Goal: Task Accomplishment & Management: Use online tool/utility

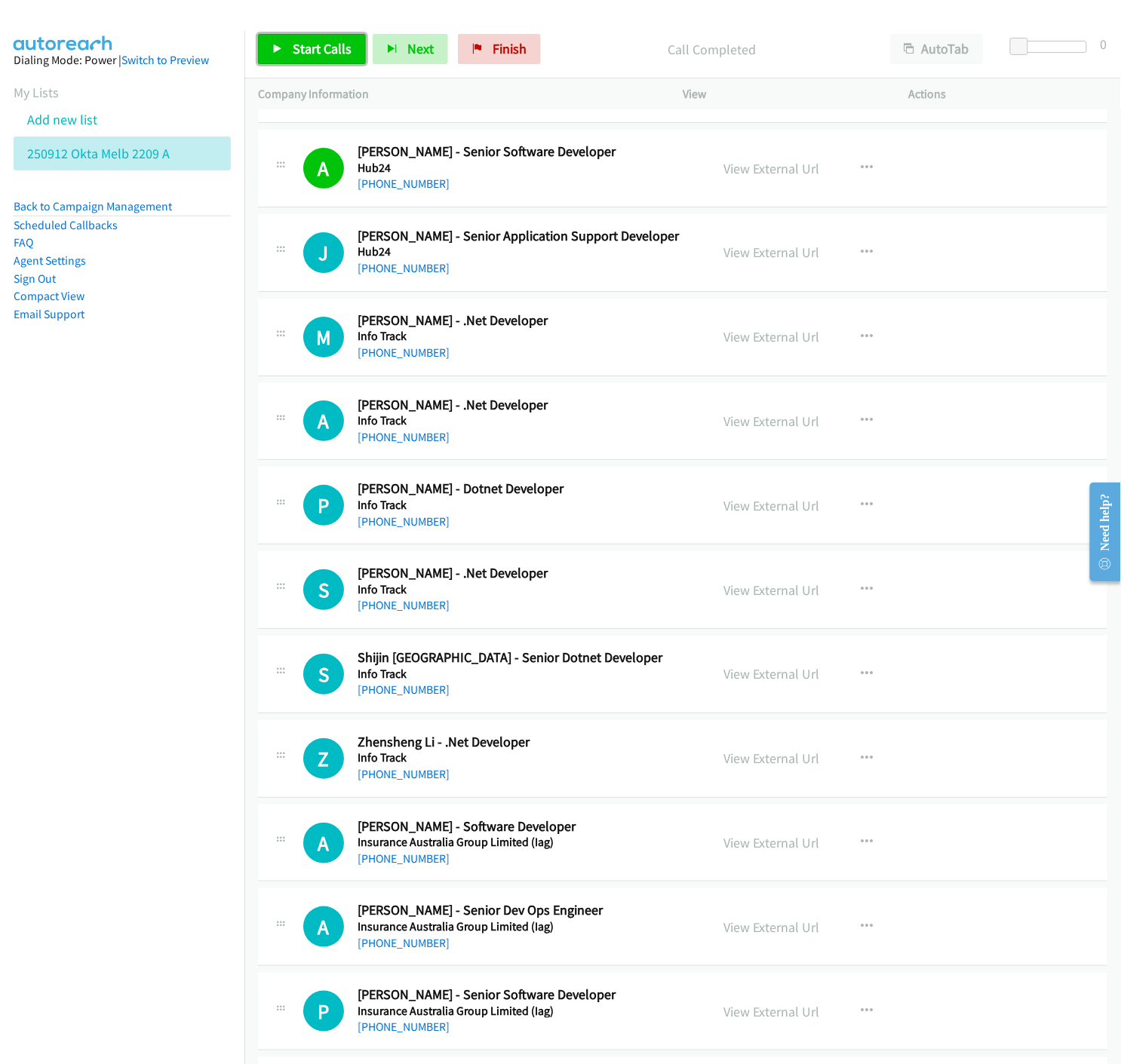
click at [276, 47] on icon at bounding box center [277, 49] width 11 height 11
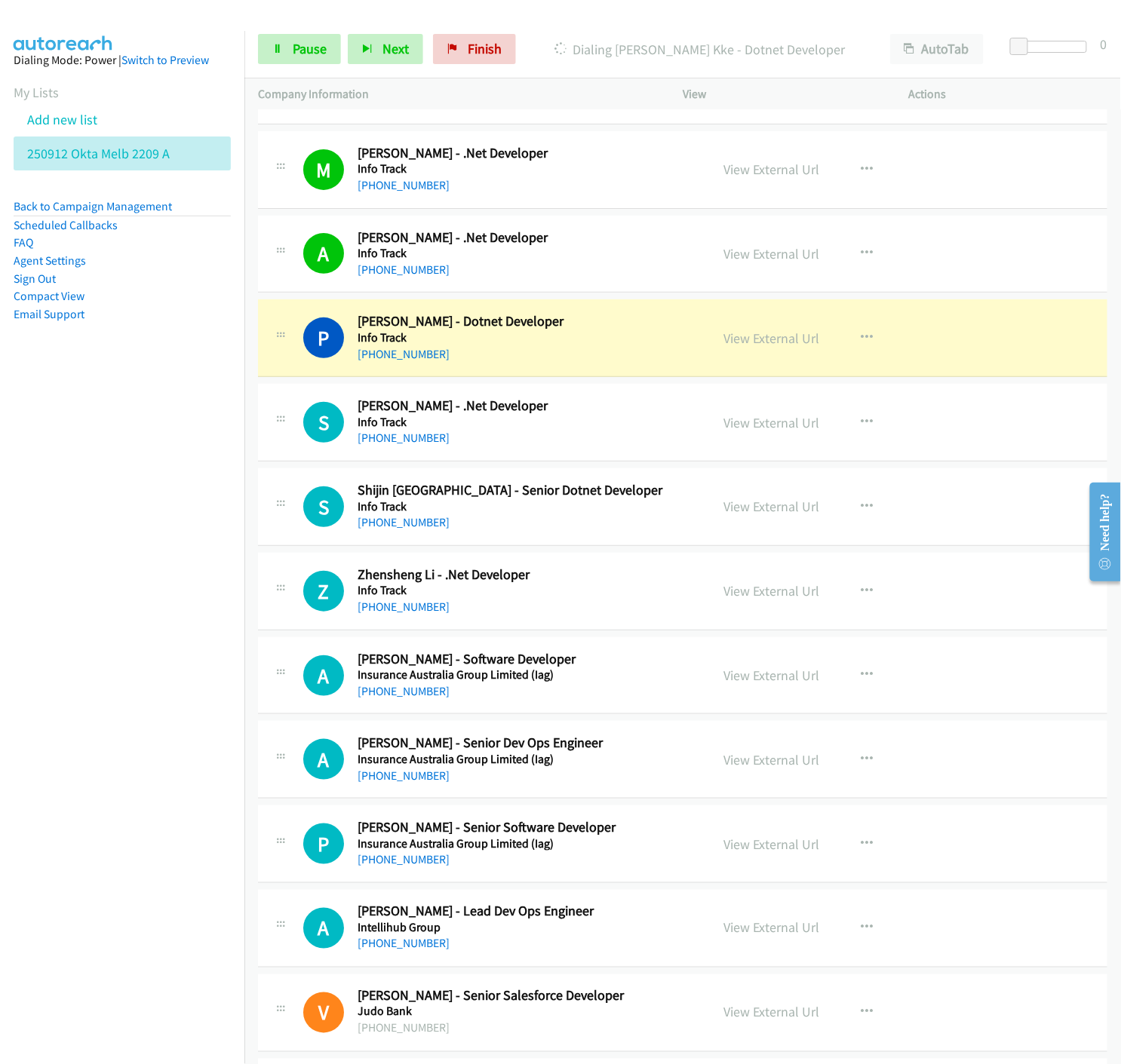
scroll to position [8544, 0]
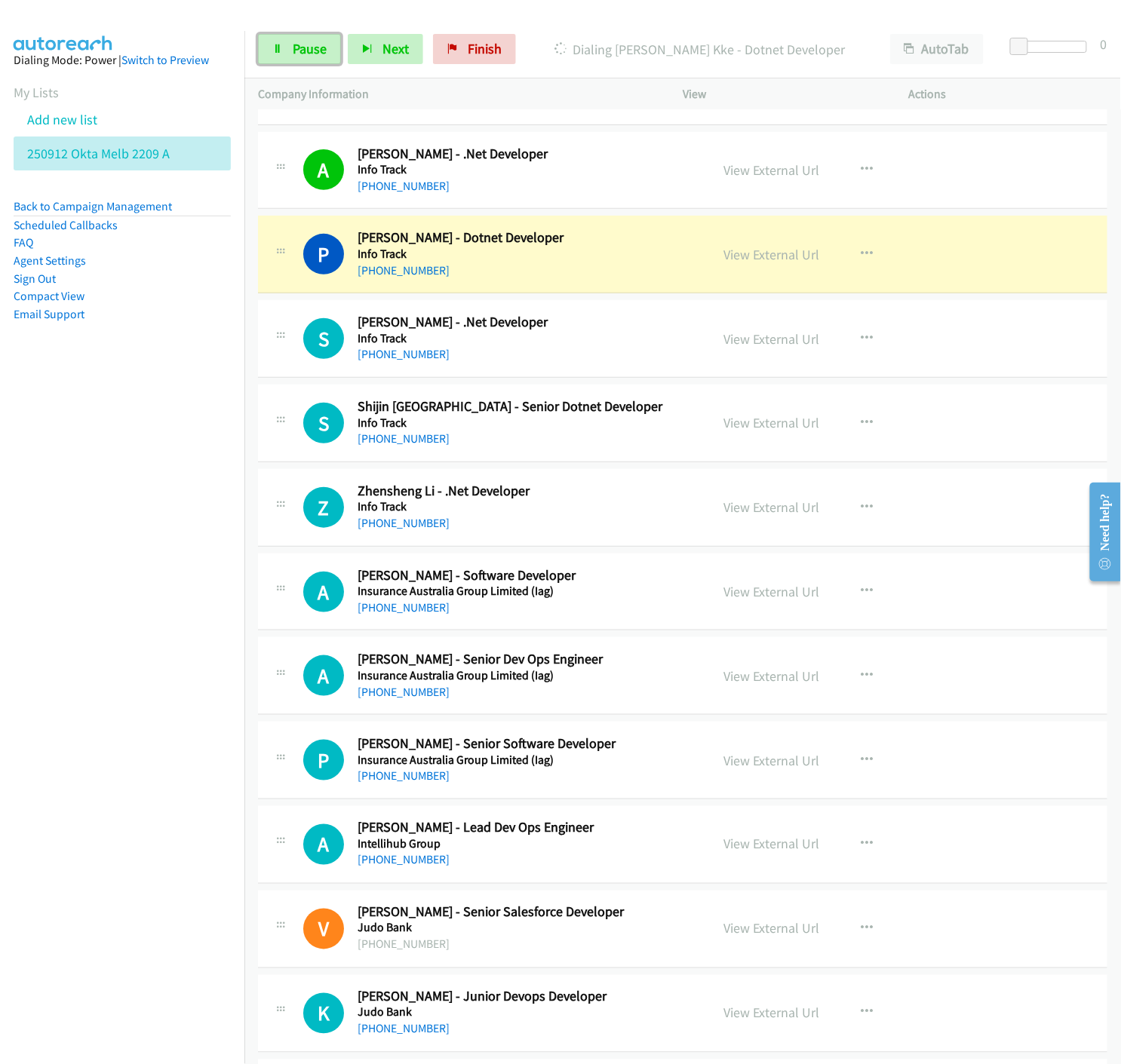
drag, startPoint x: 281, startPoint y: 51, endPoint x: 458, endPoint y: 243, distance: 261.1
click at [281, 51] on icon at bounding box center [277, 49] width 11 height 11
click at [788, 259] on link "View External Url" at bounding box center [770, 254] width 96 height 17
click at [793, 251] on link "View External Url" at bounding box center [770, 254] width 96 height 17
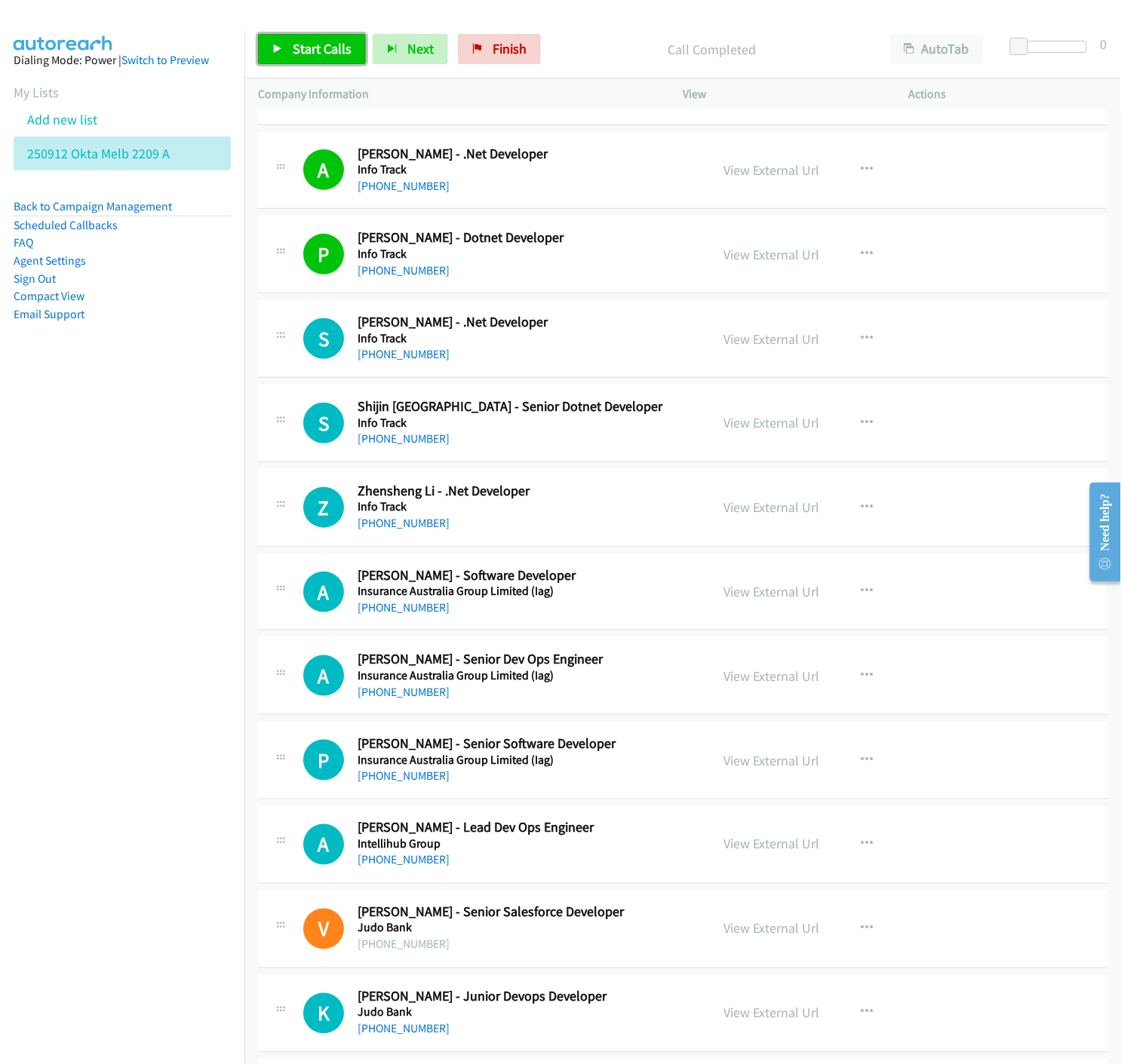
click at [298, 55] on span "Start Calls" at bounding box center [321, 48] width 59 height 17
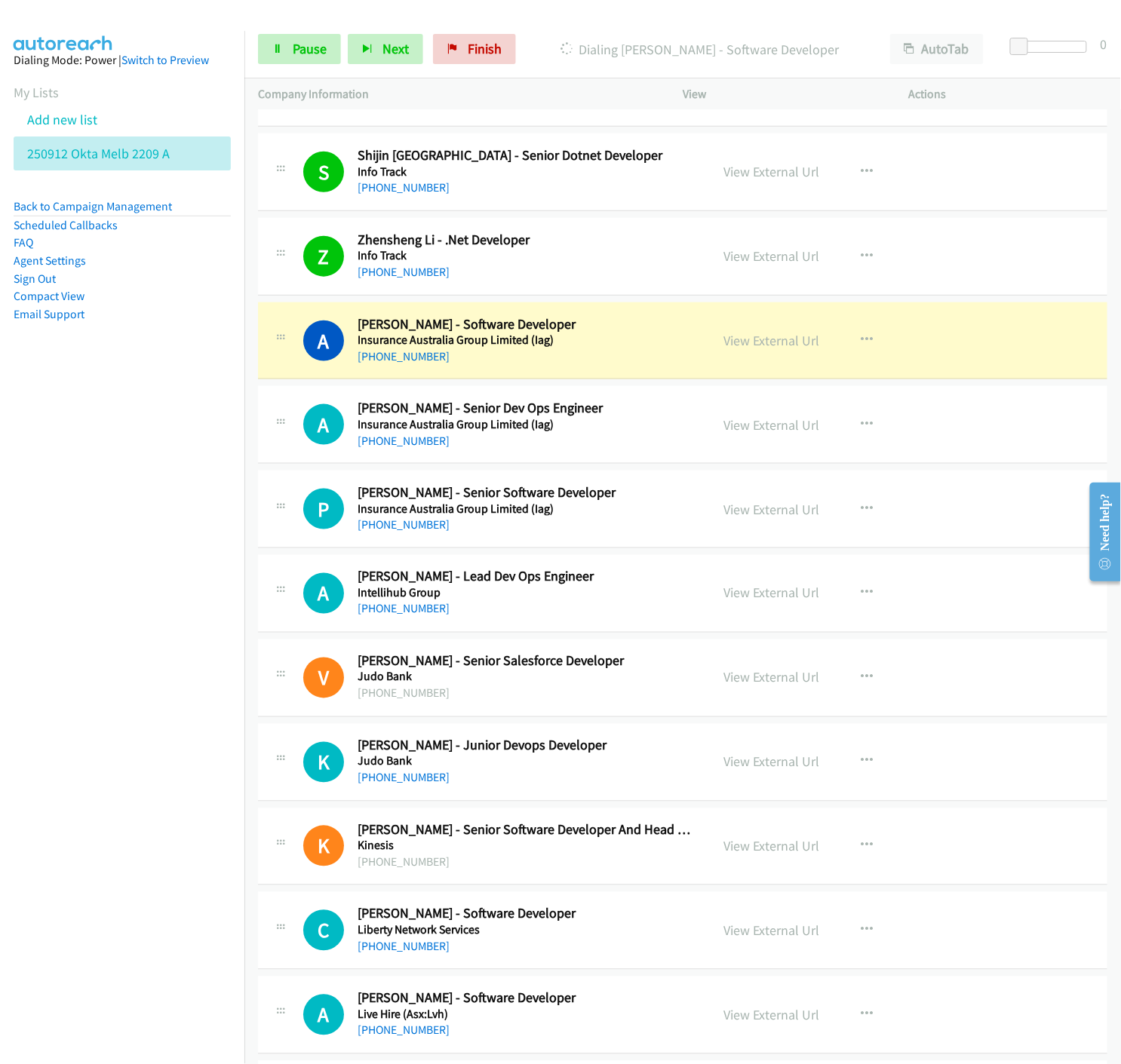
scroll to position [8962, 0]
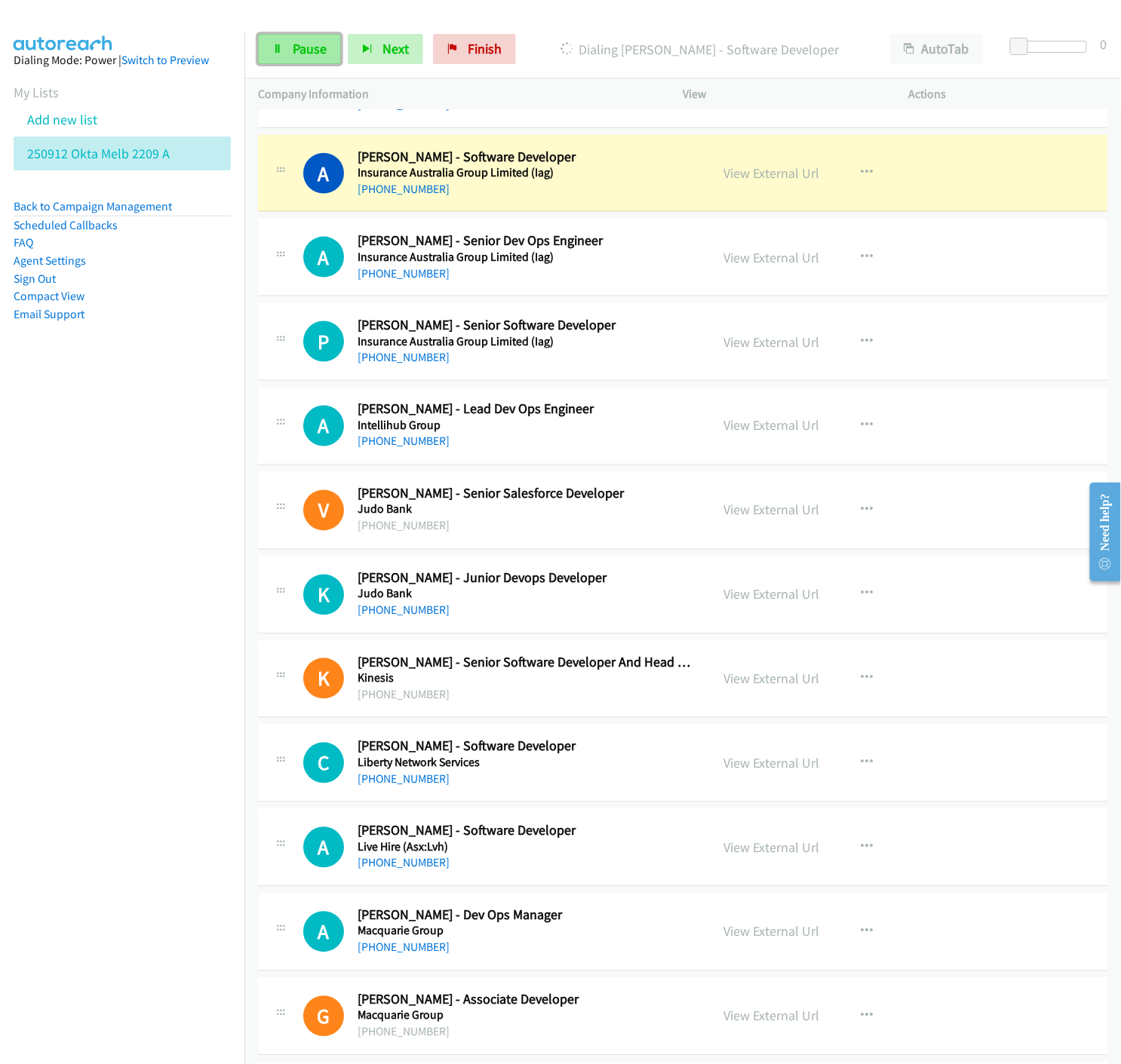
click at [268, 43] on link "Pause" at bounding box center [300, 49] width 83 height 30
click at [735, 178] on link "View External Url" at bounding box center [770, 172] width 96 height 17
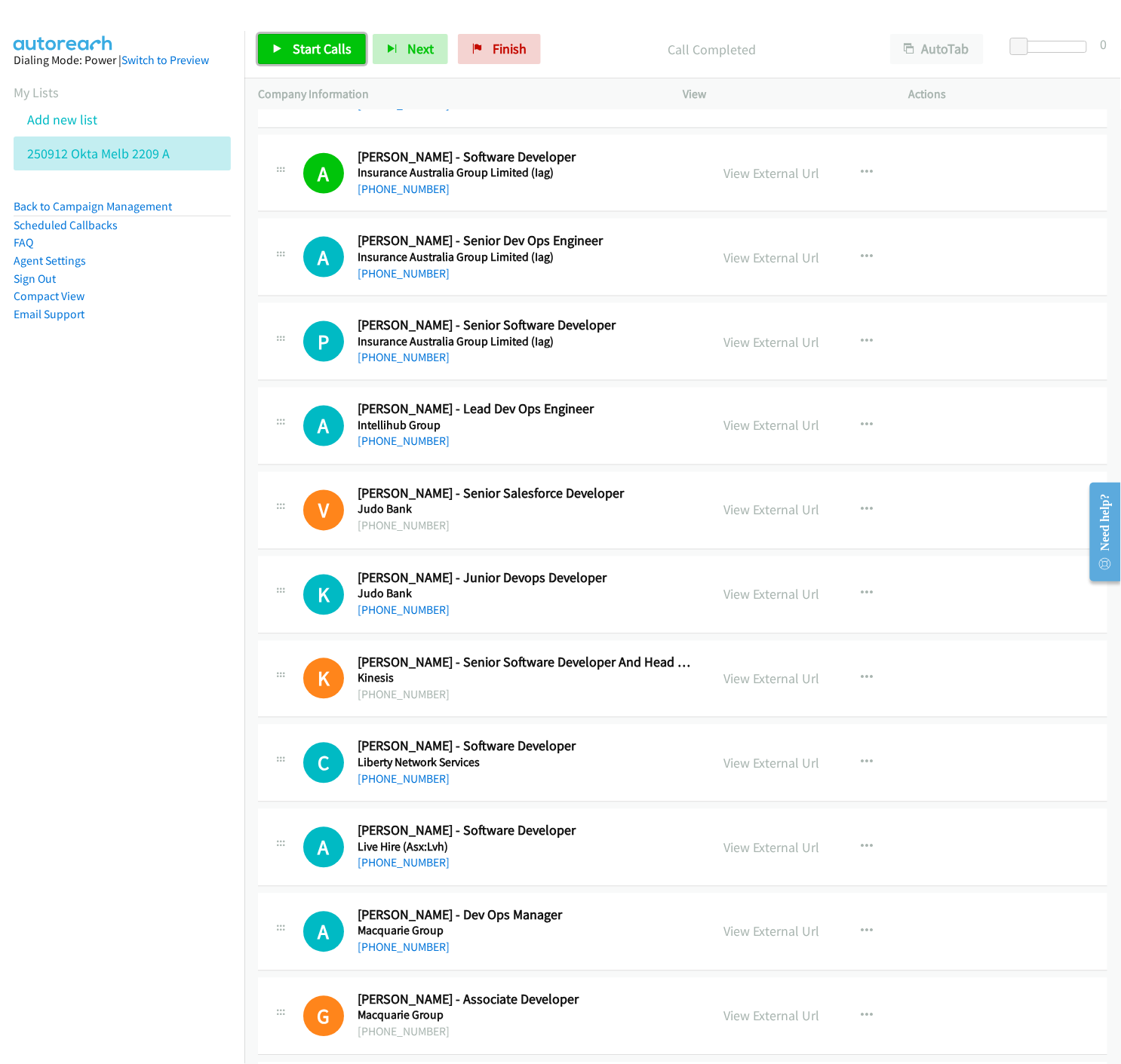
click at [281, 52] on icon at bounding box center [277, 49] width 11 height 11
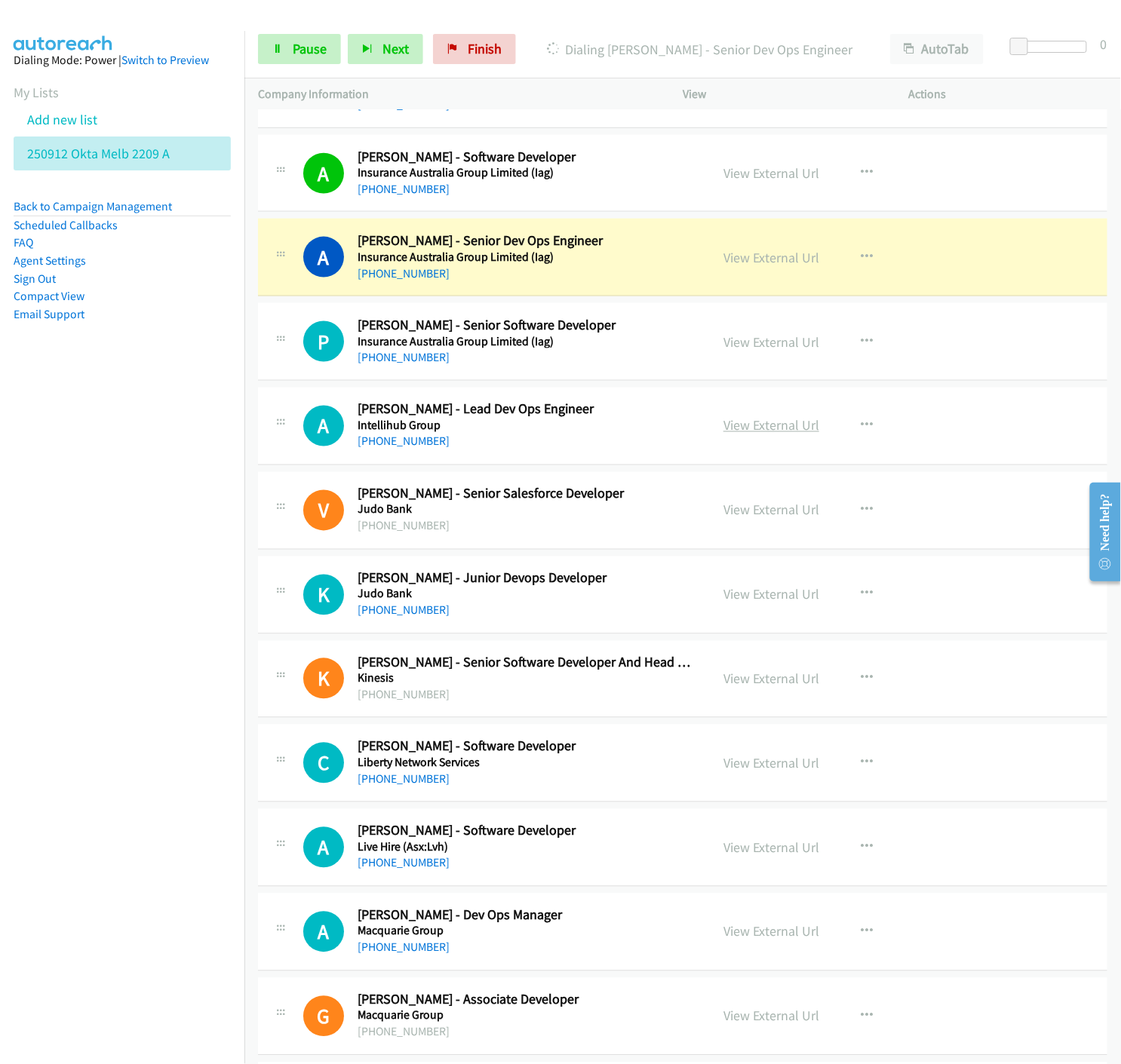
scroll to position [9046, 0]
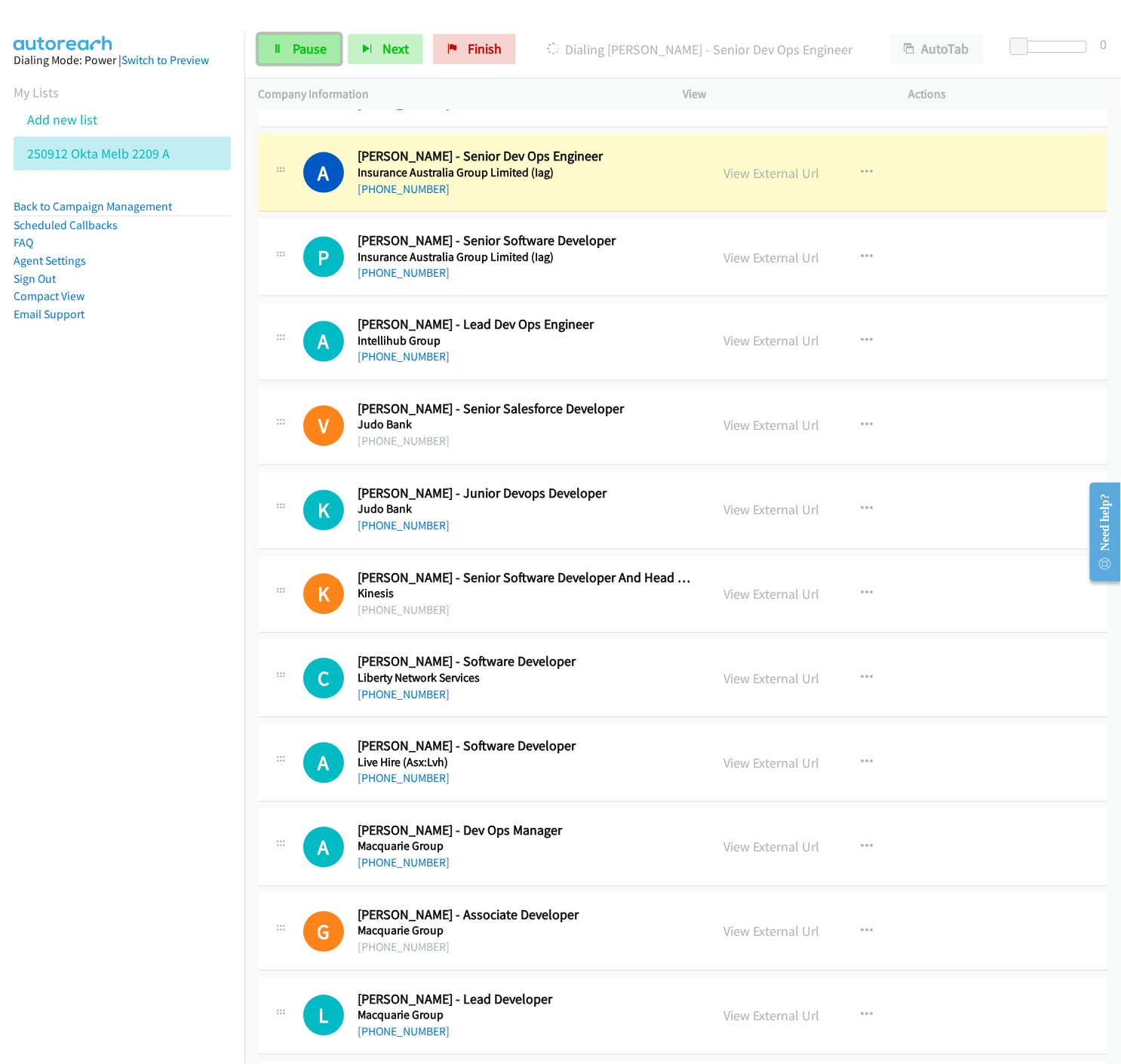
click at [299, 54] on span "Pause" at bounding box center [309, 48] width 34 height 17
click at [756, 178] on link "View External Url" at bounding box center [770, 172] width 96 height 17
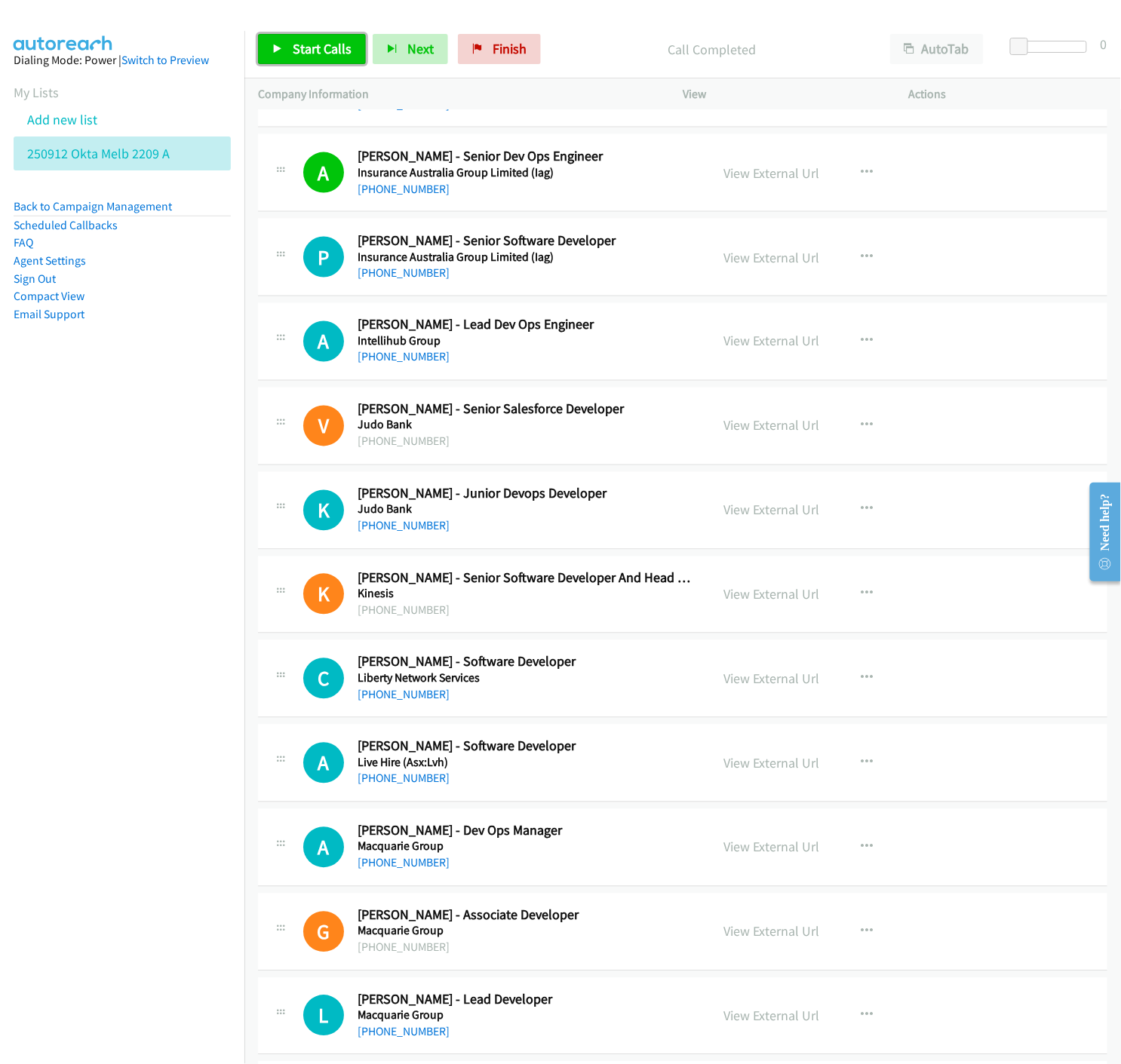
click at [291, 42] on link "Start Calls" at bounding box center [311, 49] width 107 height 30
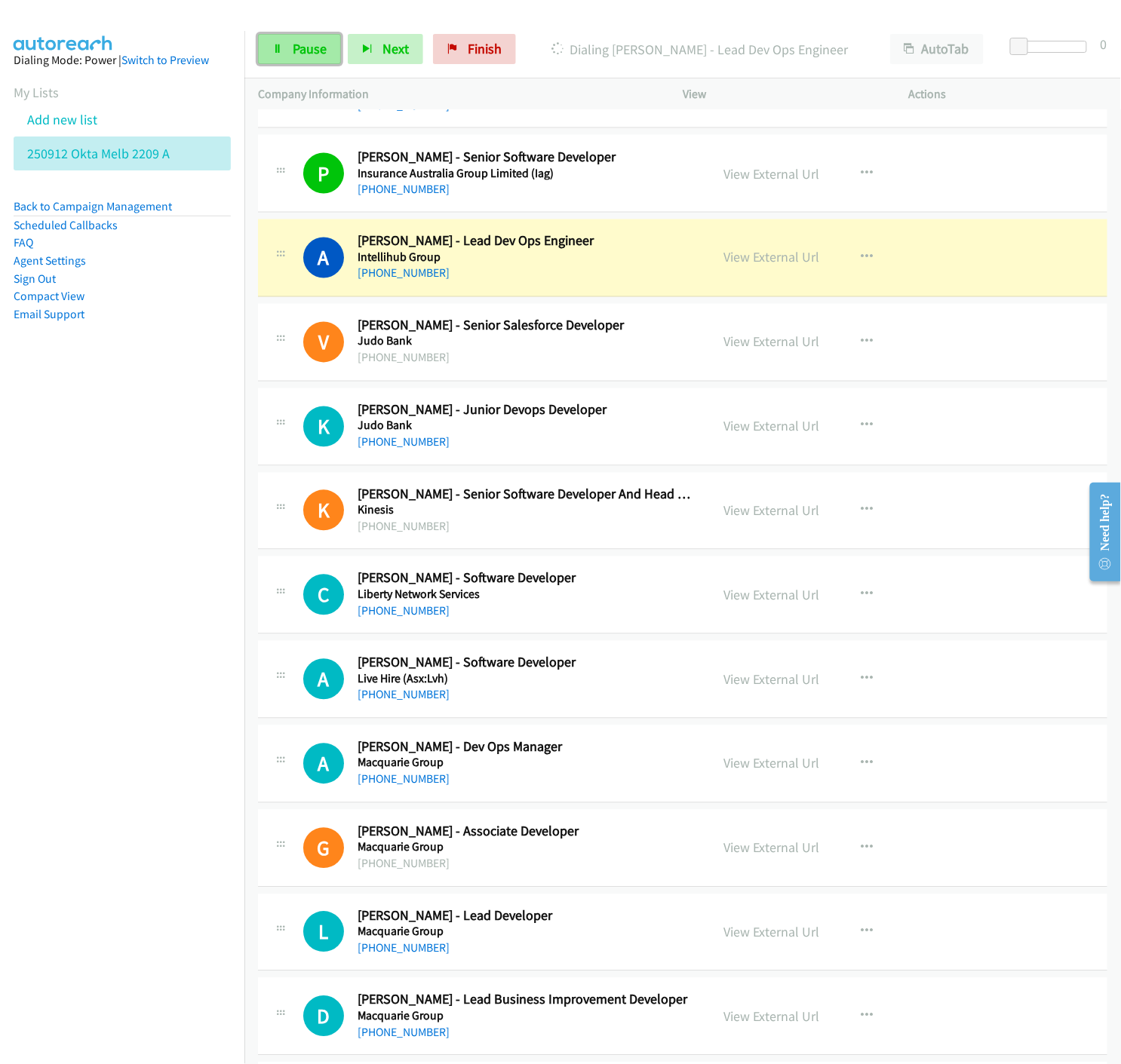
drag, startPoint x: 329, startPoint y: 53, endPoint x: 314, endPoint y: 61, distance: 17.0
click at [327, 52] on link "Pause" at bounding box center [300, 49] width 83 height 30
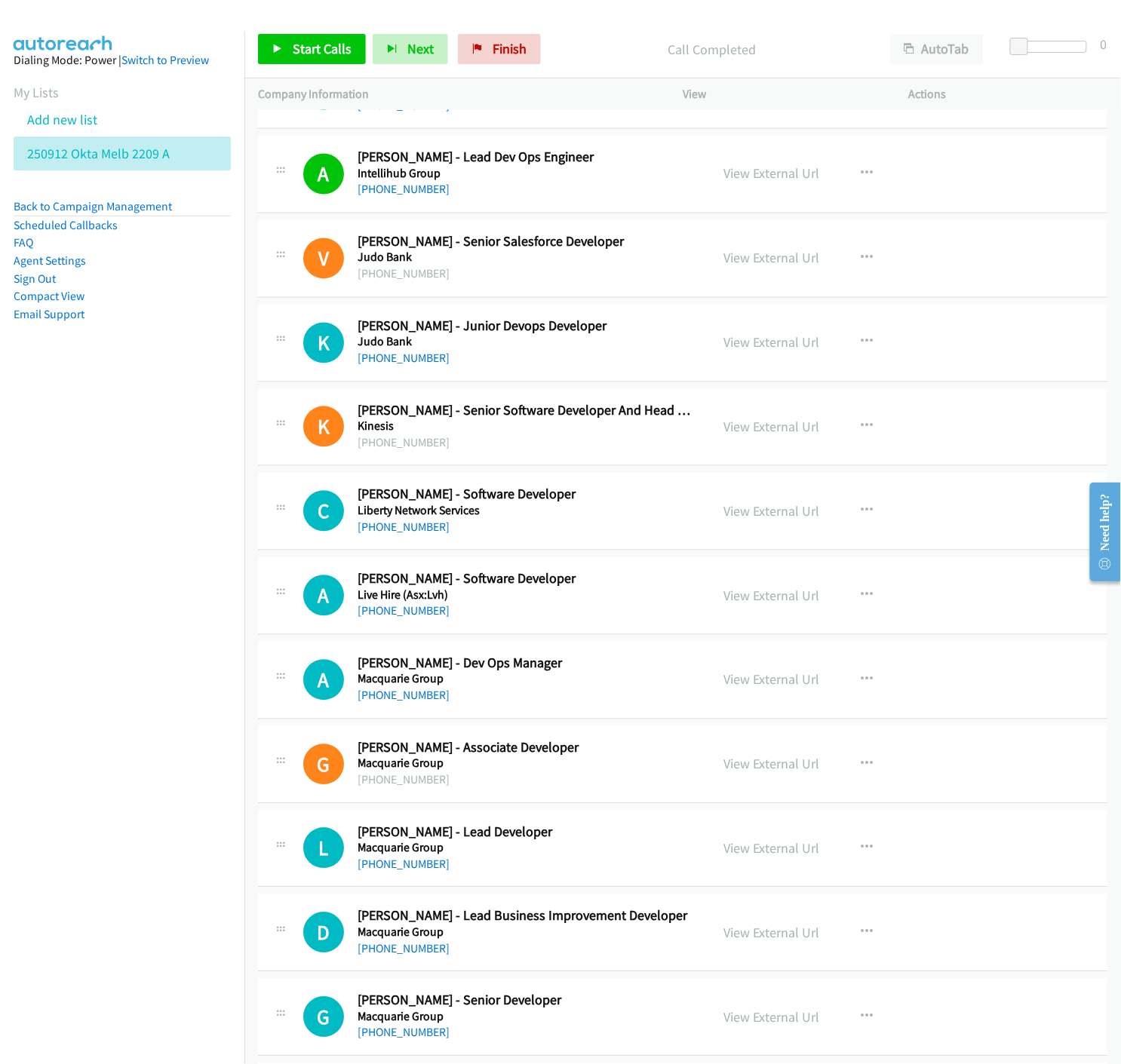
scroll to position [9297, 0]
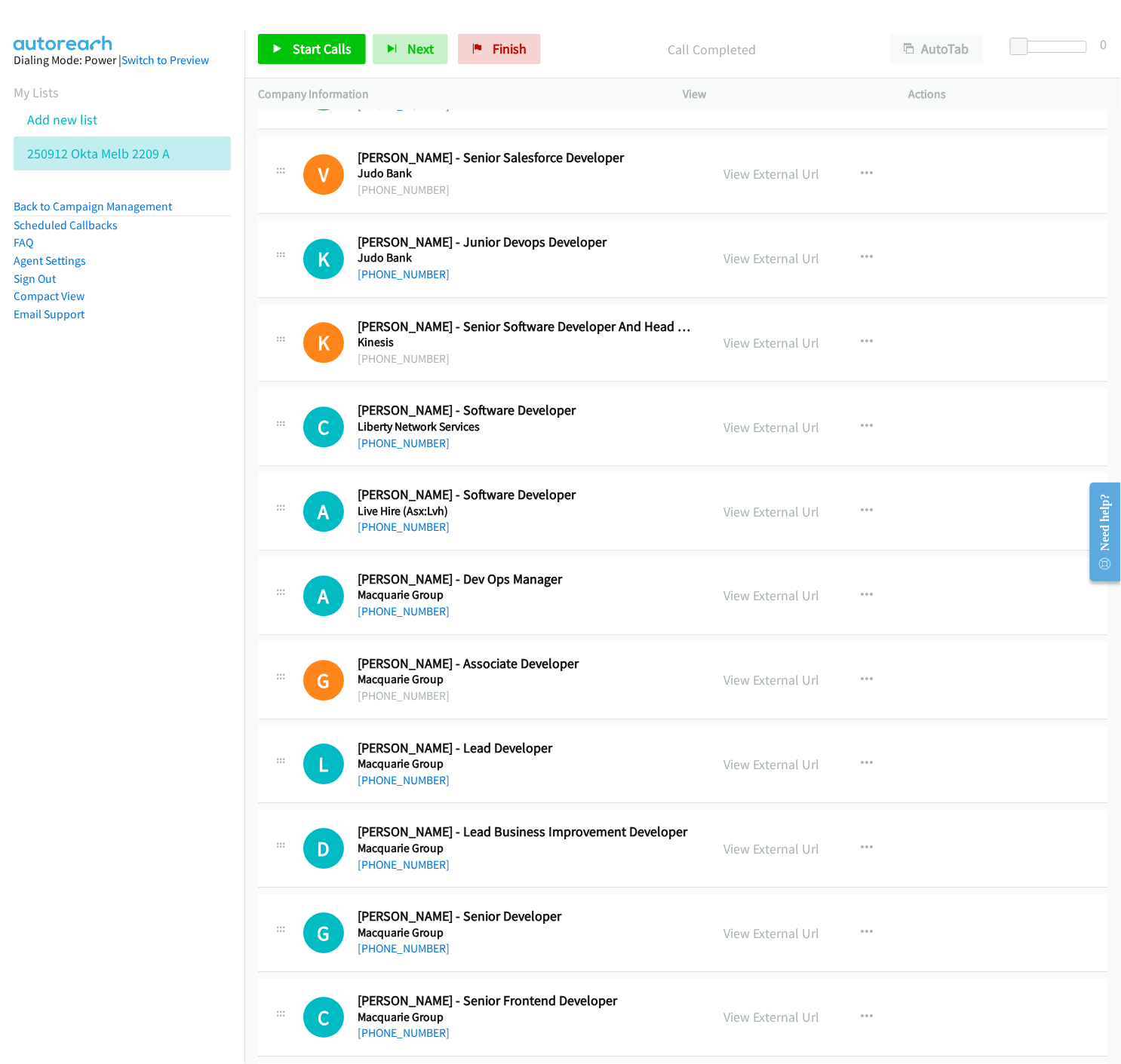
drag, startPoint x: 748, startPoint y: 179, endPoint x: 740, endPoint y: 207, distance: 29.1
click at [773, 179] on link "View External Url" at bounding box center [770, 174] width 96 height 17
click at [860, 260] on icon "button" at bounding box center [866, 258] width 12 height 12
click at [700, 360] on icon at bounding box center [705, 358] width 11 height 11
click at [860, 261] on icon "button" at bounding box center [866, 258] width 12 height 12
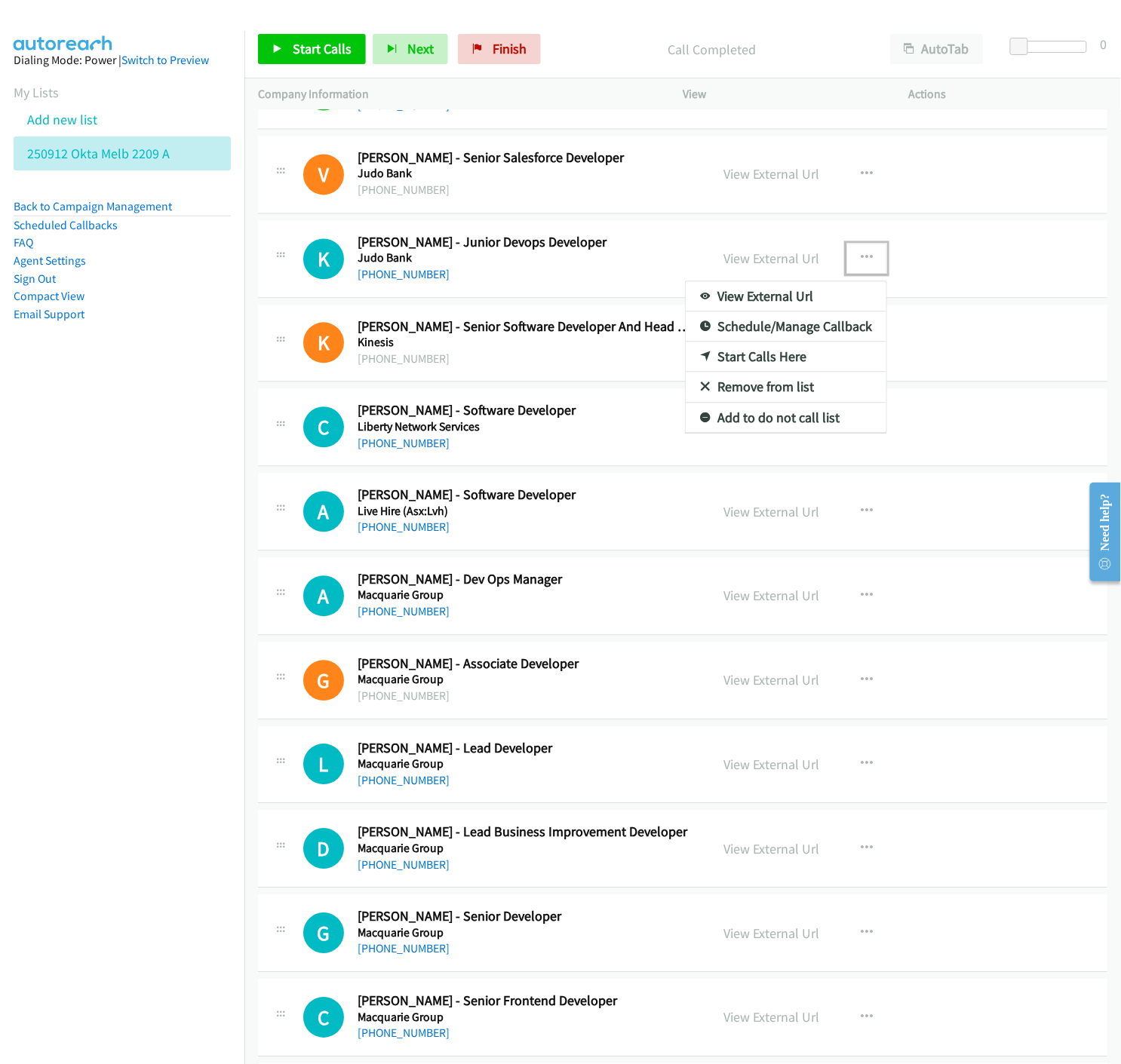
click at [700, 357] on icon at bounding box center [705, 358] width 11 height 11
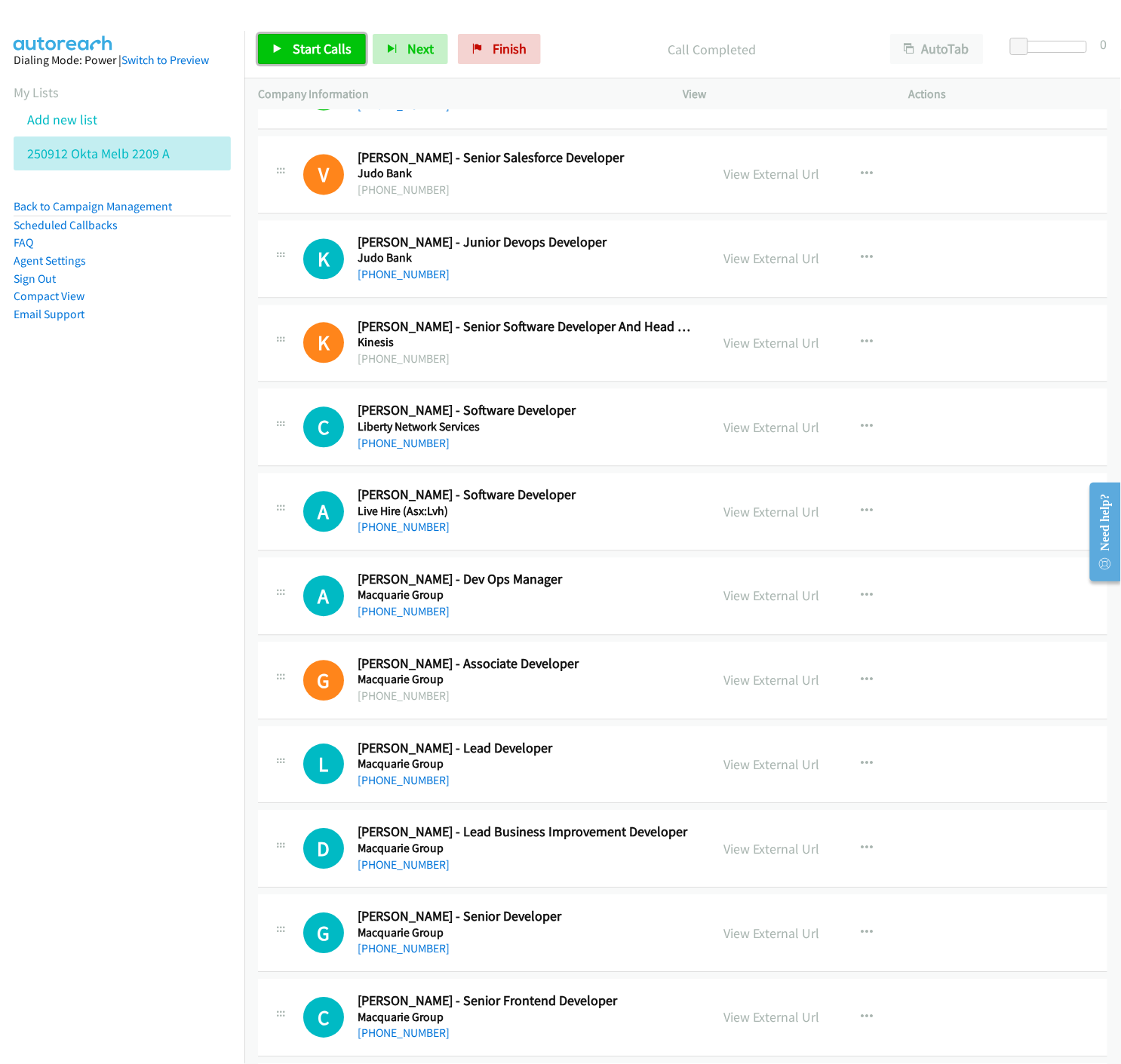
click at [275, 47] on icon at bounding box center [277, 49] width 11 height 11
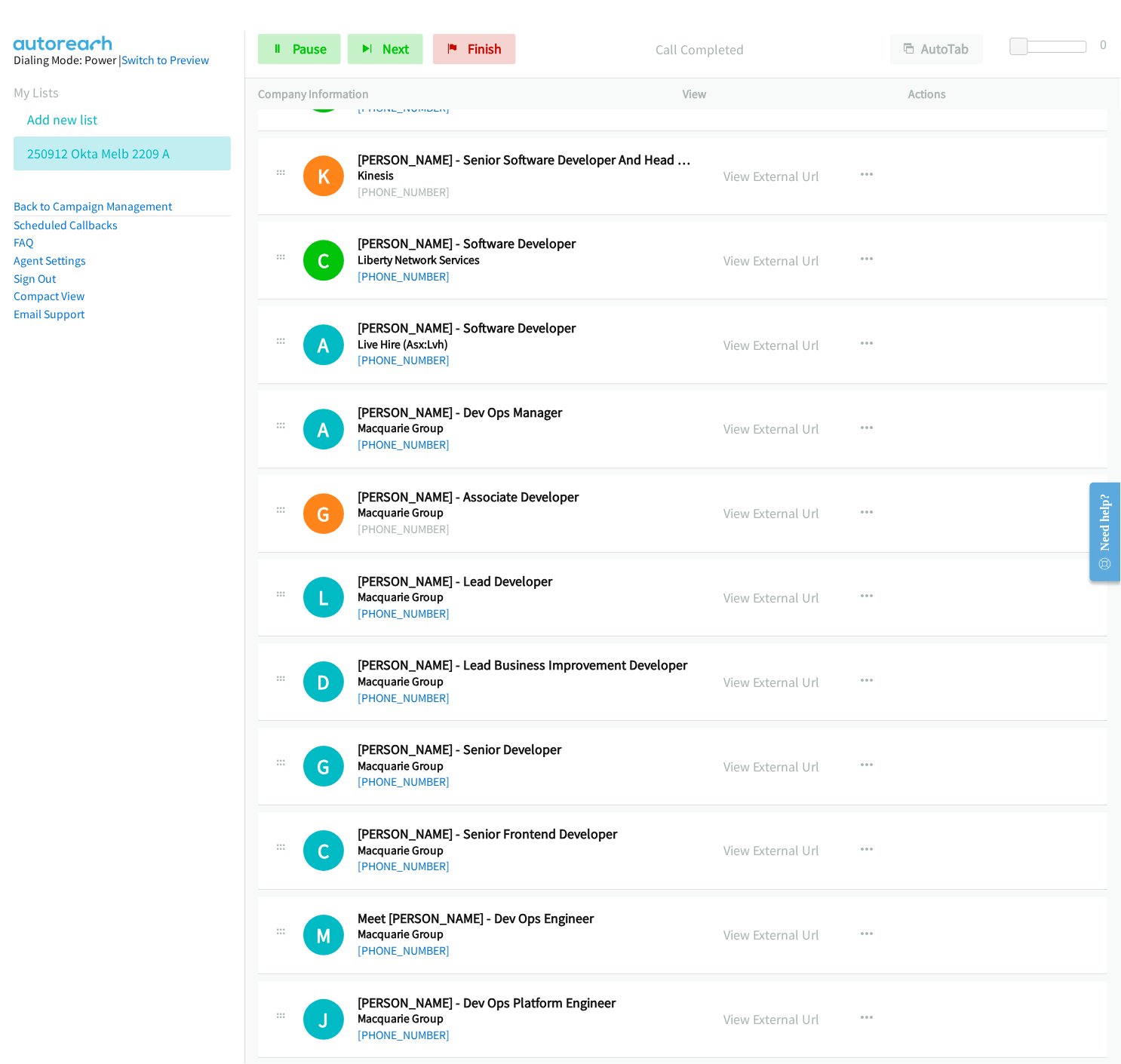
scroll to position [9549, 0]
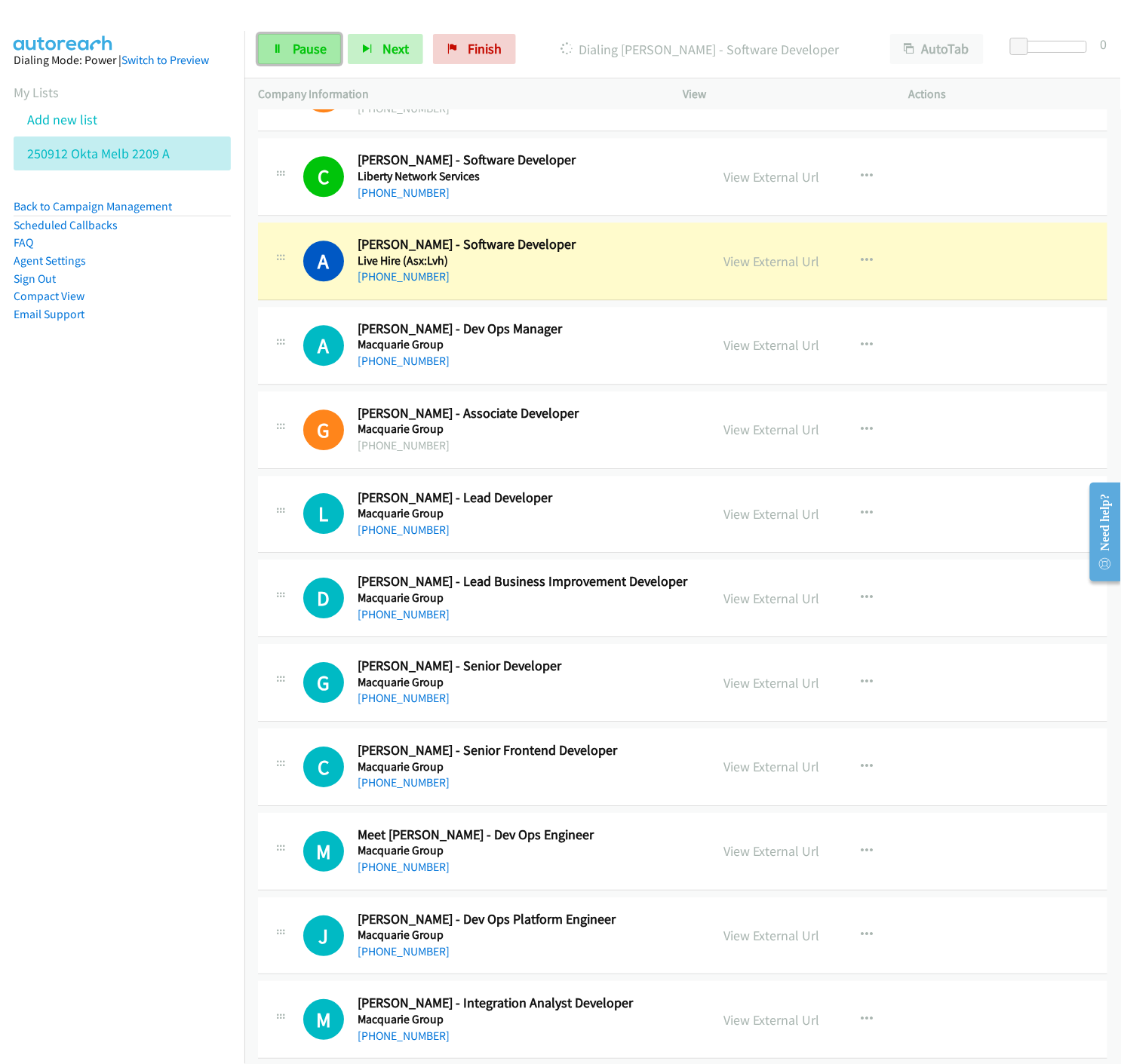
click at [300, 51] on span "Pause" at bounding box center [309, 48] width 34 height 17
click at [753, 268] on link "View External Url" at bounding box center [770, 261] width 96 height 17
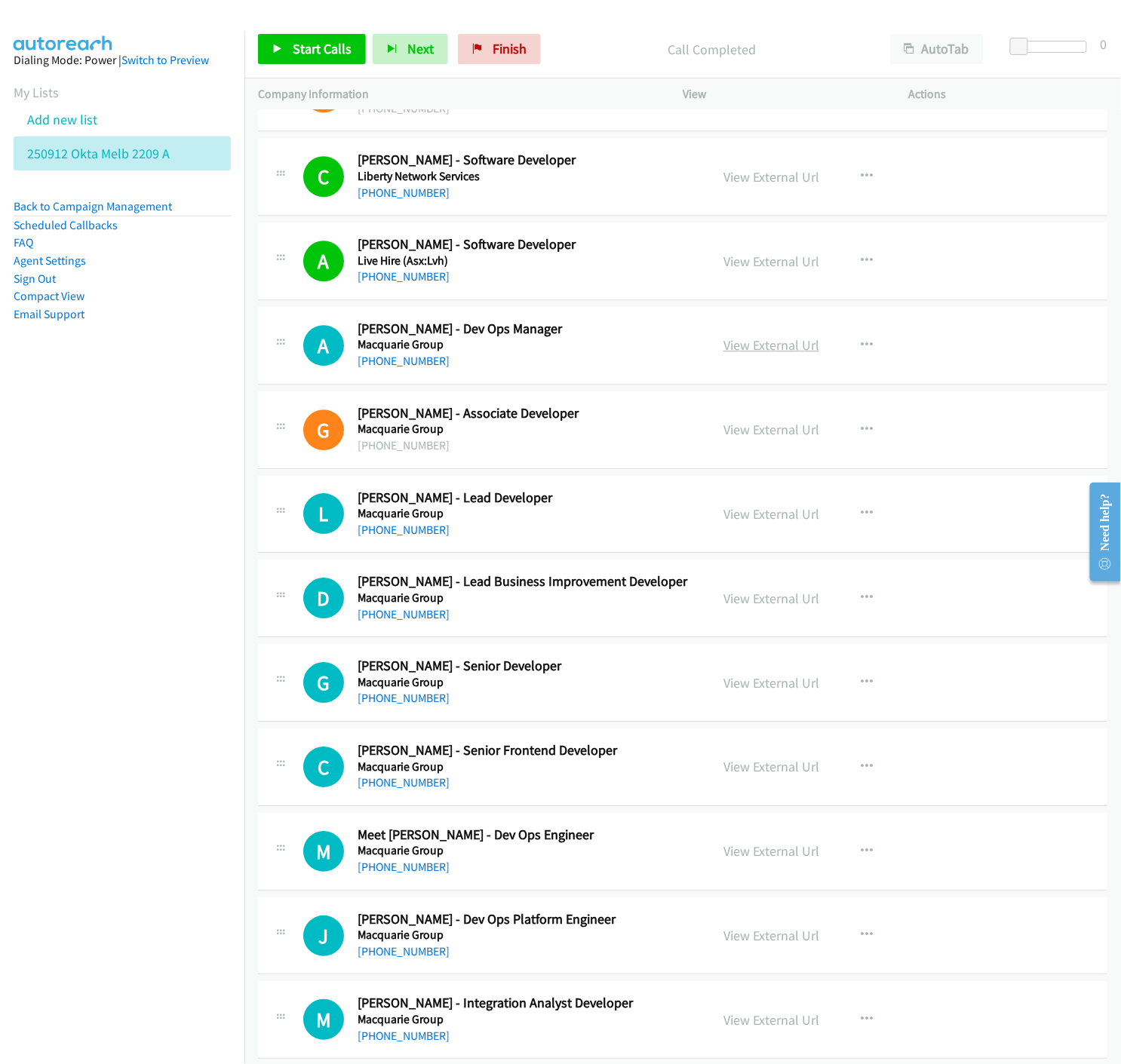
click at [747, 347] on link "View External Url" at bounding box center [770, 345] width 96 height 17
click at [785, 775] on link "View External Url" at bounding box center [770, 766] width 96 height 17
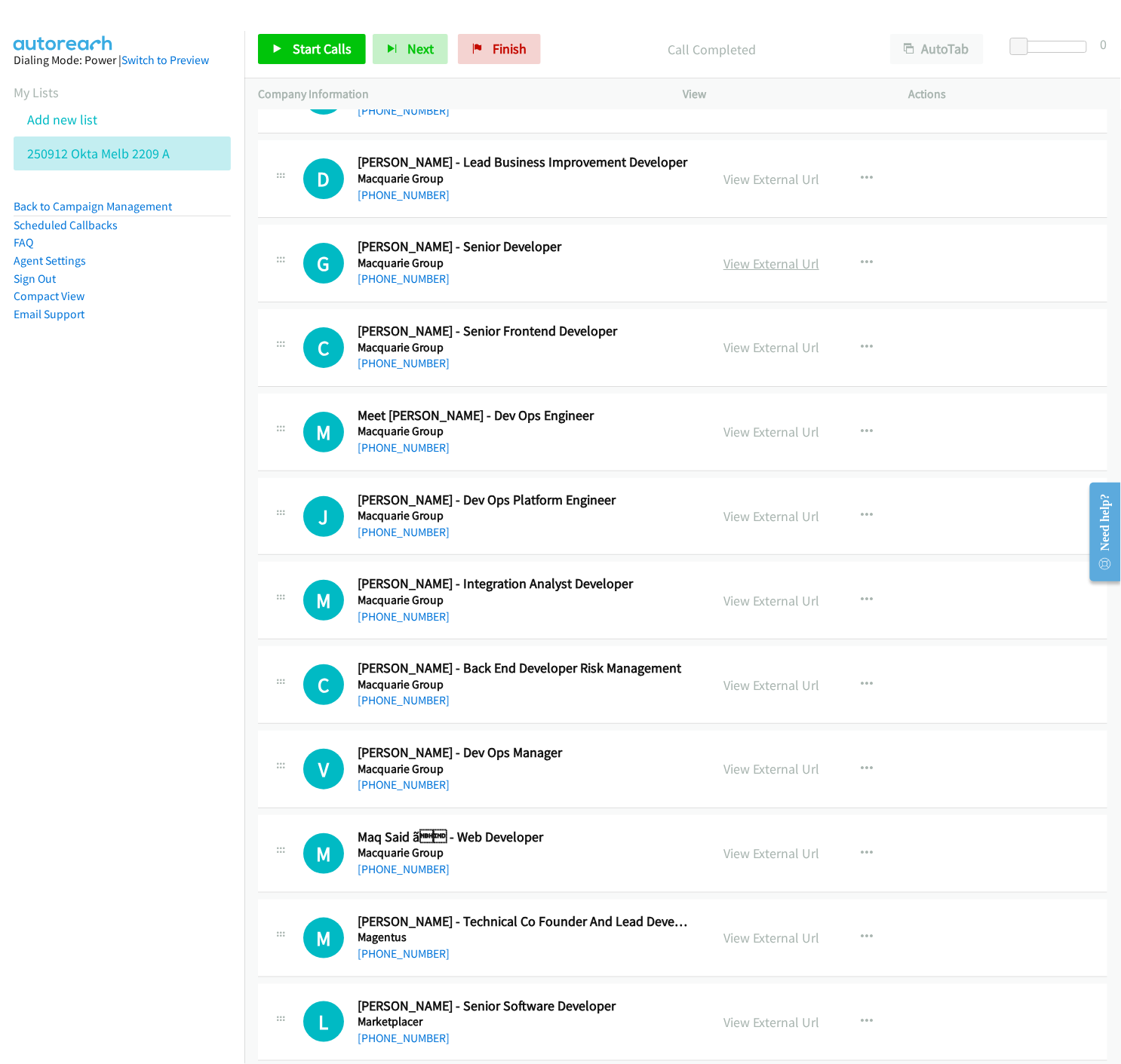
scroll to position [10302, 0]
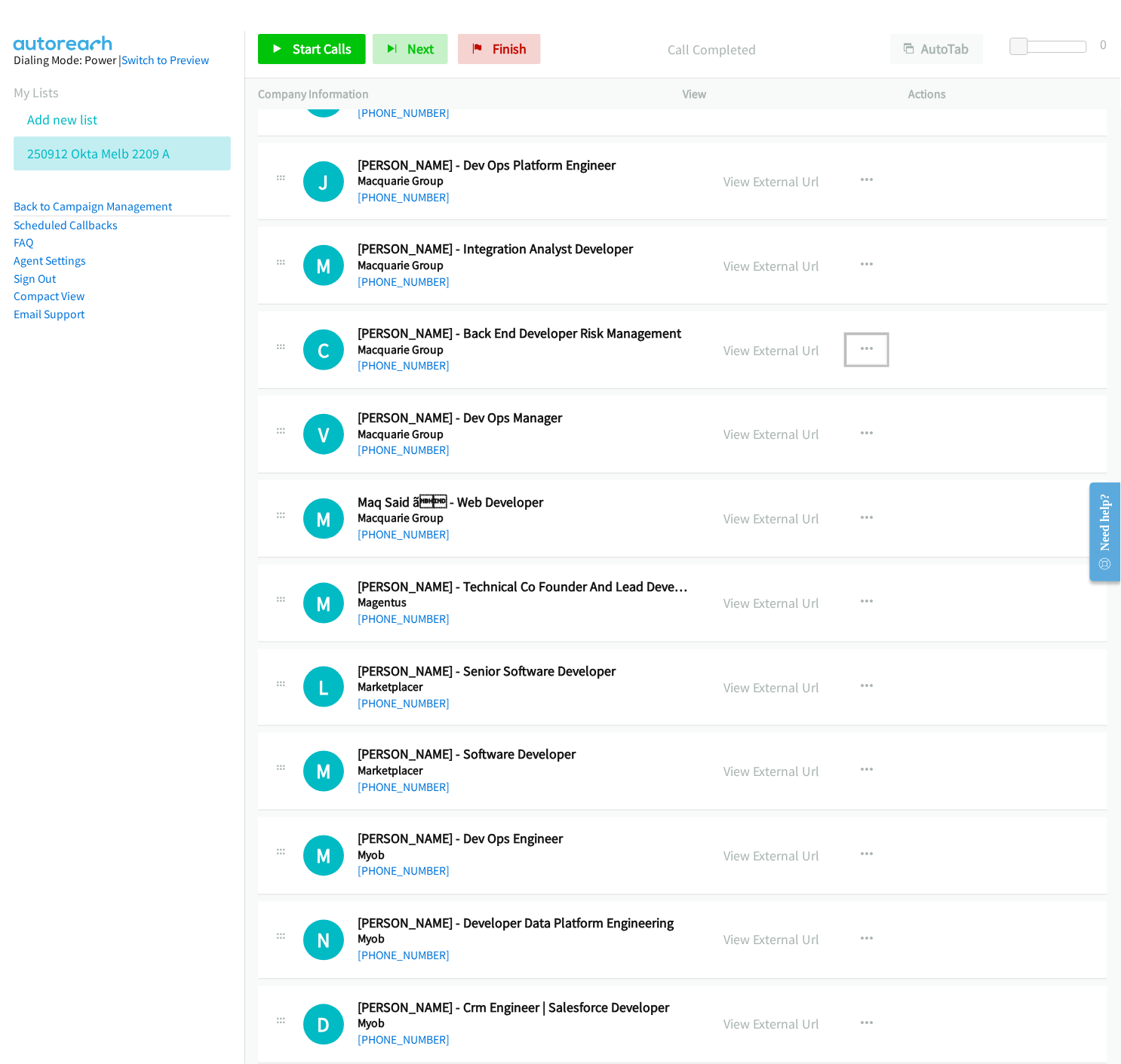
click at [860, 355] on icon "button" at bounding box center [866, 350] width 12 height 12
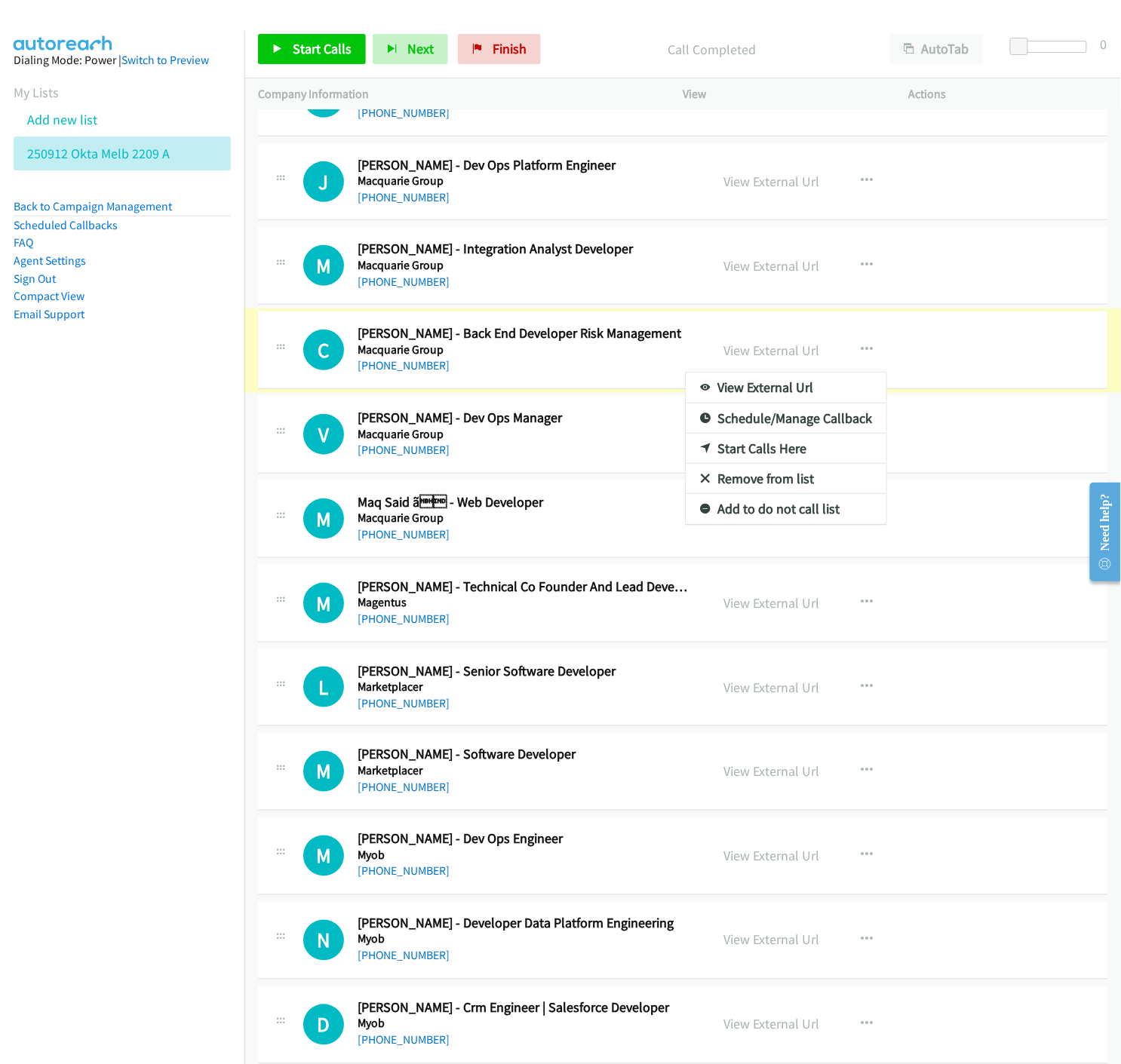
click at [739, 355] on div at bounding box center [560, 532] width 1121 height 1064
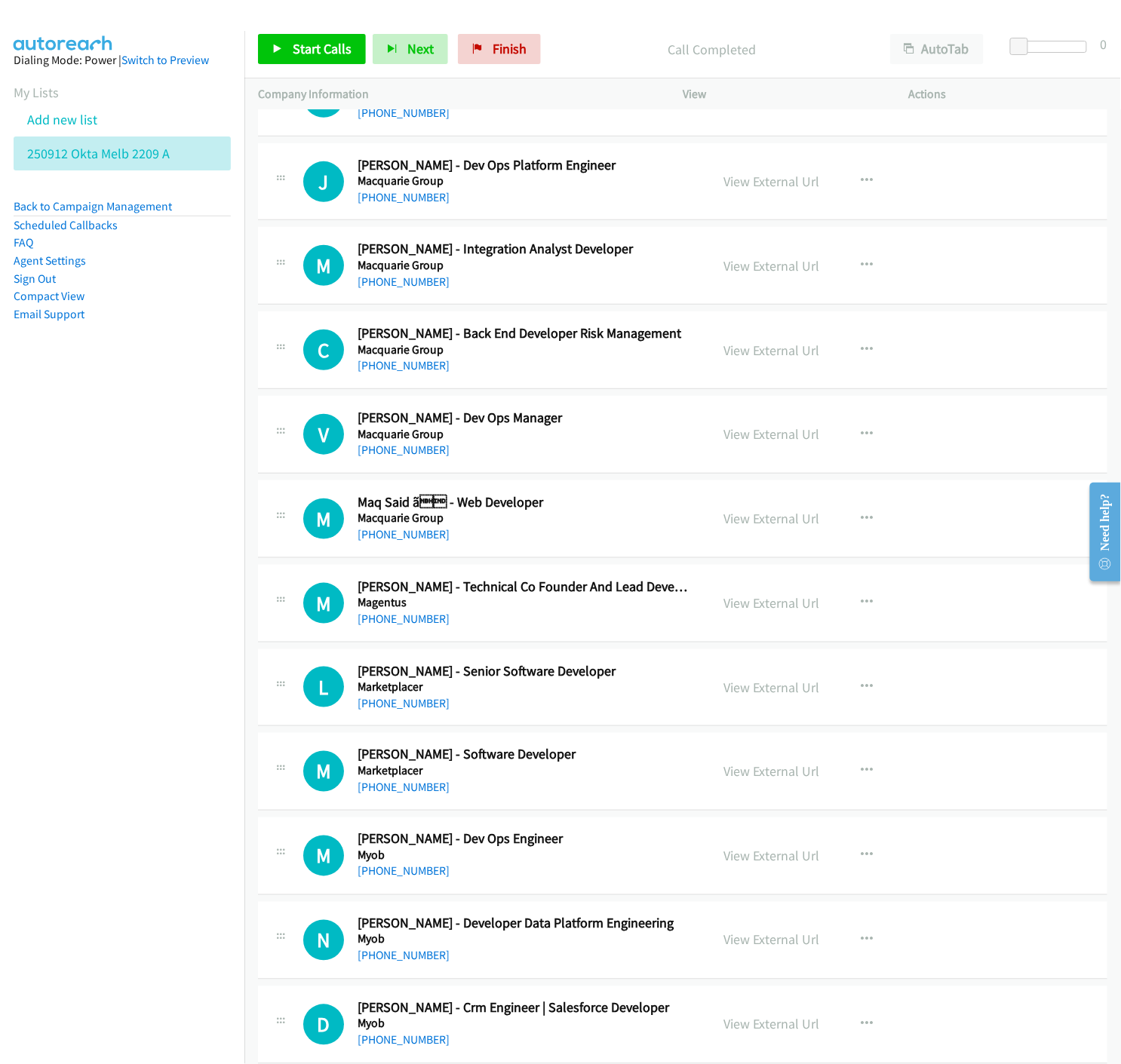
click at [739, 355] on link "View External Url" at bounding box center [770, 350] width 96 height 17
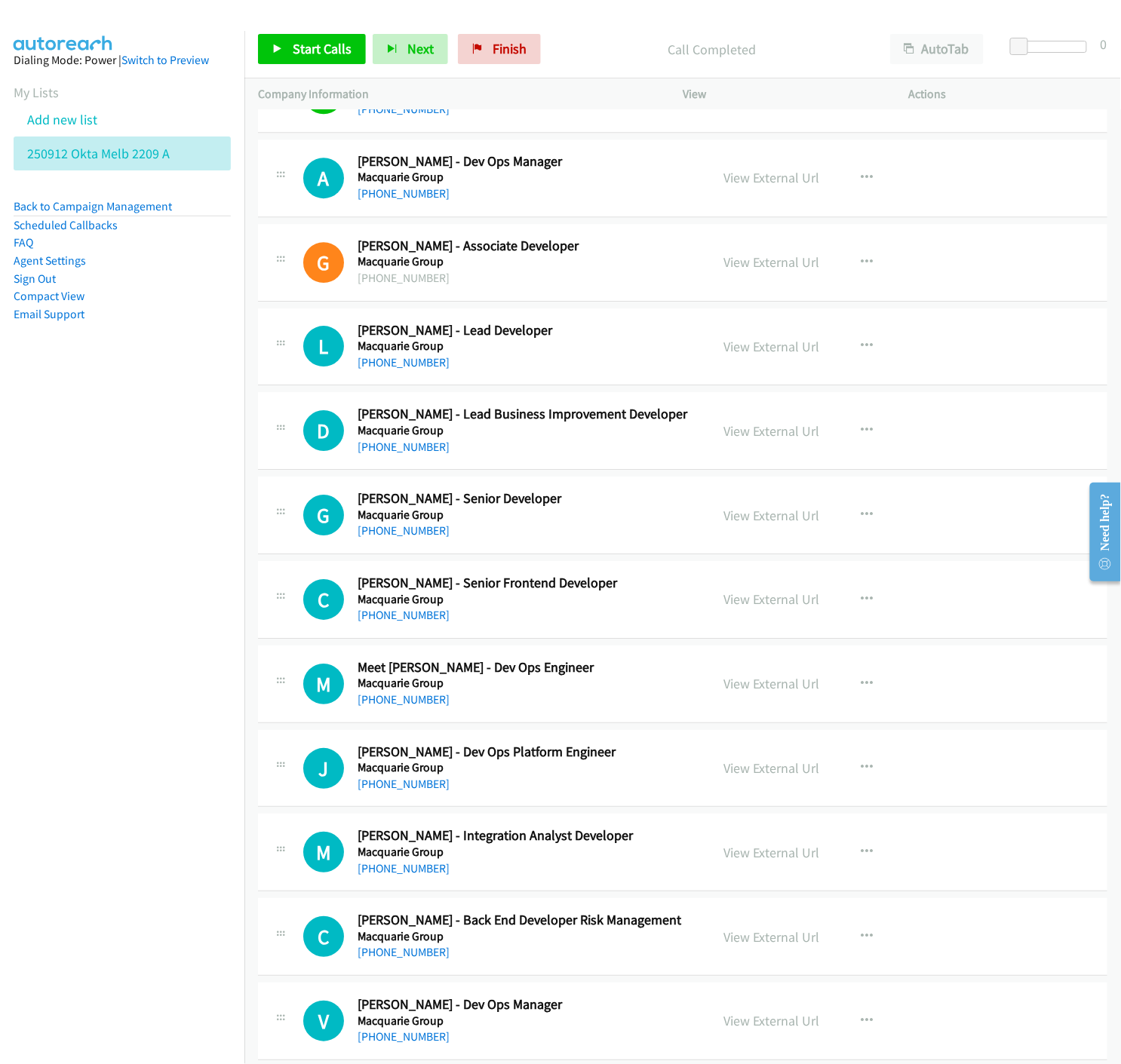
scroll to position [9632, 0]
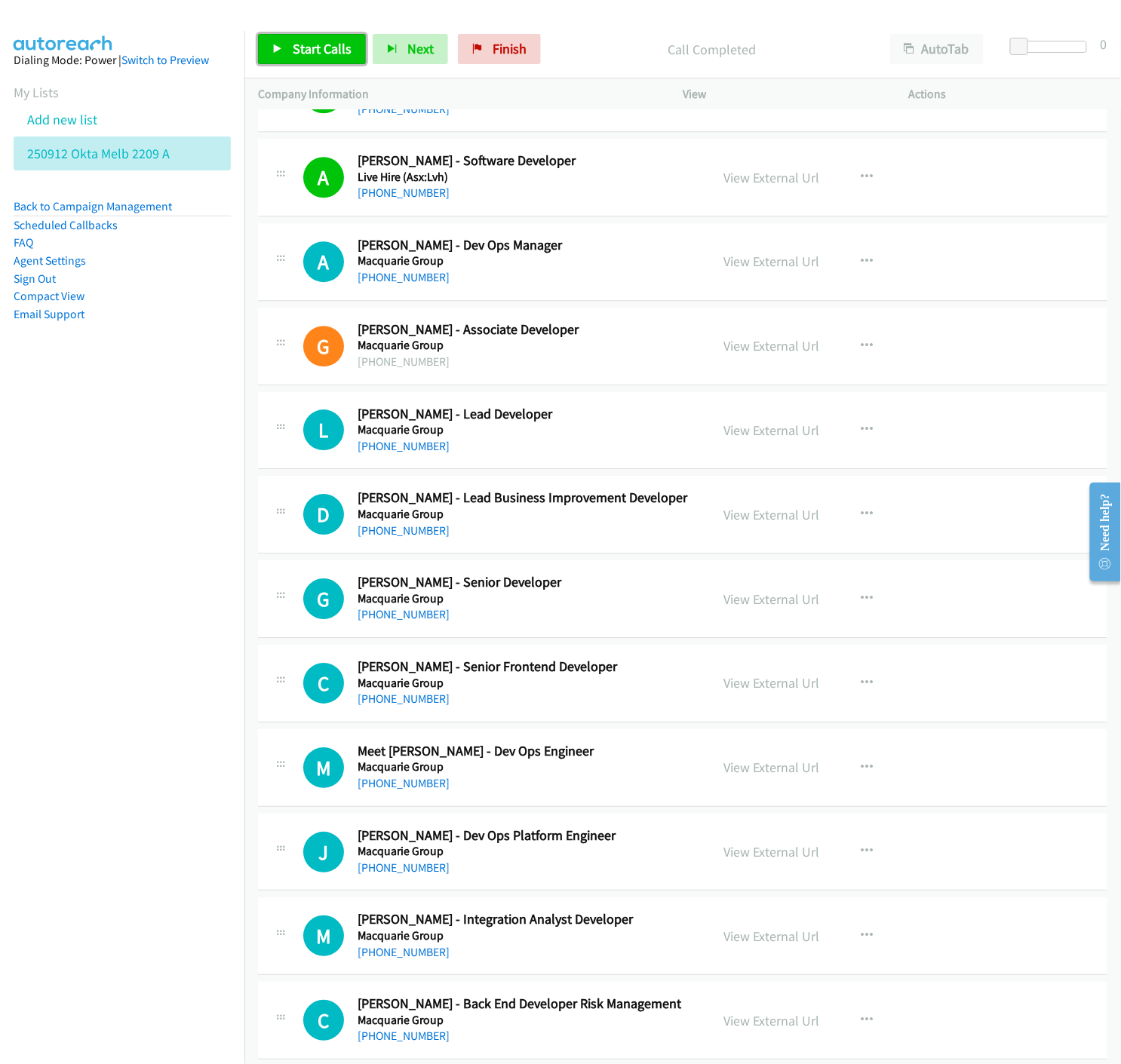
click at [269, 51] on link "Start Calls" at bounding box center [311, 49] width 107 height 30
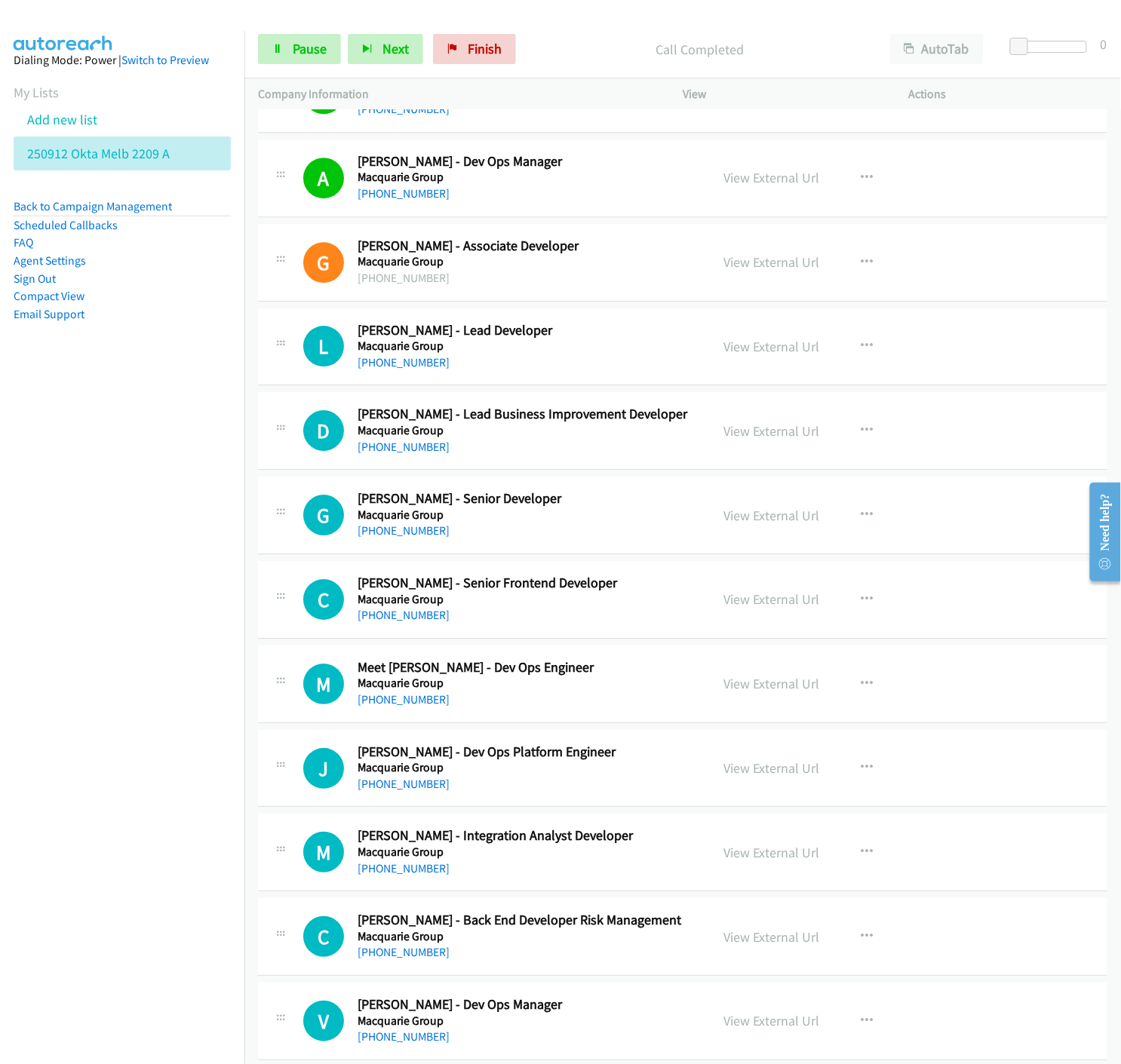
scroll to position [9800, 0]
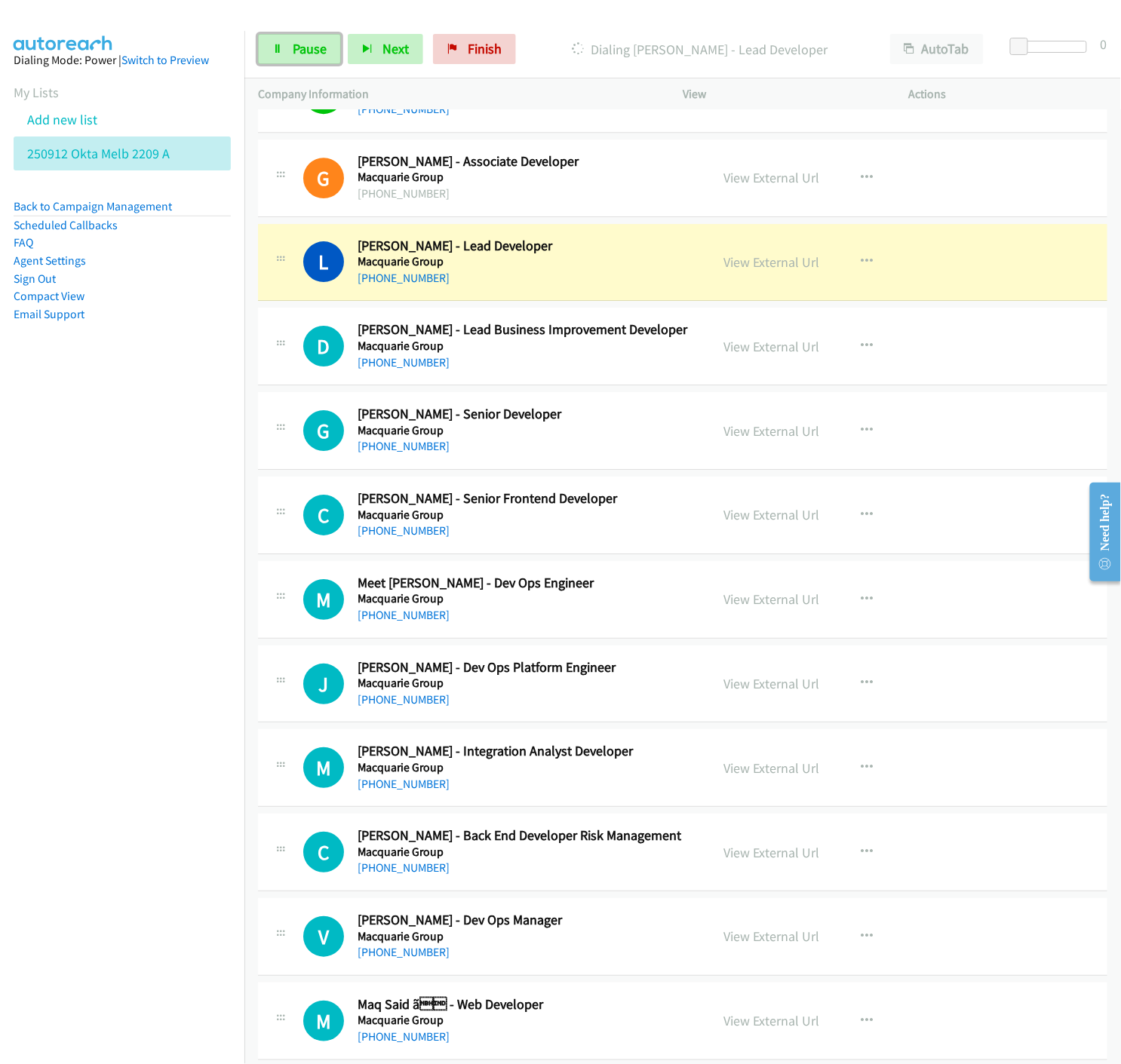
drag, startPoint x: 287, startPoint y: 53, endPoint x: 4, endPoint y: 345, distance: 406.6
click at [289, 52] on link "Pause" at bounding box center [300, 49] width 83 height 30
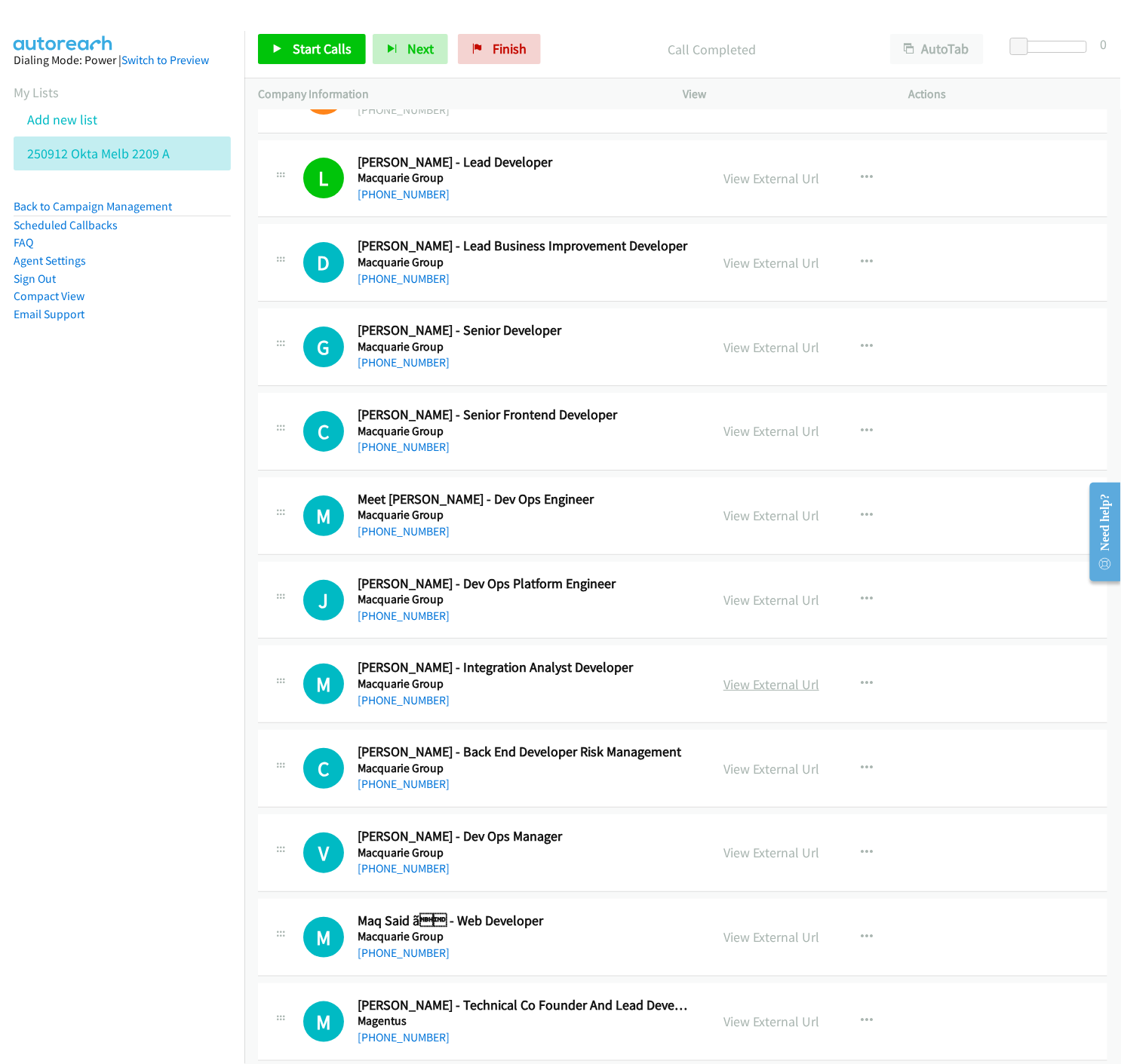
scroll to position [9967, 0]
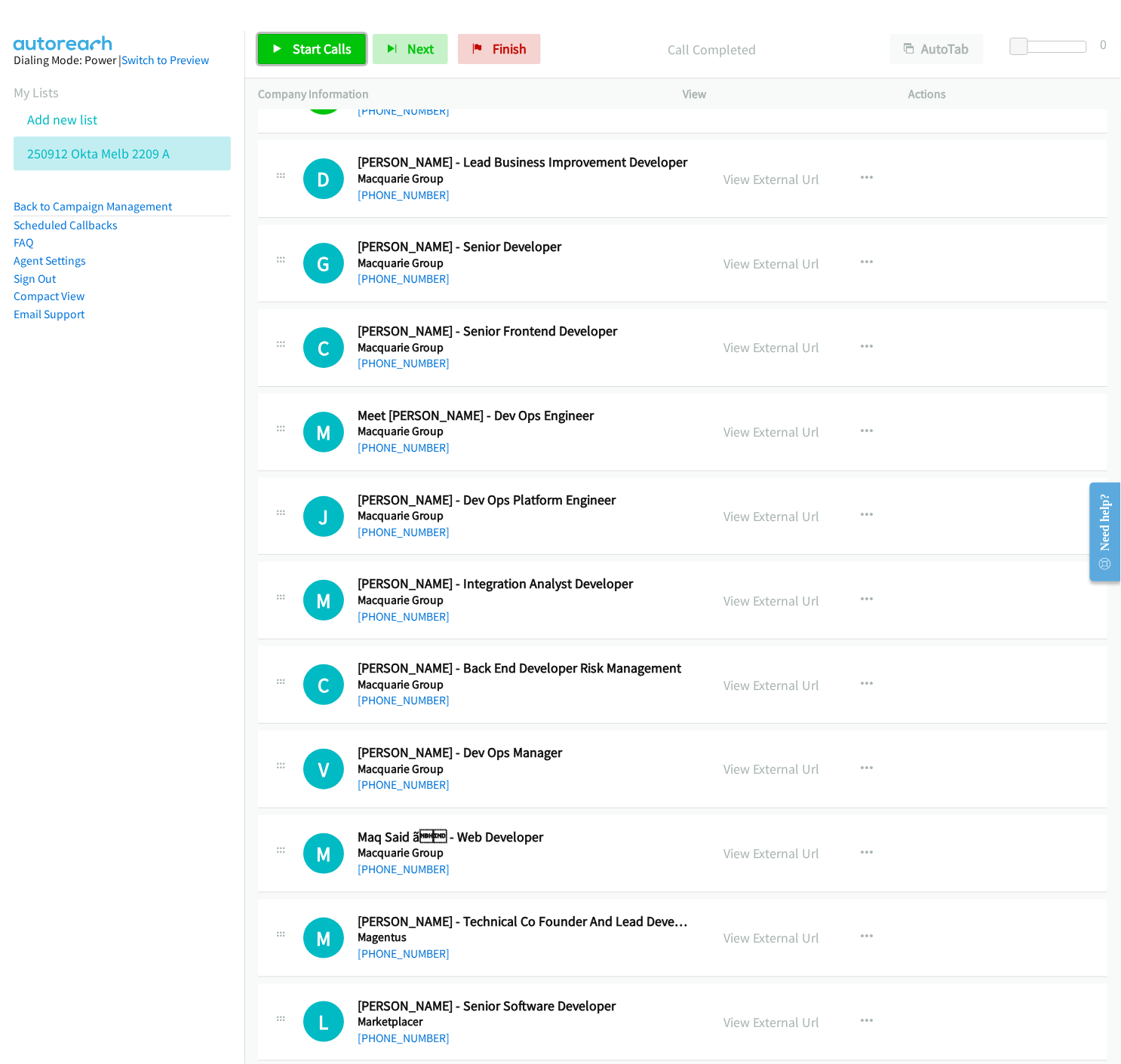
click at [299, 53] on span "Start Calls" at bounding box center [321, 48] width 59 height 17
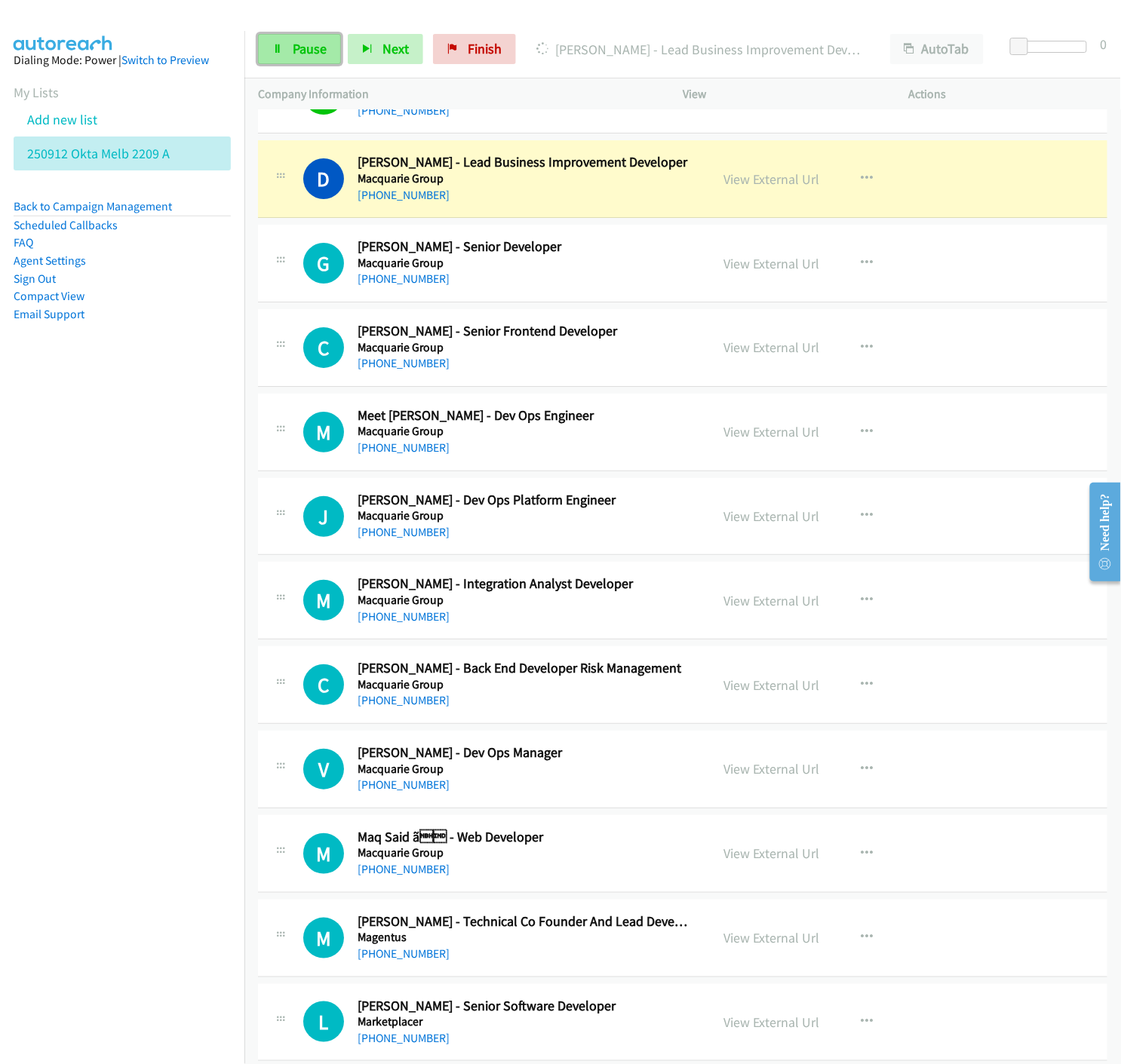
drag, startPoint x: 299, startPoint y: 48, endPoint x: 303, endPoint y: 56, distance: 8.9
click at [299, 48] on span "Pause" at bounding box center [309, 48] width 34 height 17
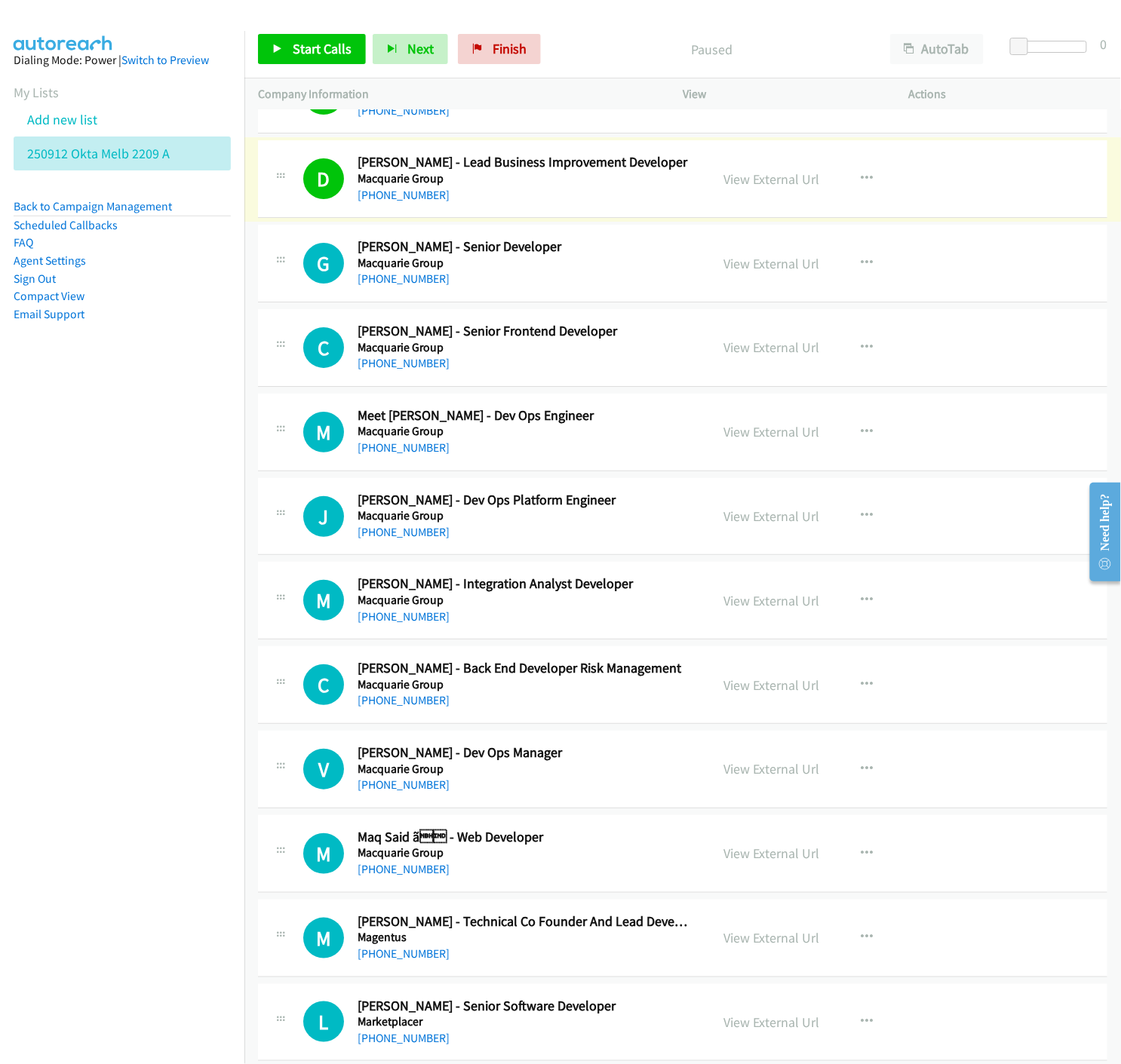
click at [770, 182] on link "View External Url" at bounding box center [770, 179] width 96 height 17
click at [287, 47] on link "Start Calls" at bounding box center [311, 49] width 107 height 30
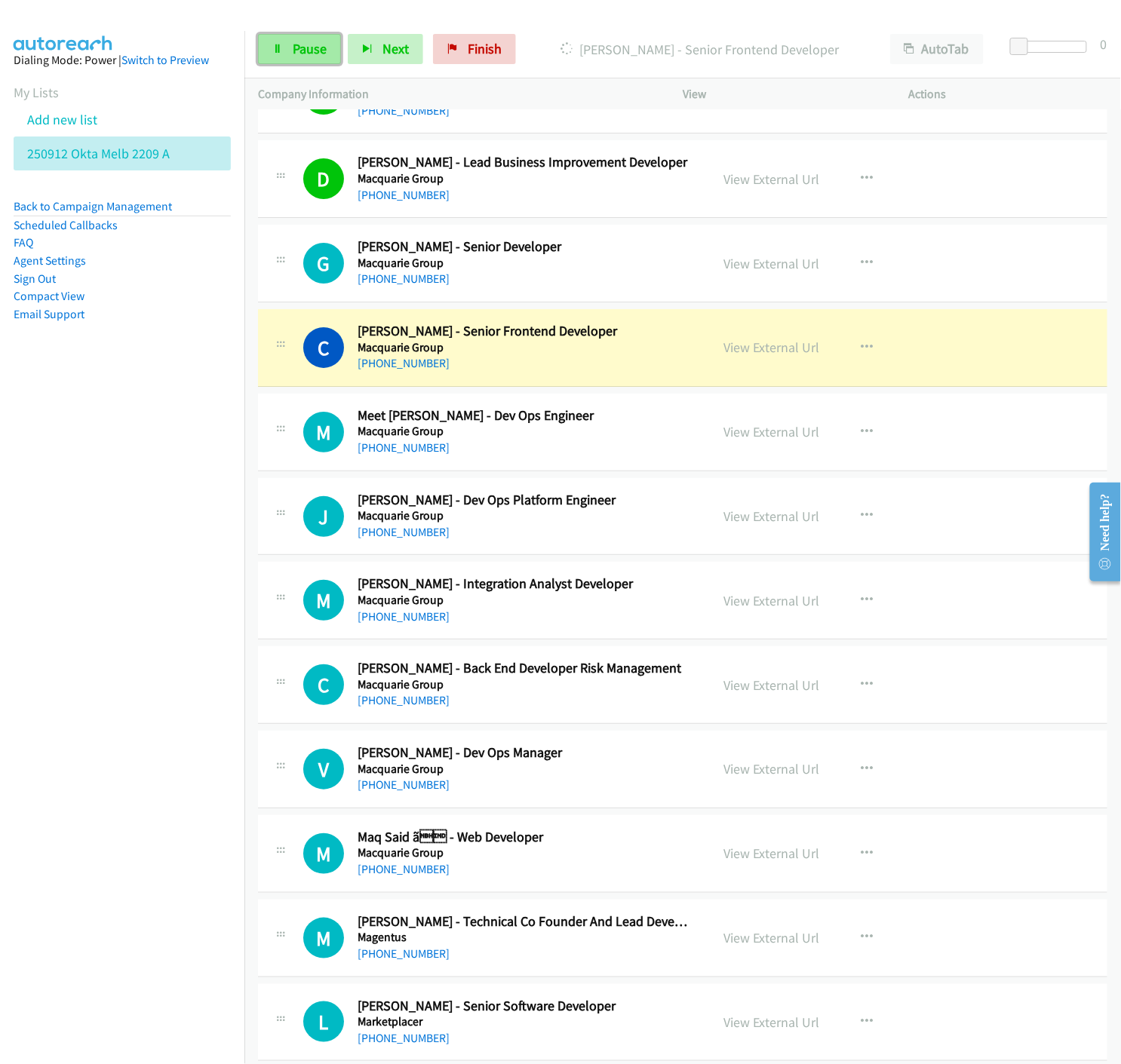
click at [315, 52] on span "Pause" at bounding box center [309, 48] width 34 height 17
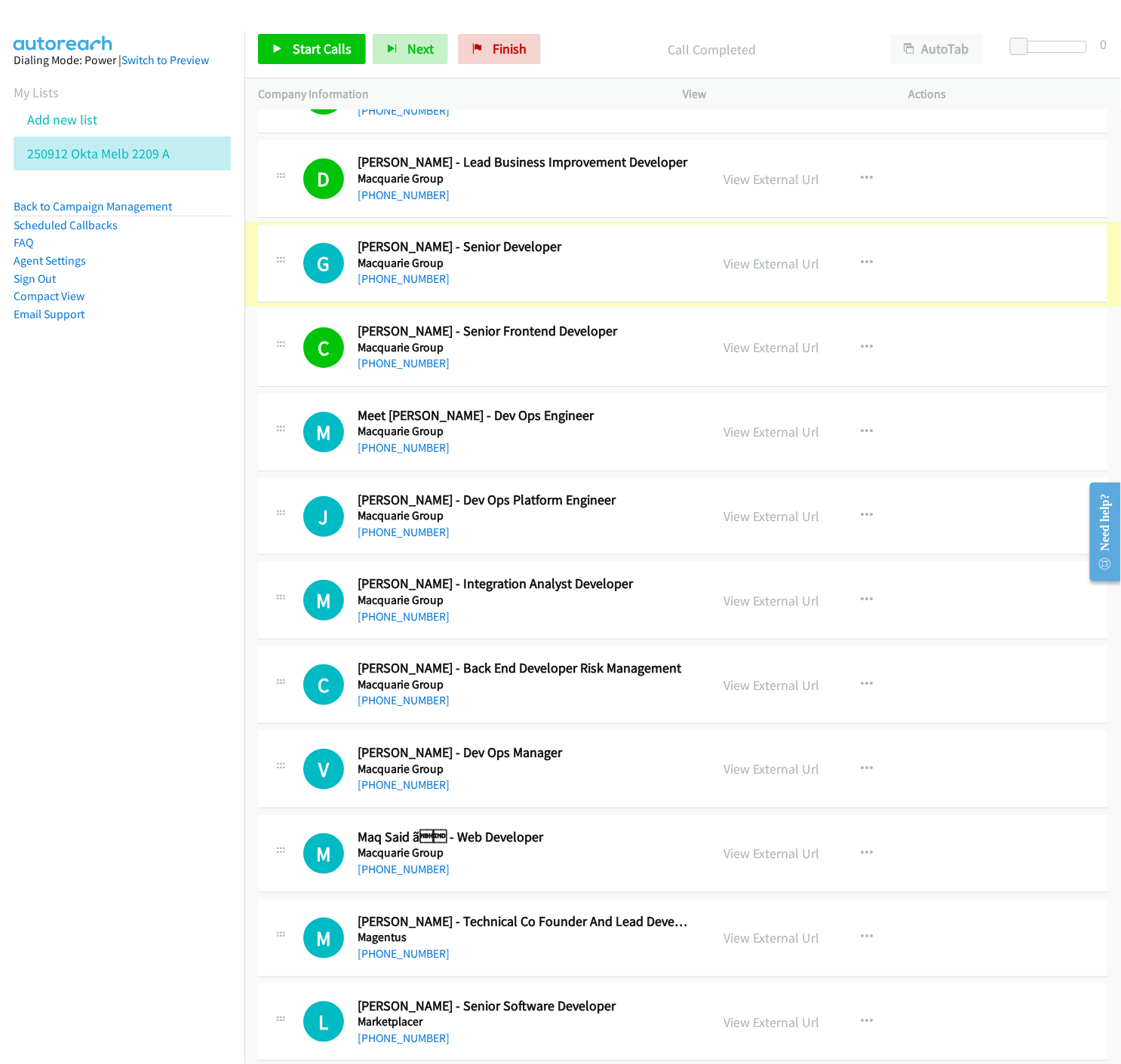
click at [733, 268] on link "View External Url" at bounding box center [770, 263] width 96 height 17
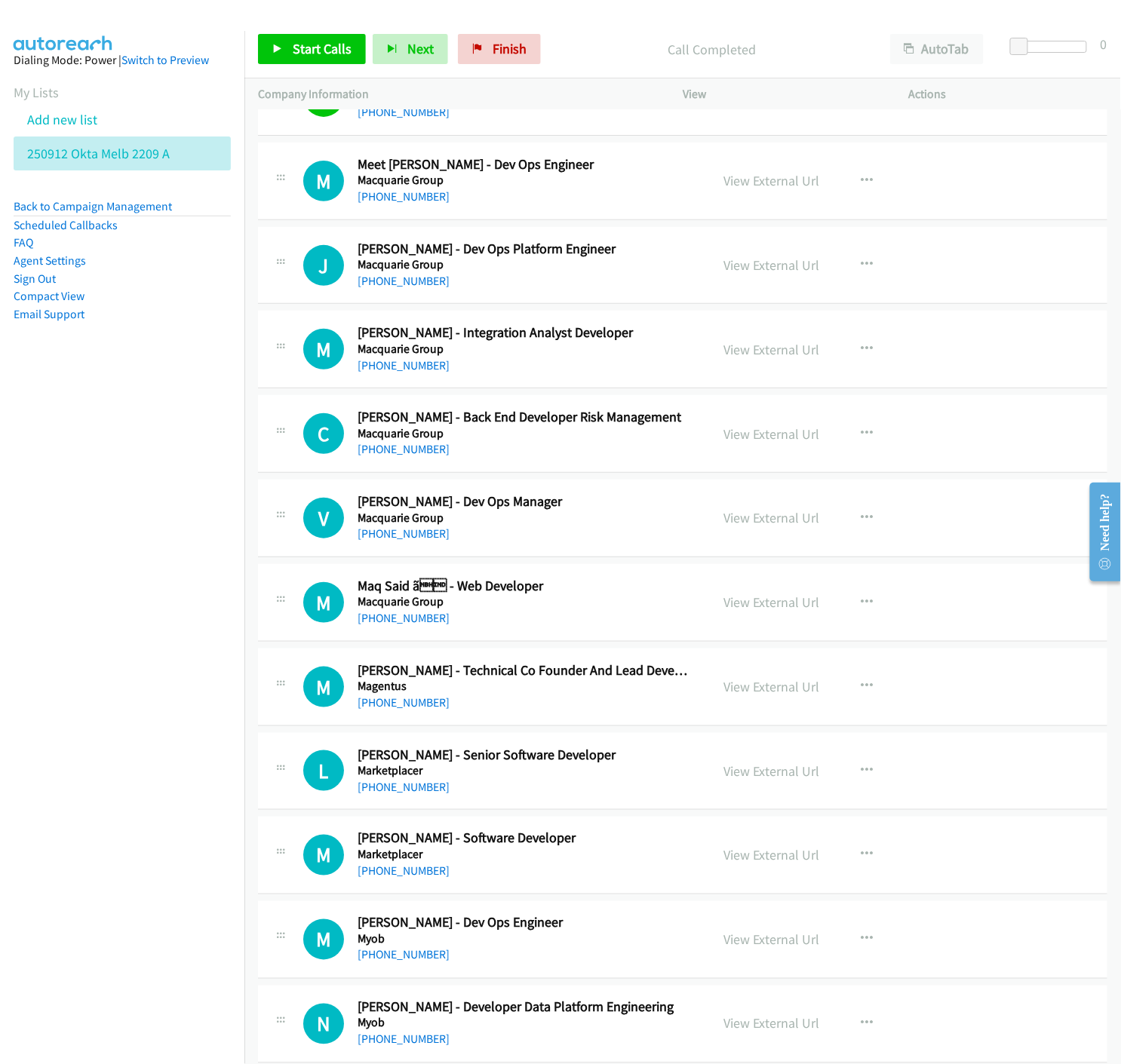
scroll to position [10135, 0]
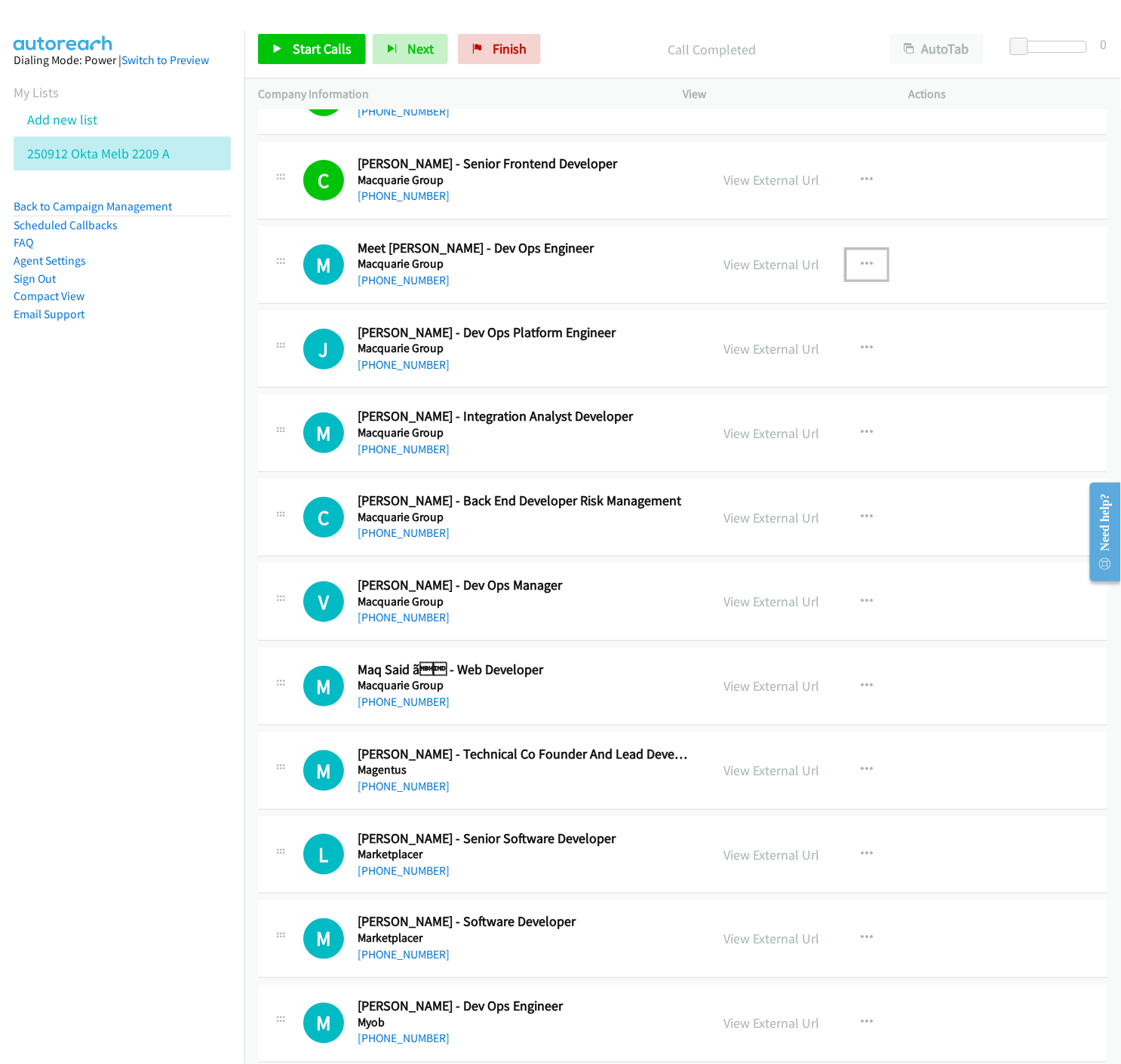
click at [864, 266] on icon "button" at bounding box center [866, 265] width 12 height 12
click at [700, 366] on icon at bounding box center [705, 363] width 11 height 11
click at [290, 56] on link "Start Calls" at bounding box center [311, 49] width 107 height 30
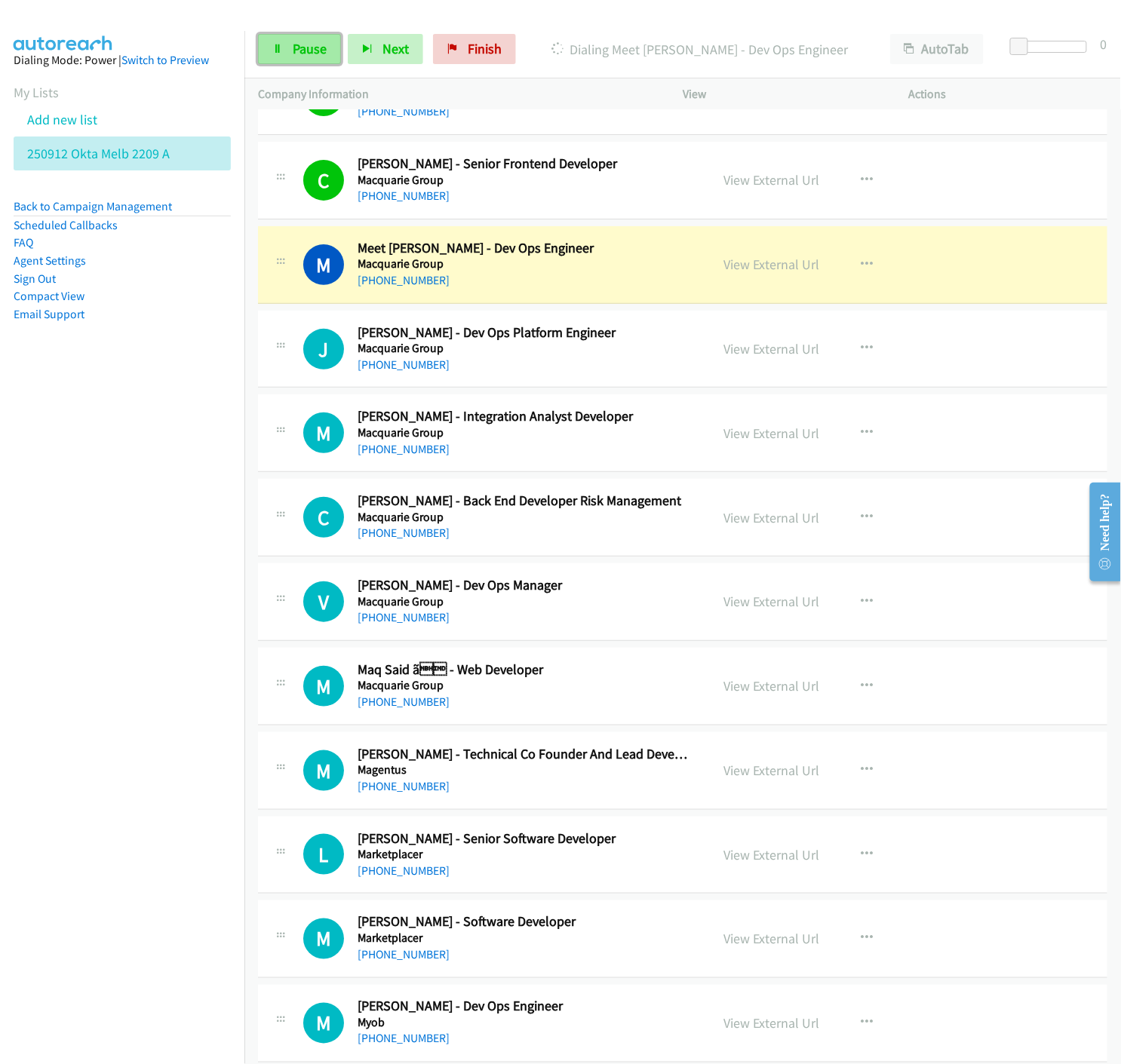
click at [288, 54] on link "Pause" at bounding box center [300, 49] width 83 height 30
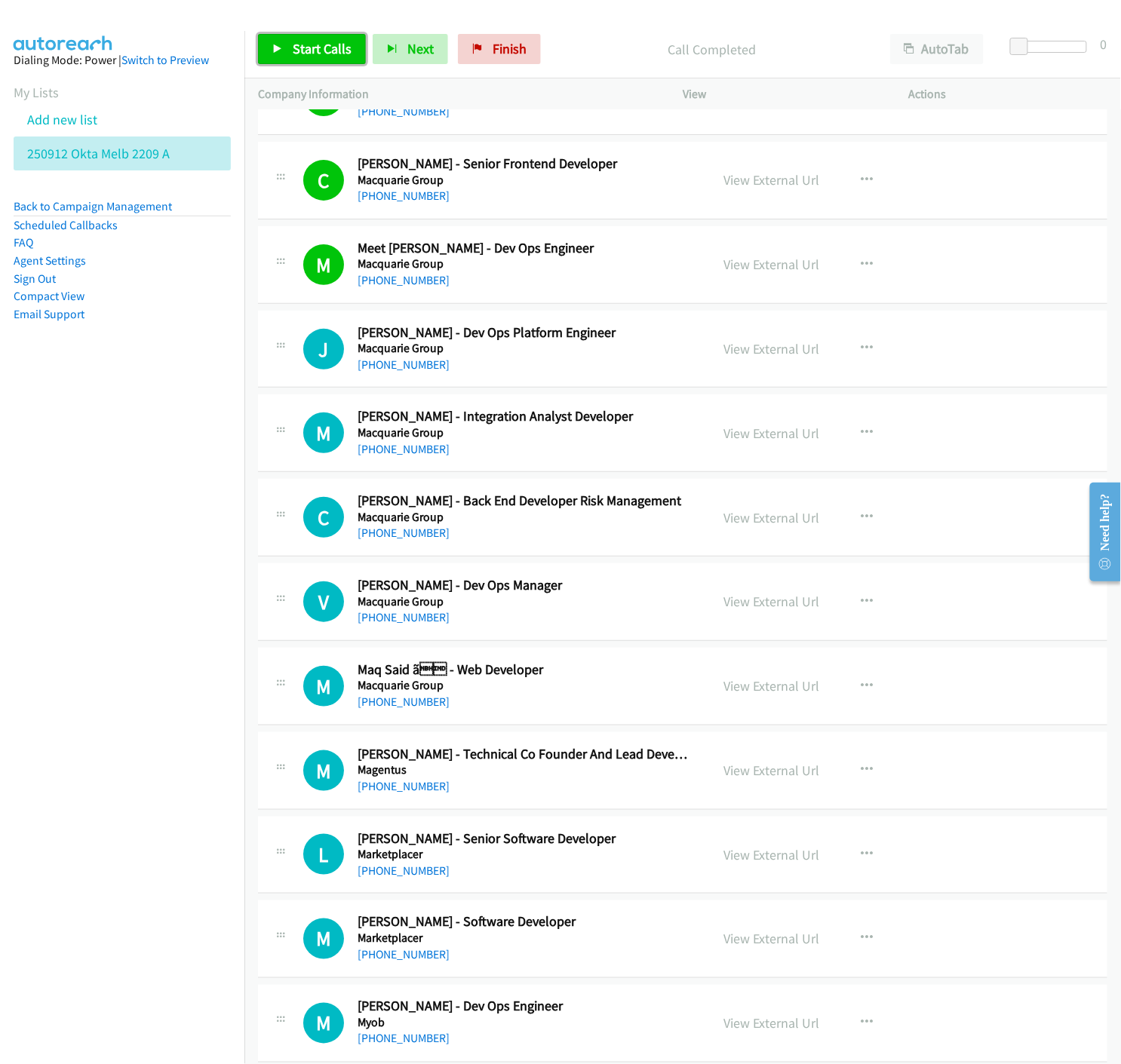
click at [292, 40] on span "Start Calls" at bounding box center [321, 48] width 59 height 17
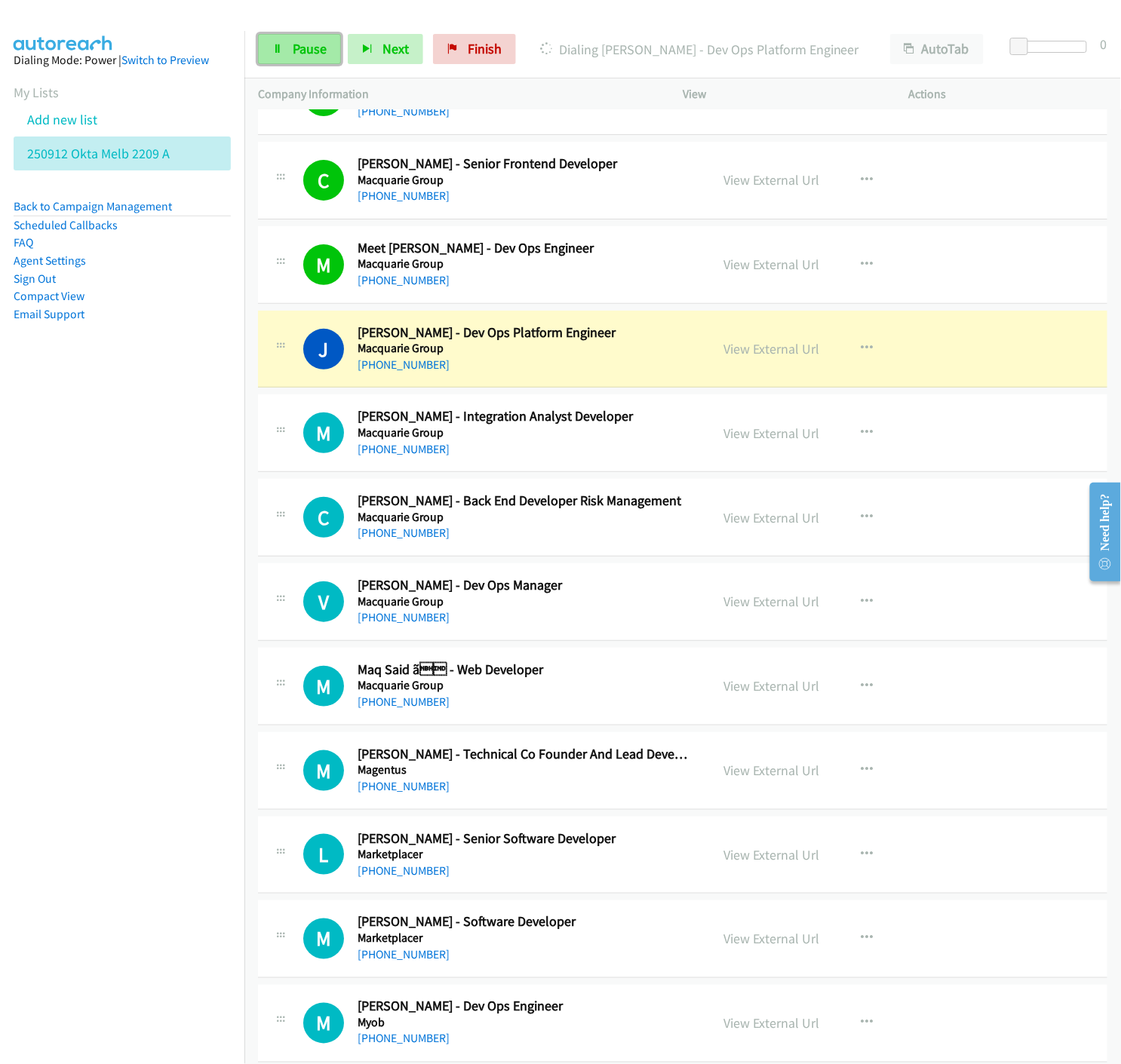
click at [284, 48] on link "Pause" at bounding box center [300, 49] width 83 height 30
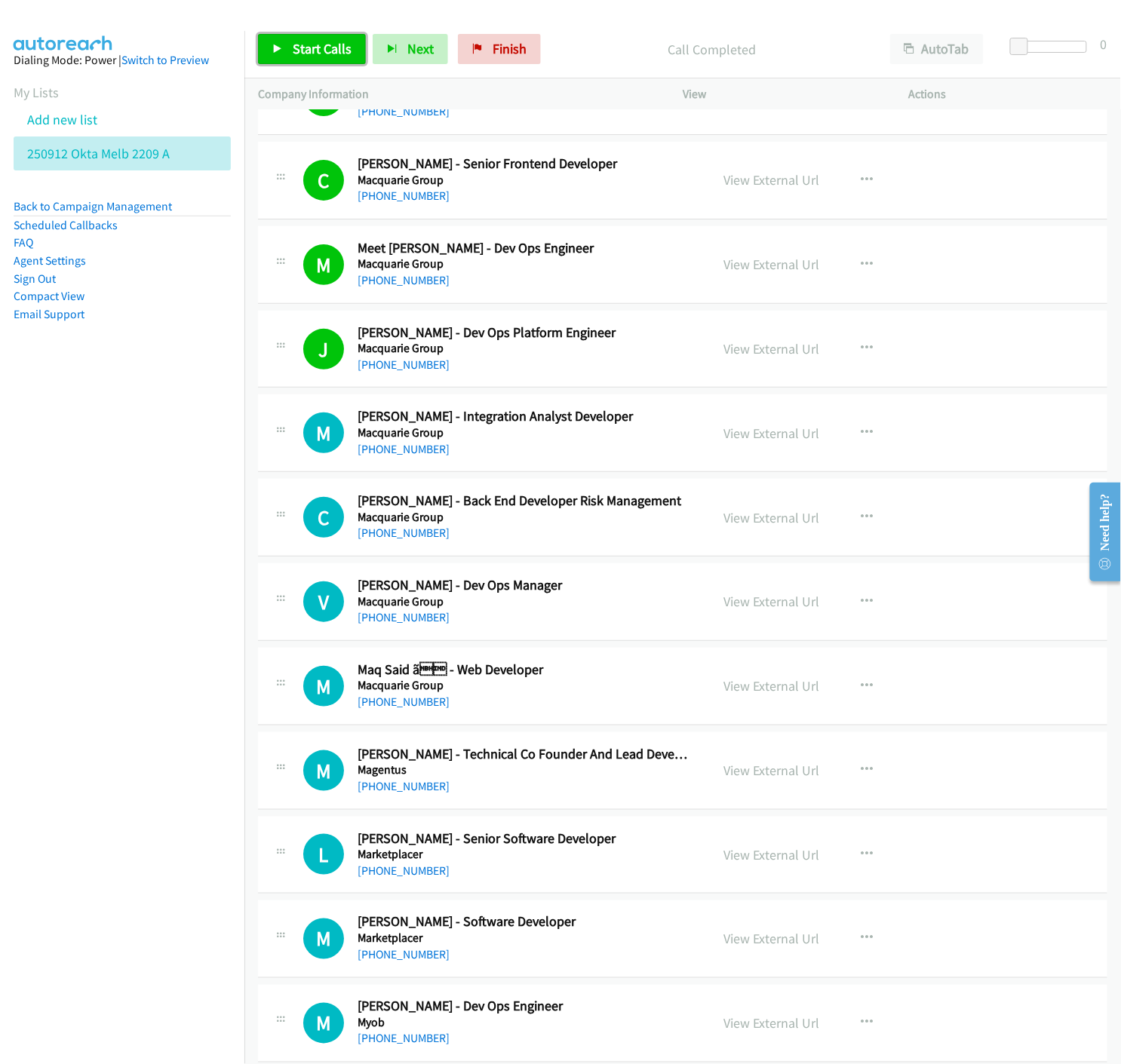
click at [283, 56] on link "Start Calls" at bounding box center [311, 49] width 107 height 30
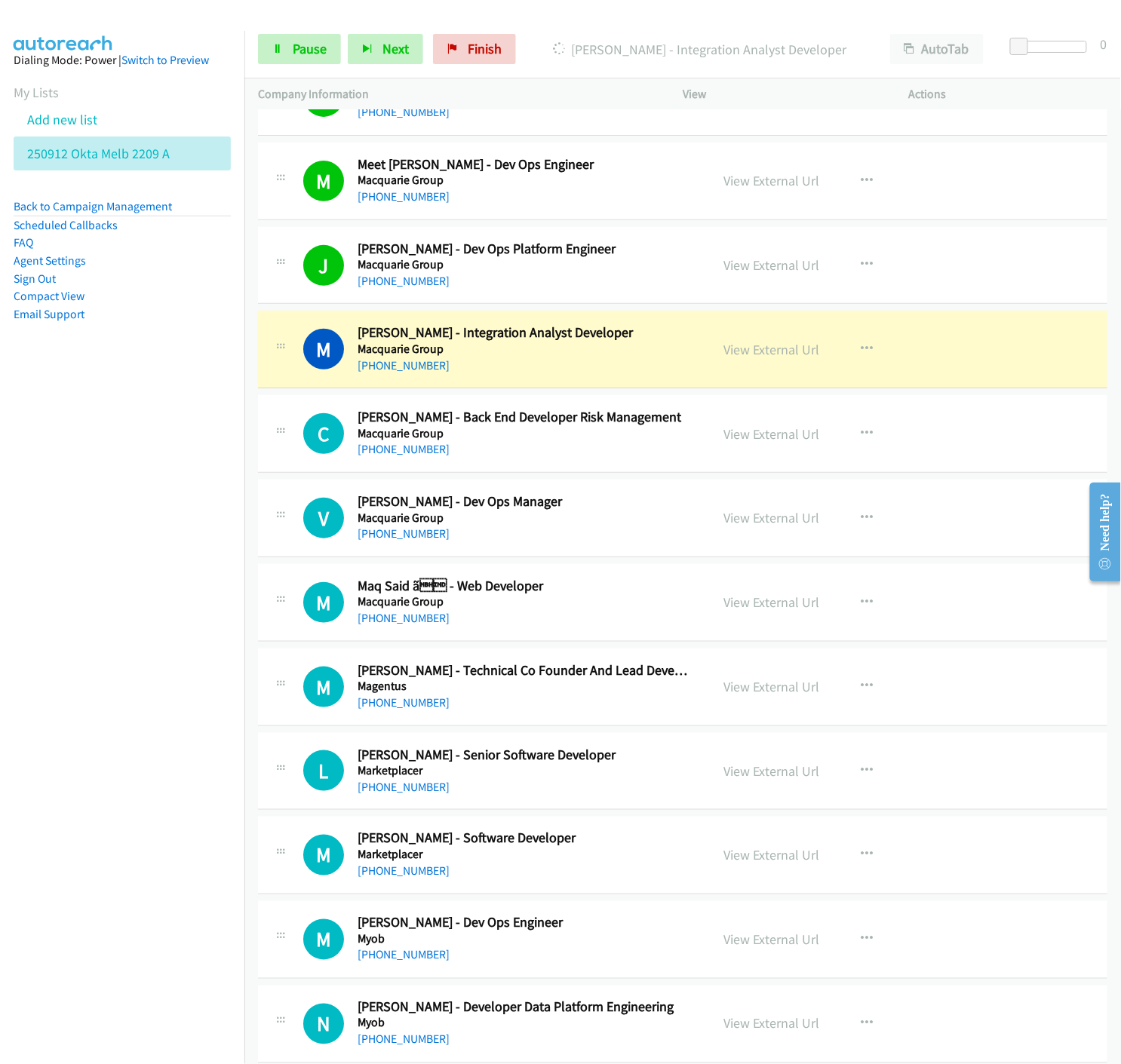
scroll to position [10302, 0]
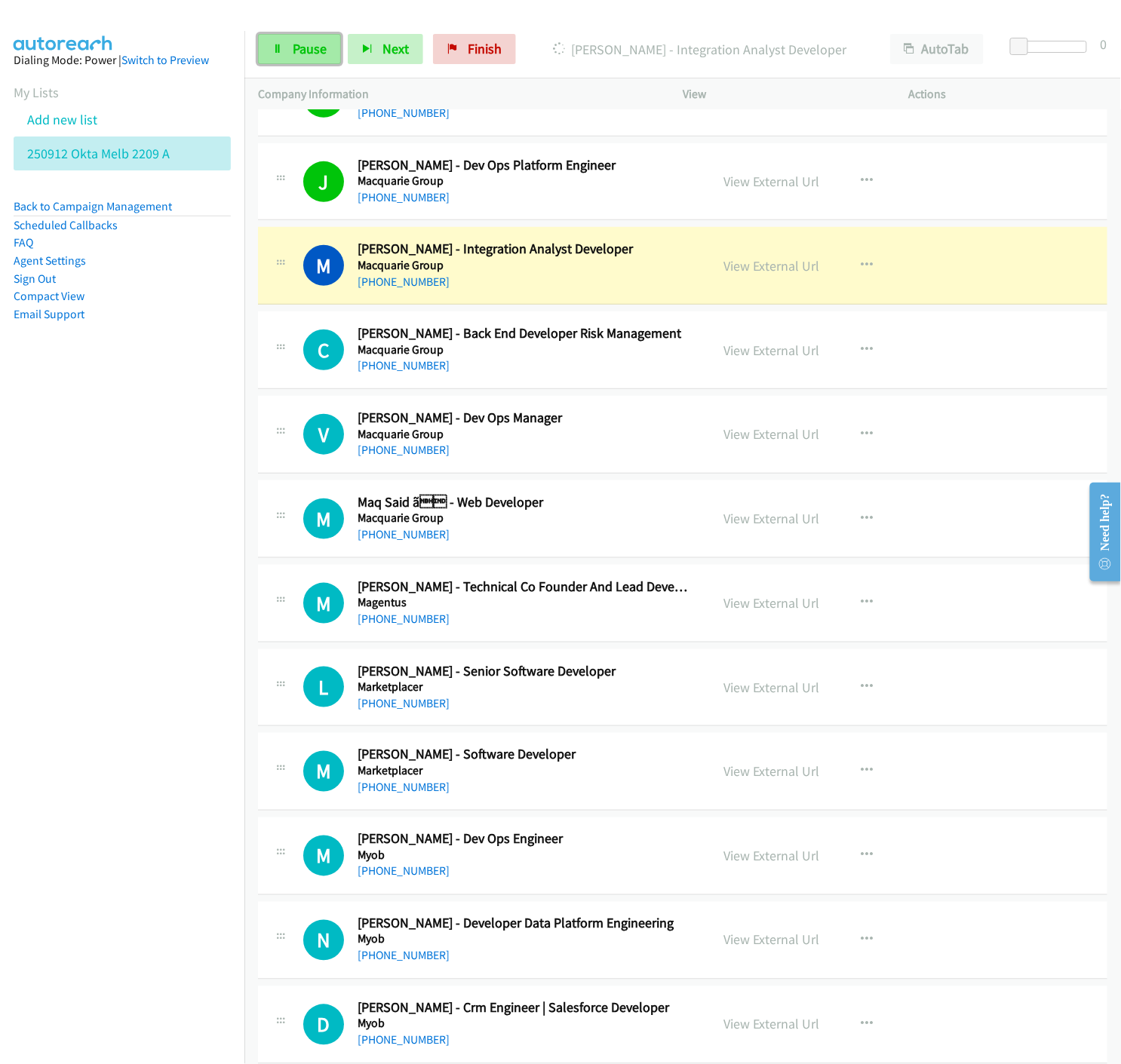
click at [292, 47] on span "Pause" at bounding box center [309, 48] width 34 height 17
click at [749, 266] on link "View External Url" at bounding box center [770, 266] width 96 height 17
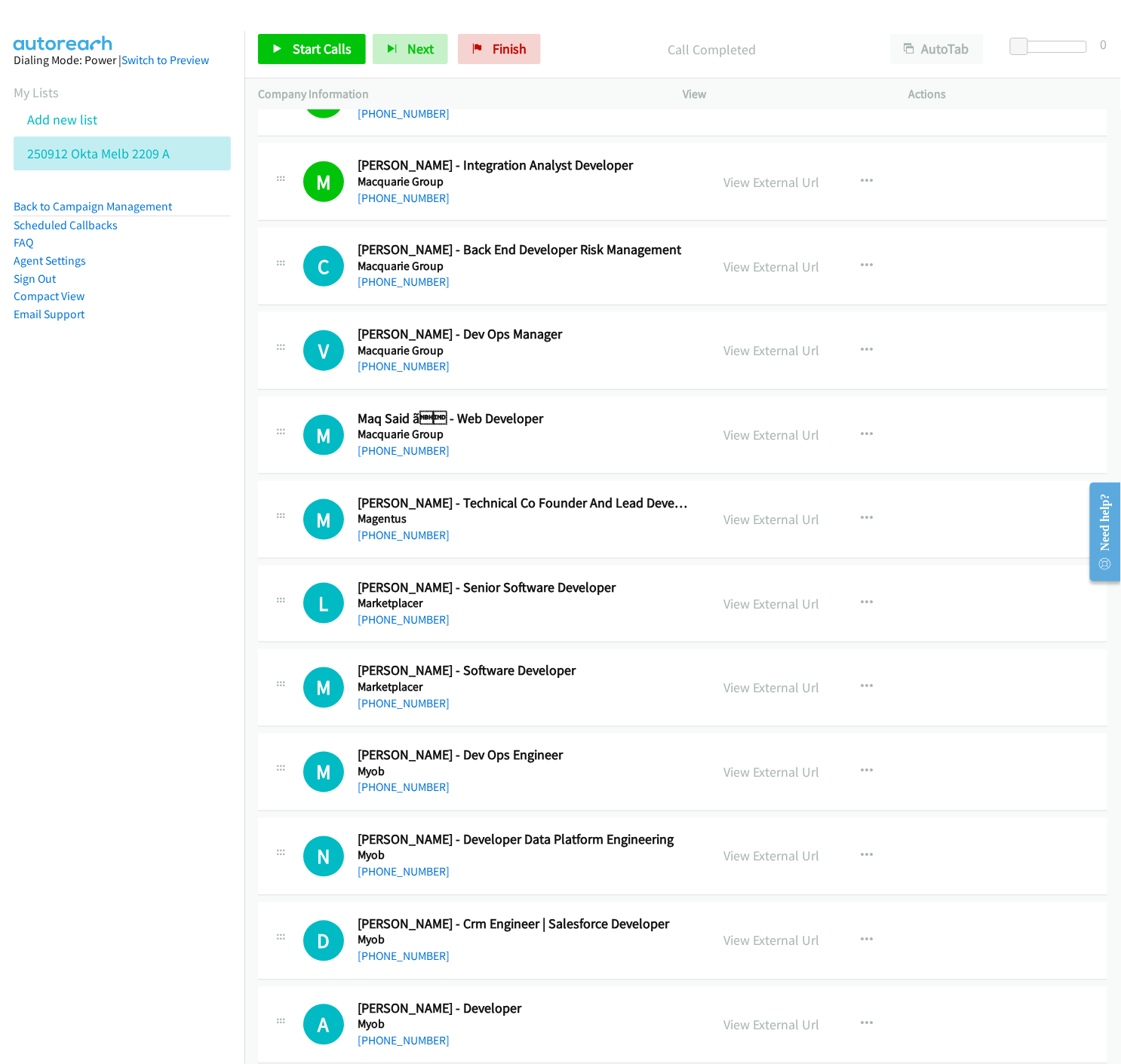
scroll to position [10469, 0]
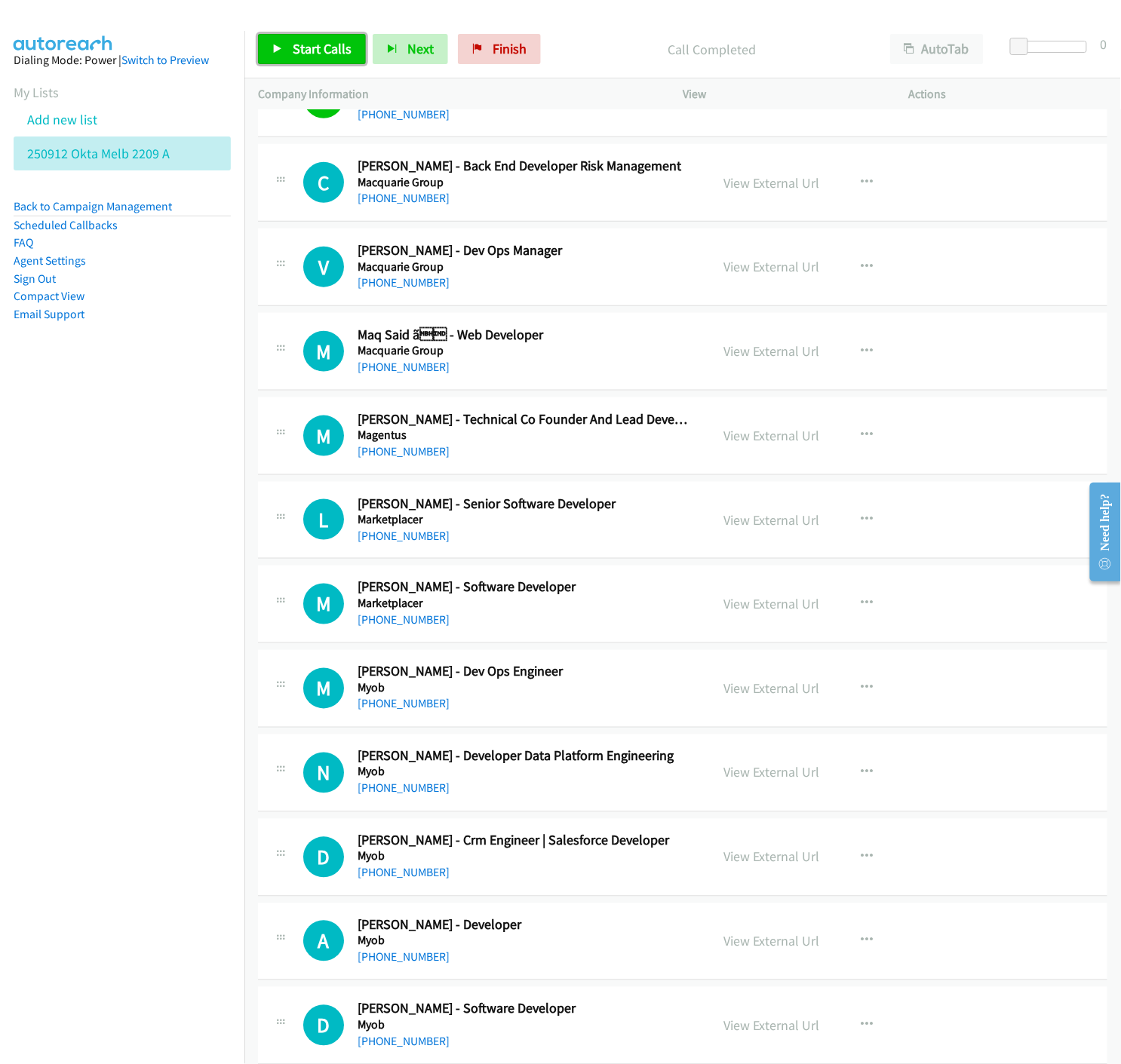
drag, startPoint x: 269, startPoint y: 57, endPoint x: 273, endPoint y: 72, distance: 15.5
click at [269, 57] on link "Start Calls" at bounding box center [311, 49] width 107 height 30
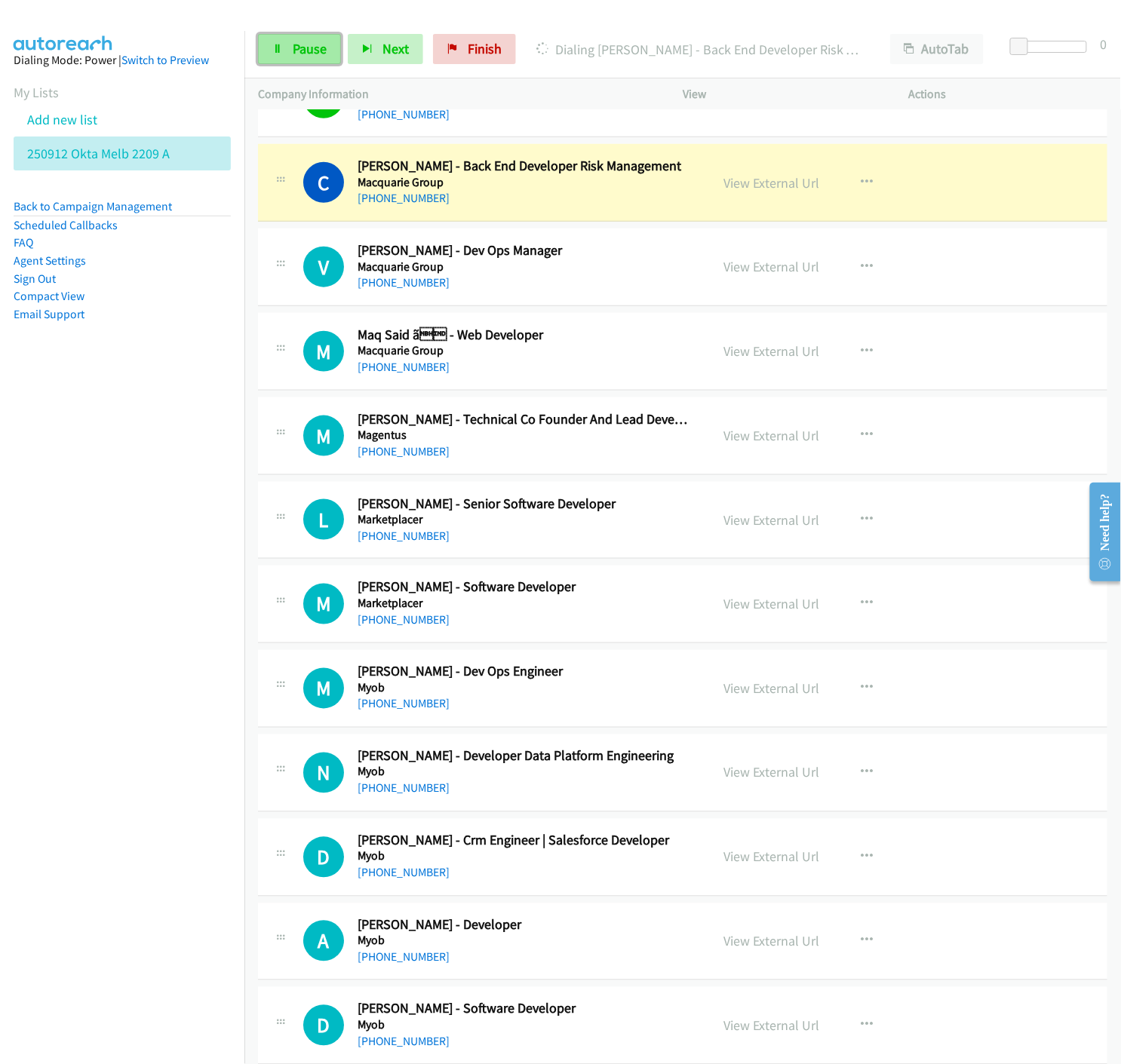
click at [282, 50] on icon at bounding box center [277, 49] width 11 height 11
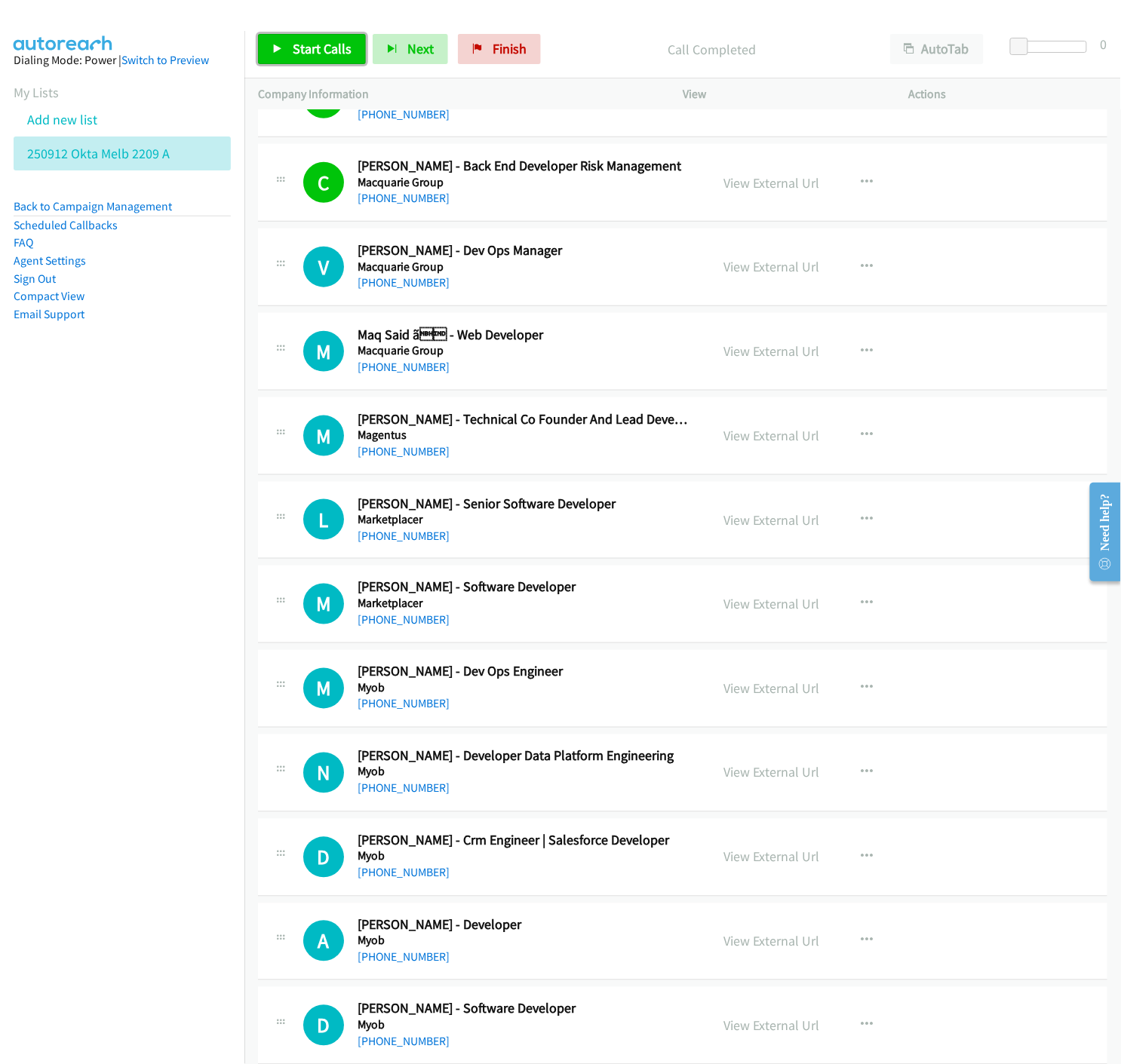
click at [273, 48] on icon at bounding box center [277, 49] width 11 height 11
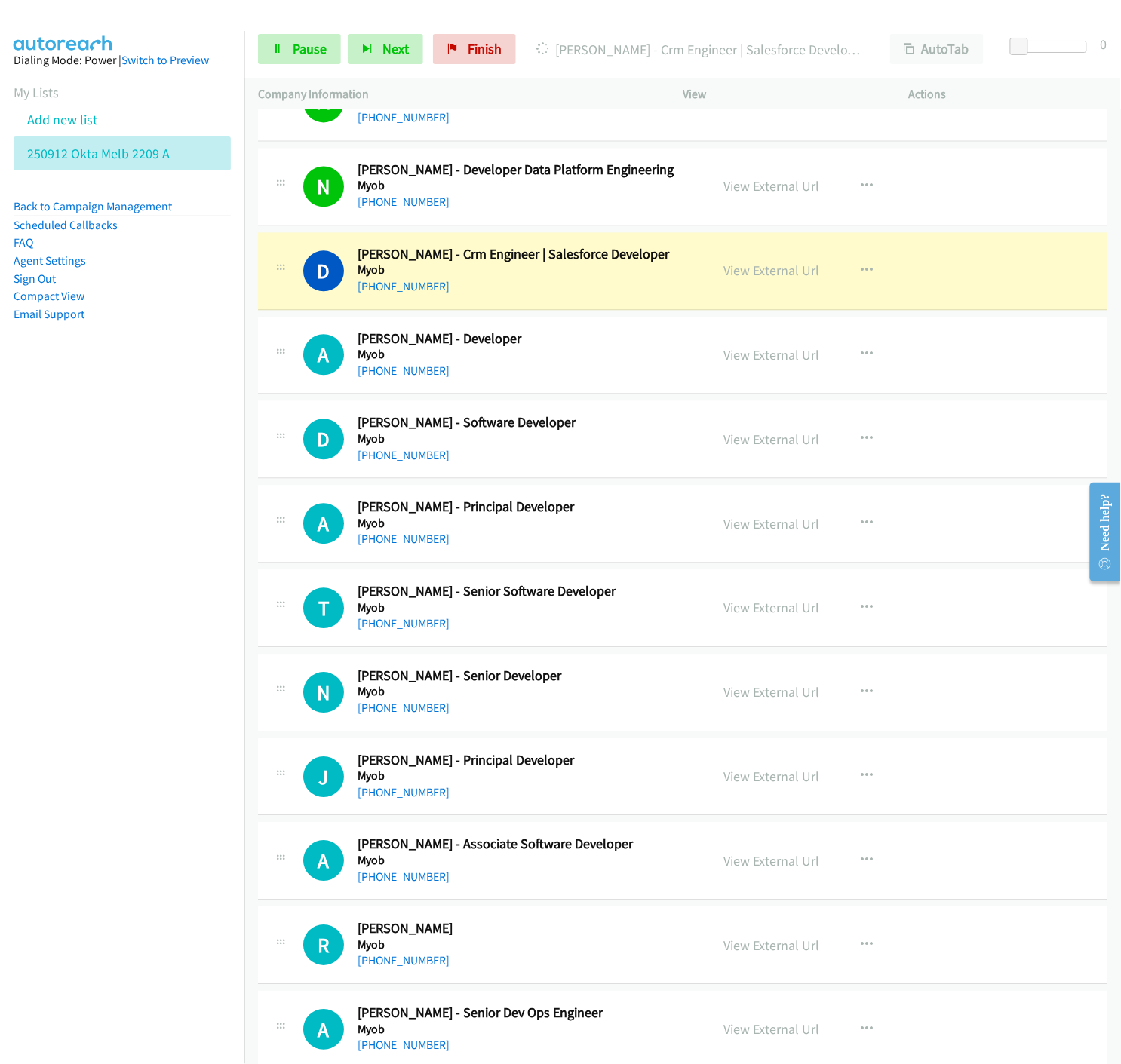
scroll to position [11140, 0]
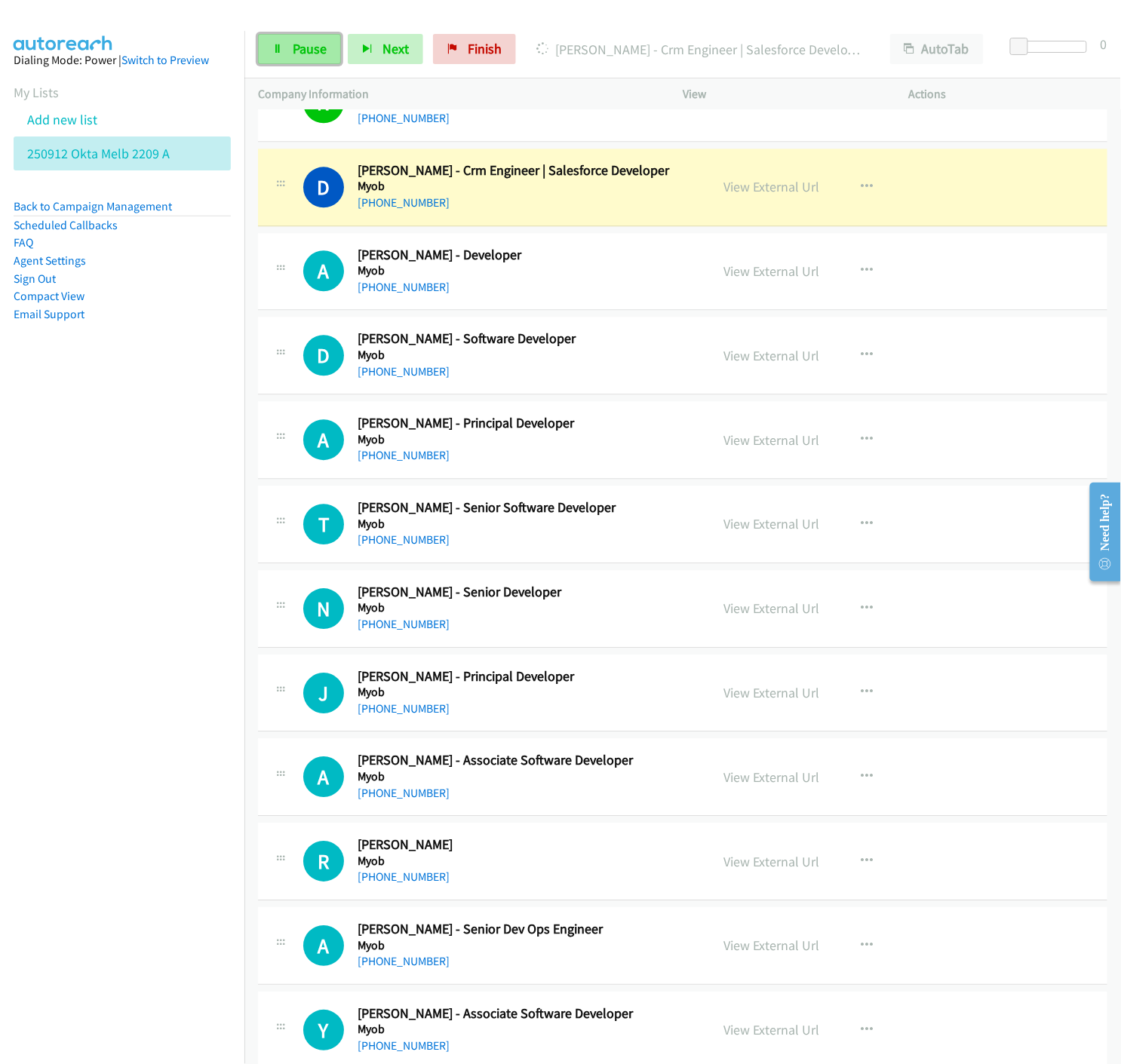
click at [283, 42] on link "Pause" at bounding box center [300, 49] width 83 height 30
click at [750, 196] on link "View External Url" at bounding box center [770, 186] width 96 height 17
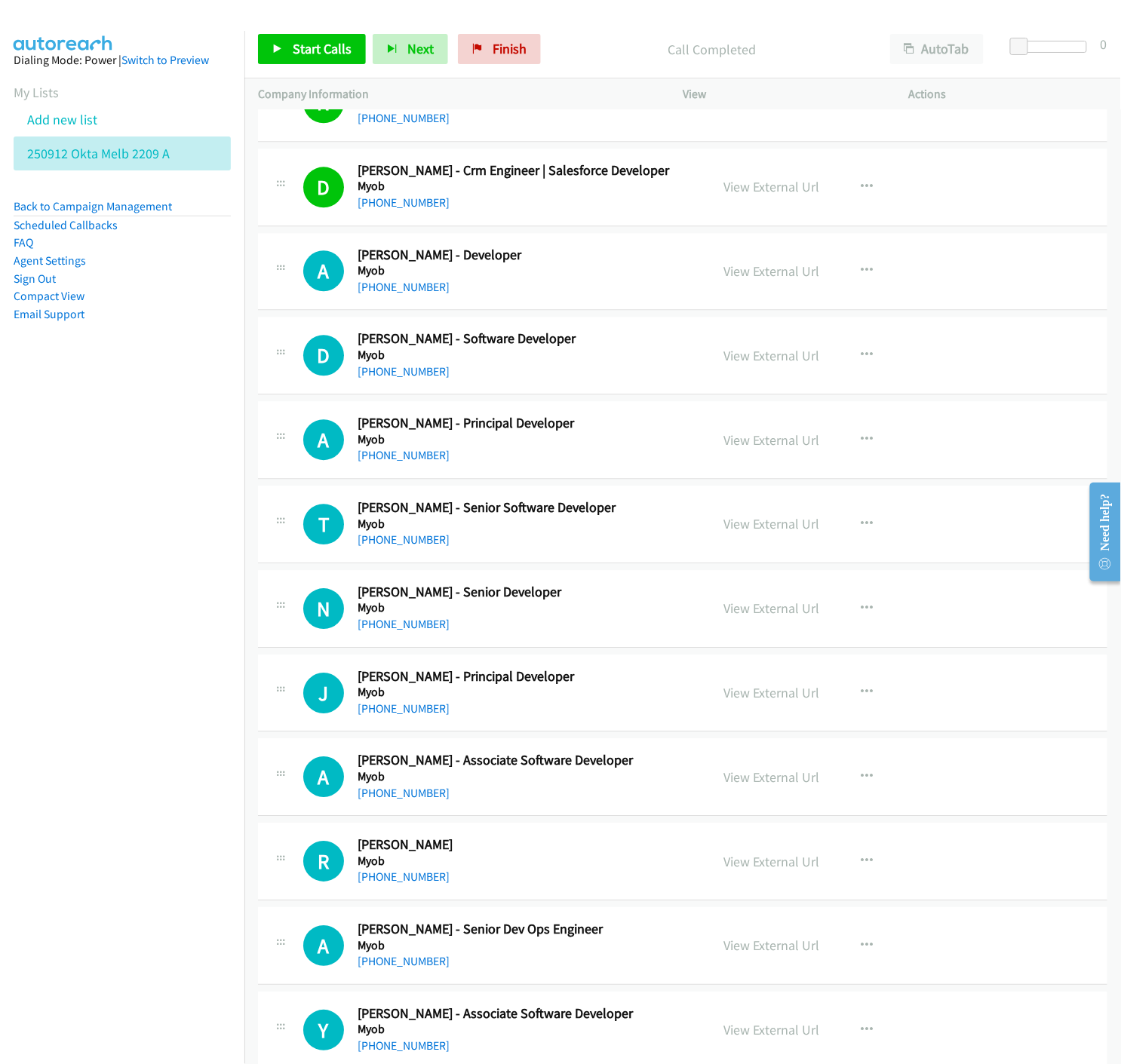
scroll to position [11223, 0]
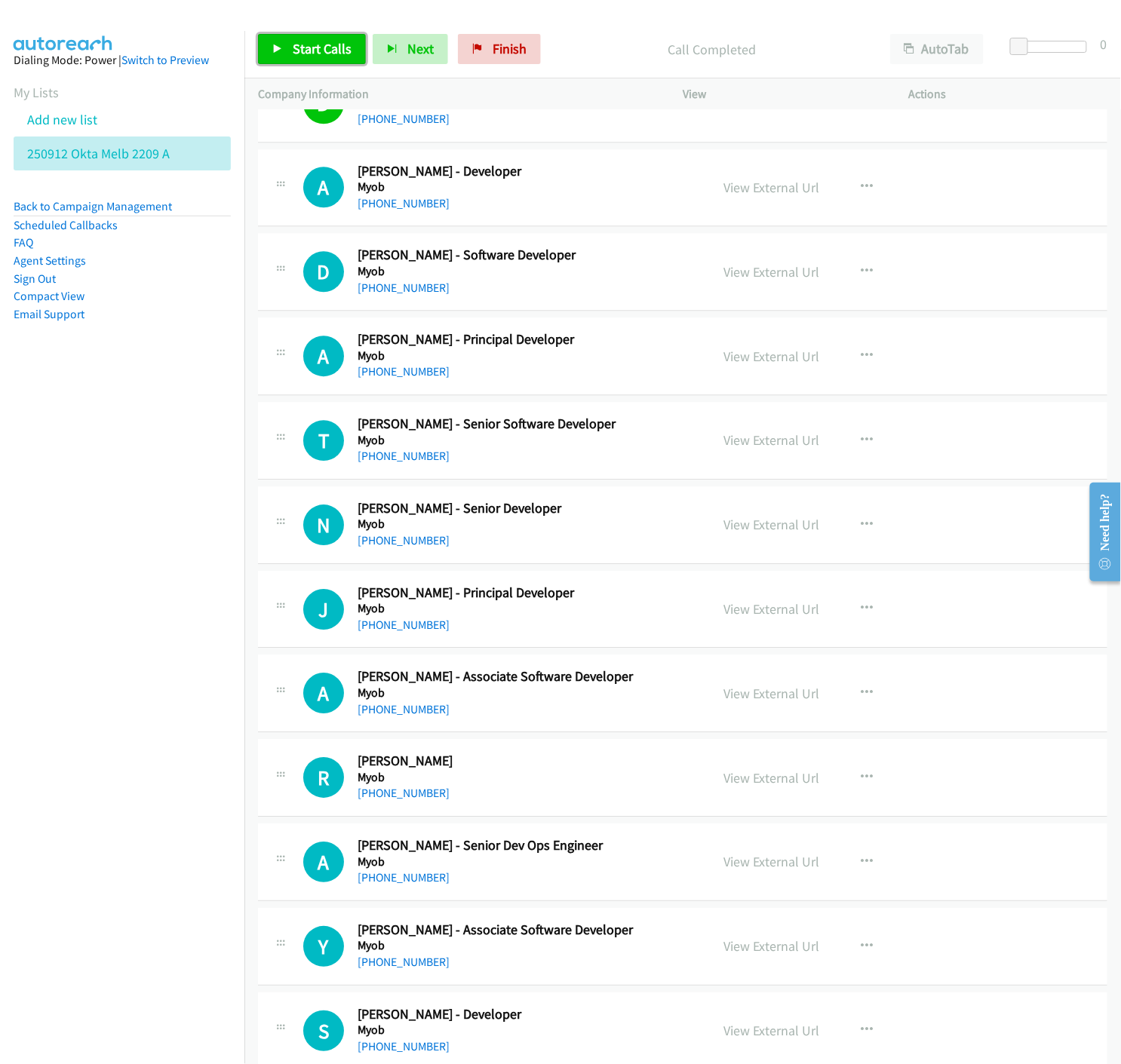
click at [297, 42] on span "Start Calls" at bounding box center [321, 48] width 59 height 17
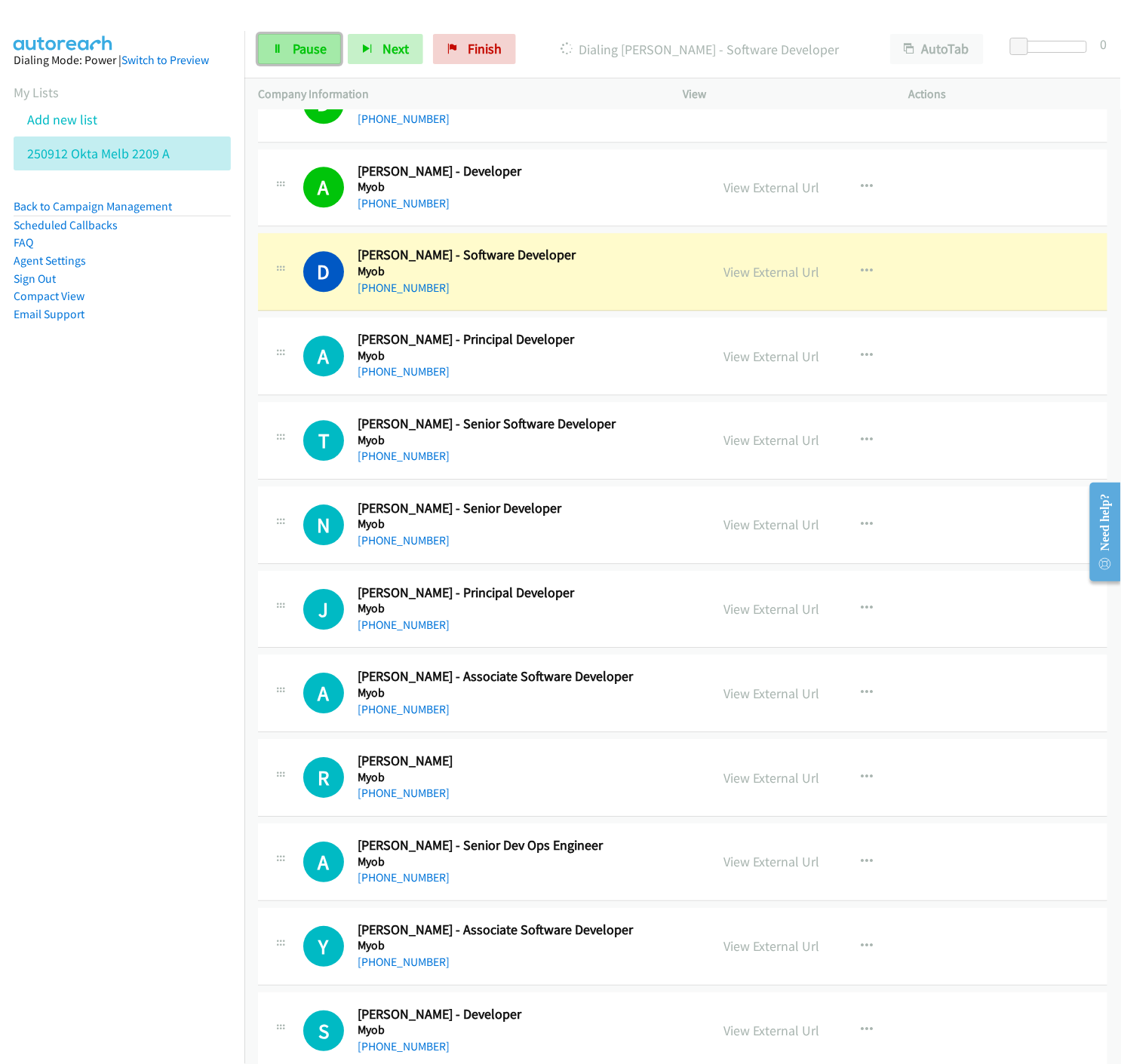
click at [296, 54] on span "Pause" at bounding box center [309, 48] width 34 height 17
click at [735, 276] on link "View External Url" at bounding box center [770, 271] width 96 height 17
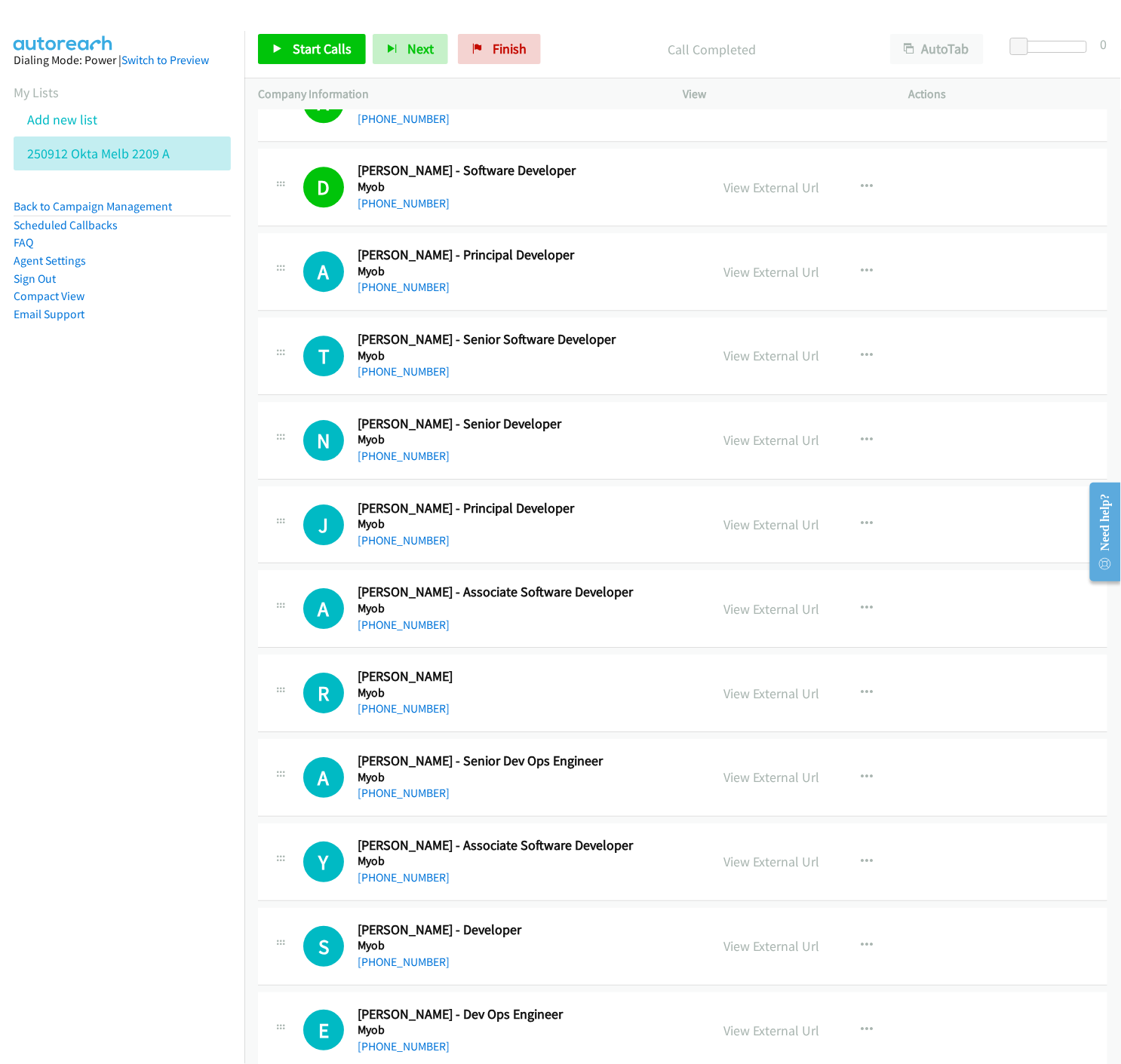
scroll to position [11391, 0]
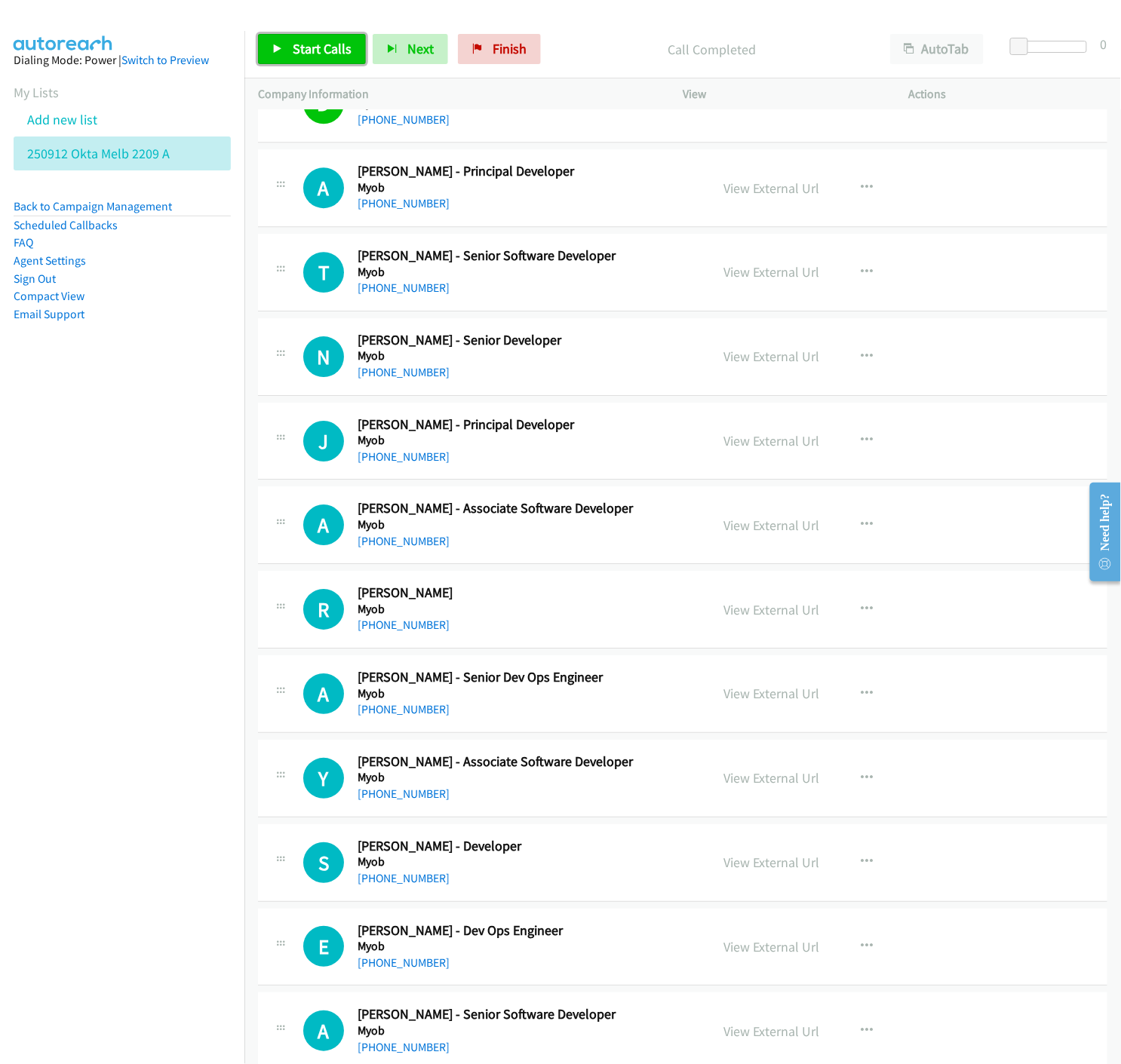
click at [283, 49] on link "Start Calls" at bounding box center [311, 49] width 107 height 30
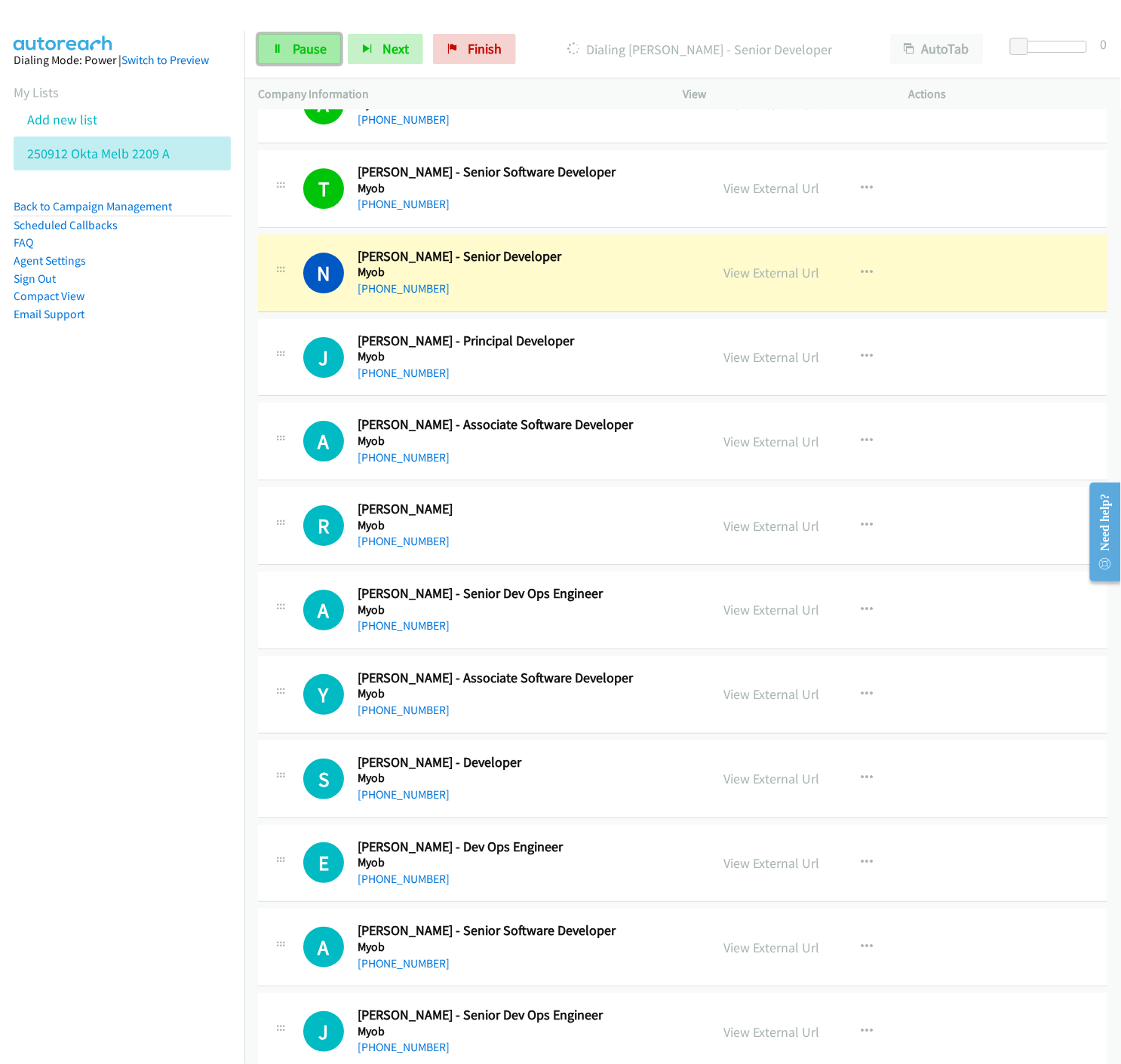
click at [289, 46] on link "Pause" at bounding box center [300, 49] width 83 height 30
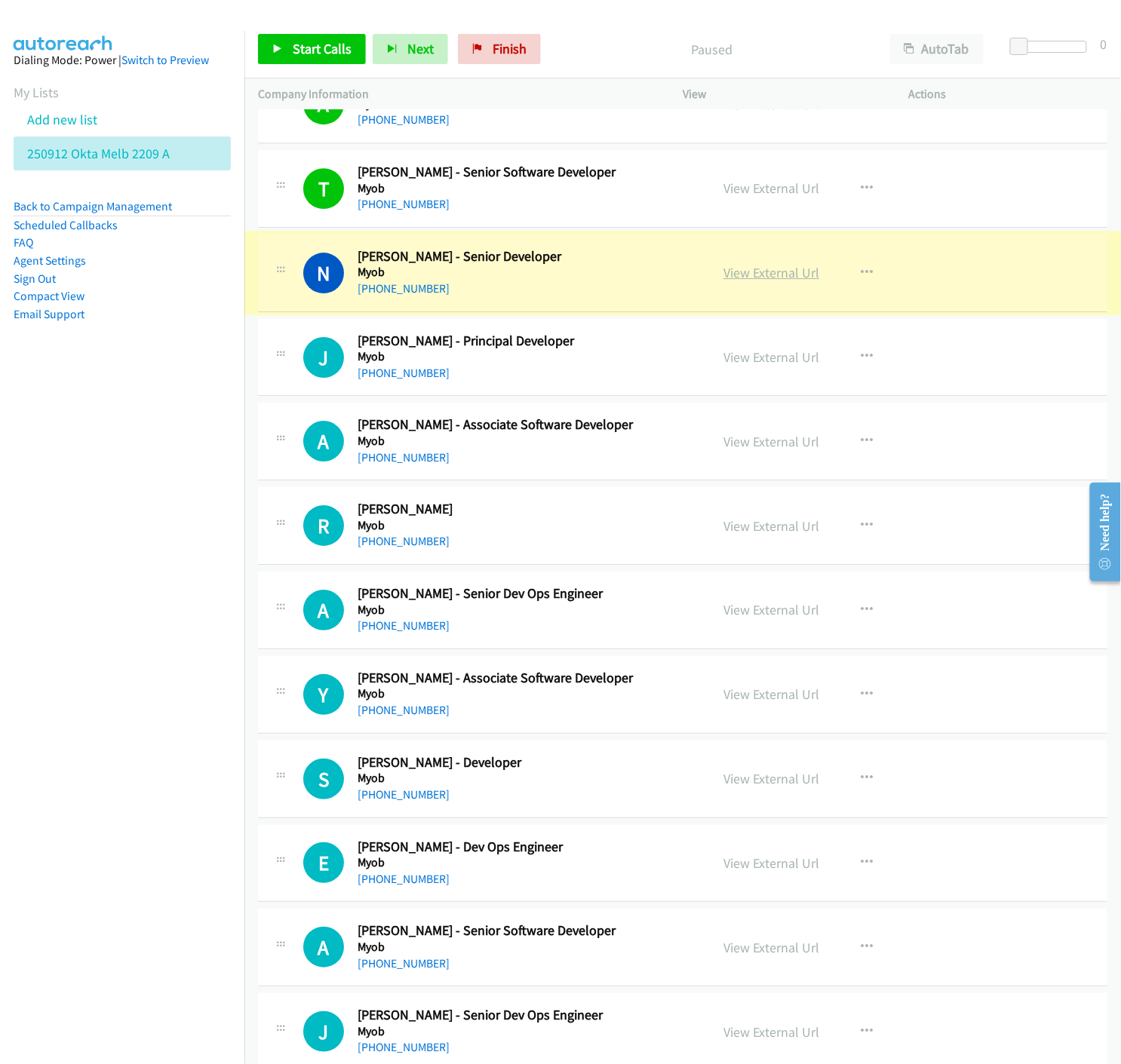
click at [763, 274] on link "View External Url" at bounding box center [770, 272] width 96 height 17
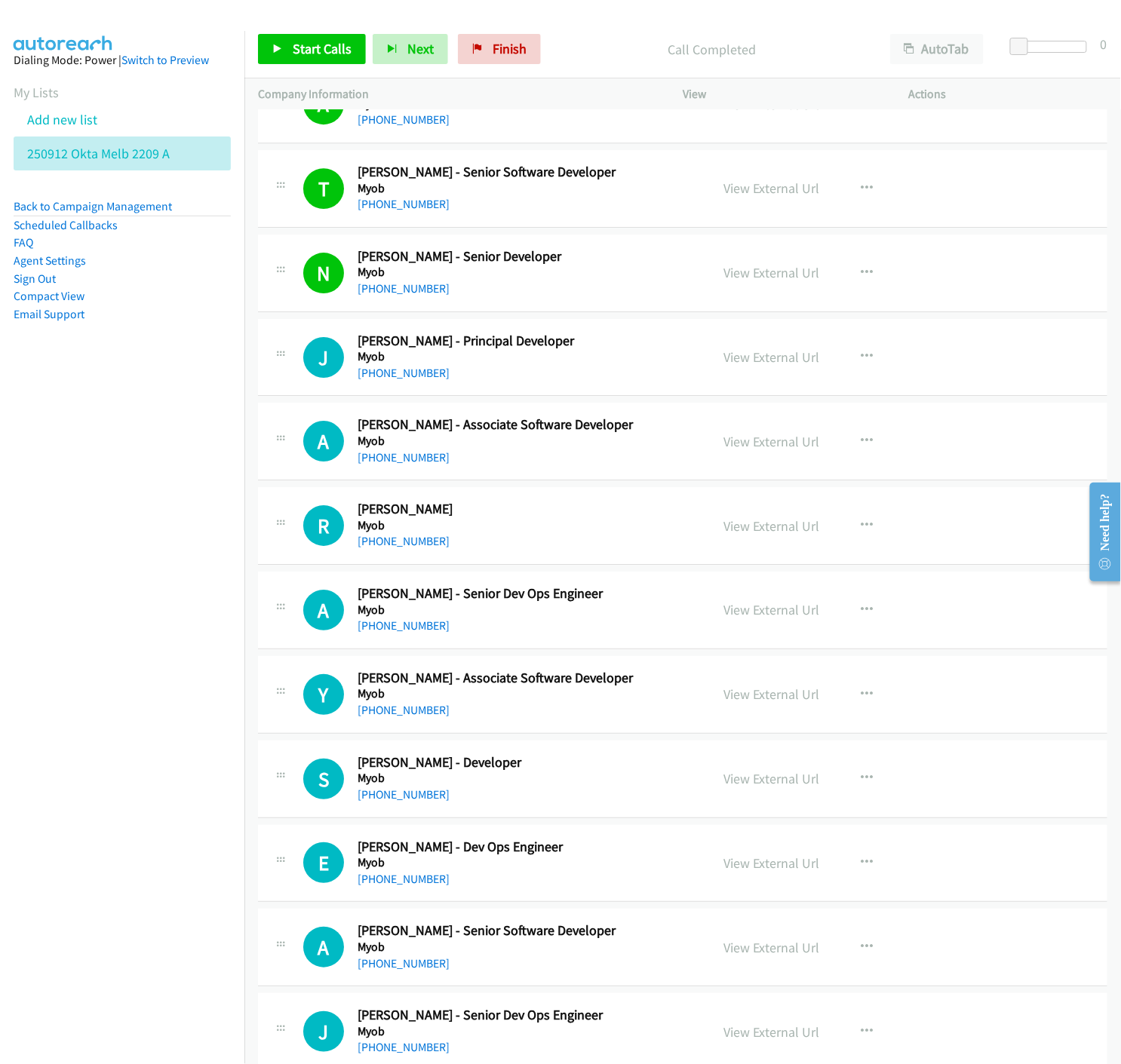
scroll to position [11642, 0]
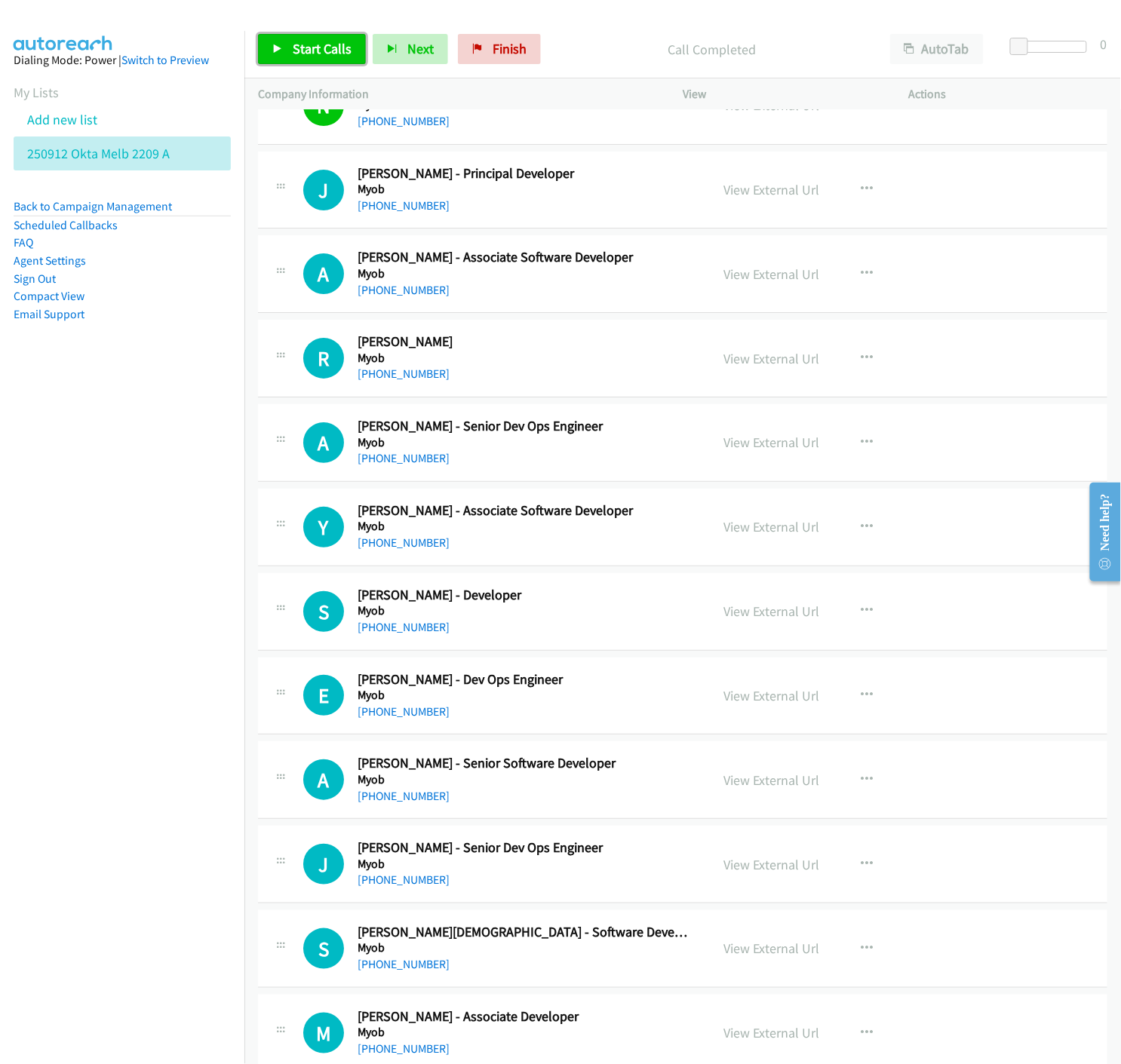
click at [292, 56] on span "Start Calls" at bounding box center [321, 48] width 59 height 17
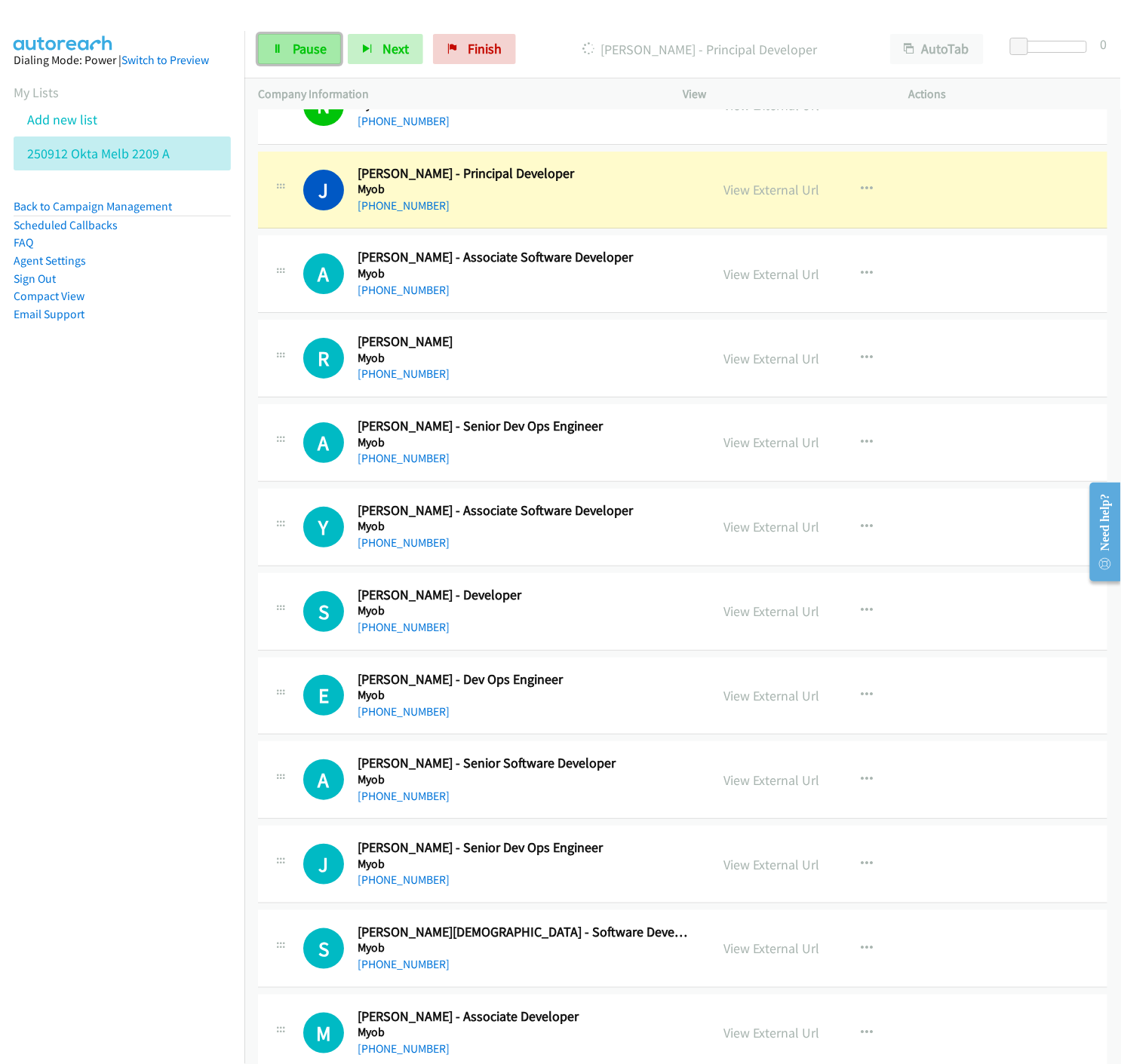
click at [299, 57] on link "Pause" at bounding box center [300, 49] width 83 height 30
click at [781, 196] on link "View External Url" at bounding box center [770, 189] width 96 height 17
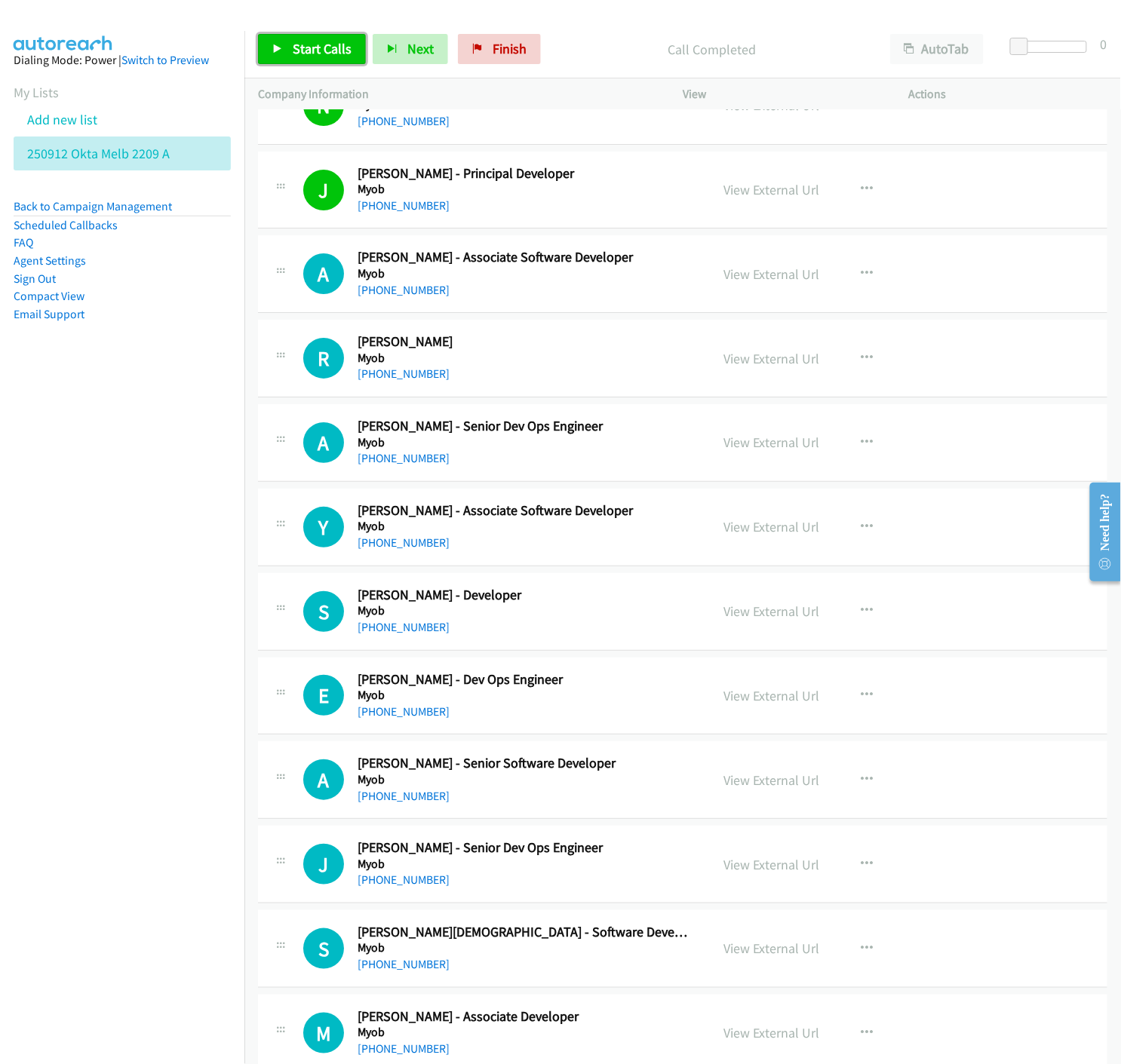
click at [277, 47] on icon at bounding box center [277, 49] width 11 height 11
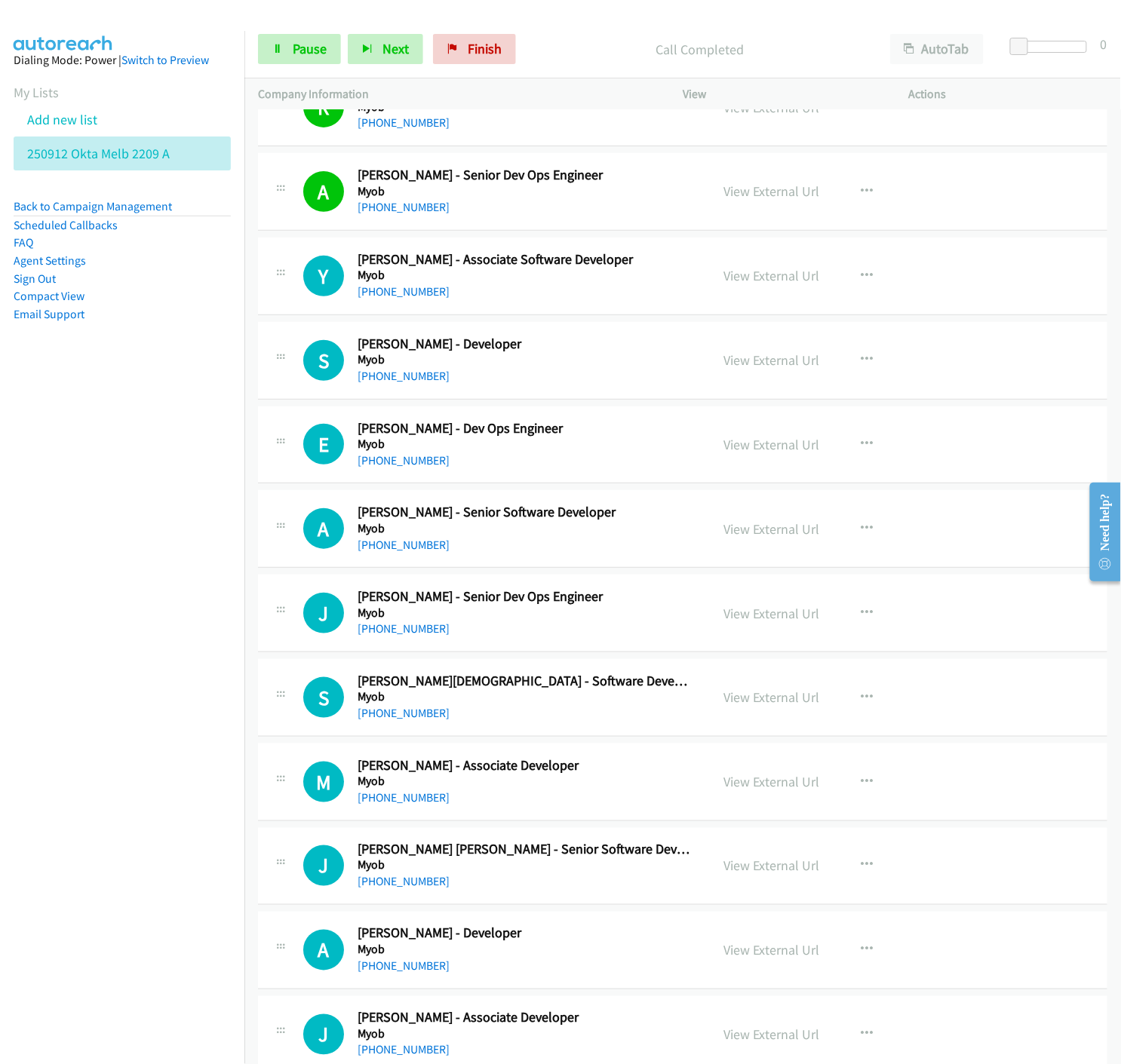
scroll to position [11977, 0]
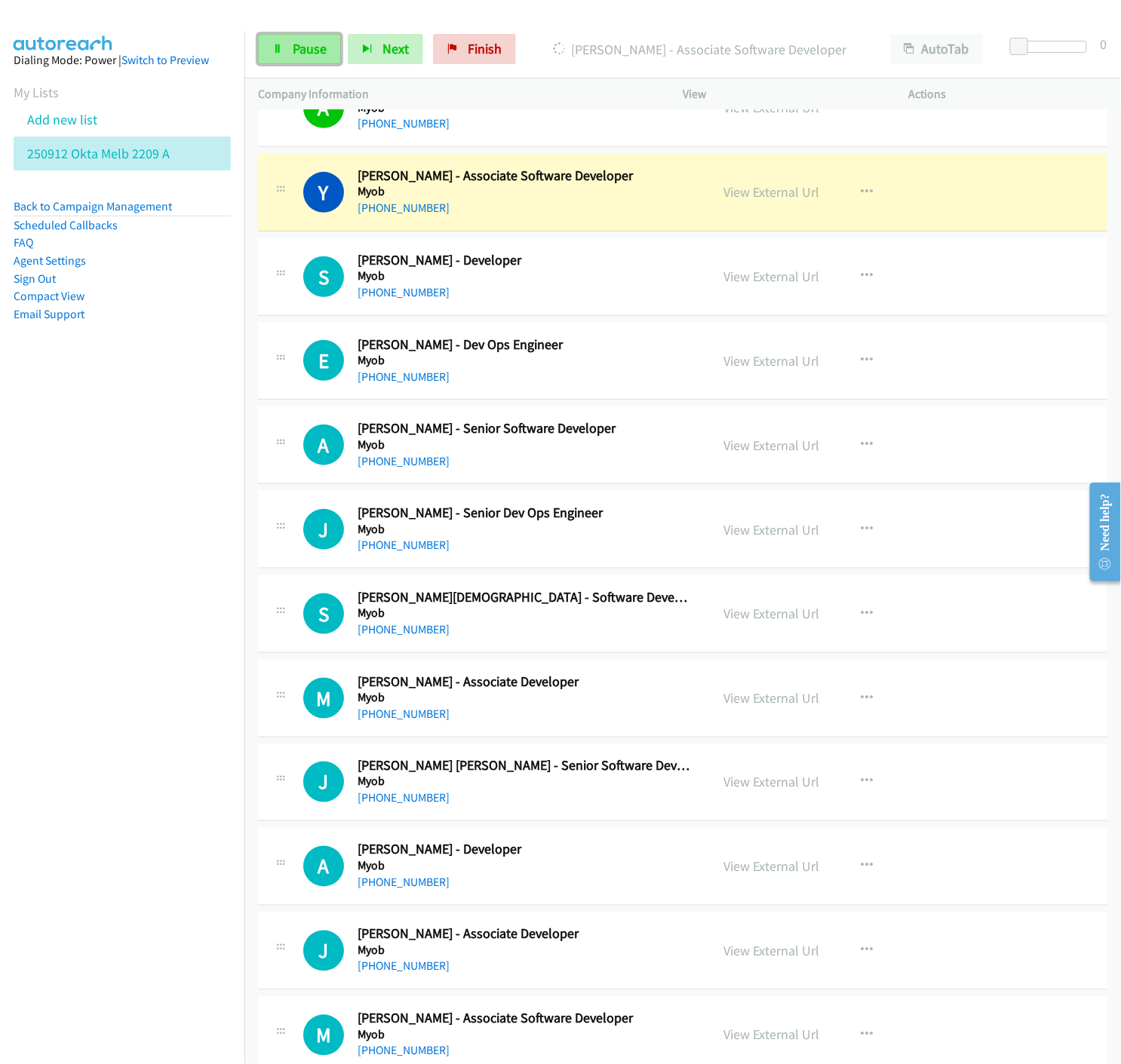
click at [272, 49] on icon at bounding box center [277, 49] width 11 height 11
click at [758, 197] on link "View External Url" at bounding box center [770, 191] width 96 height 17
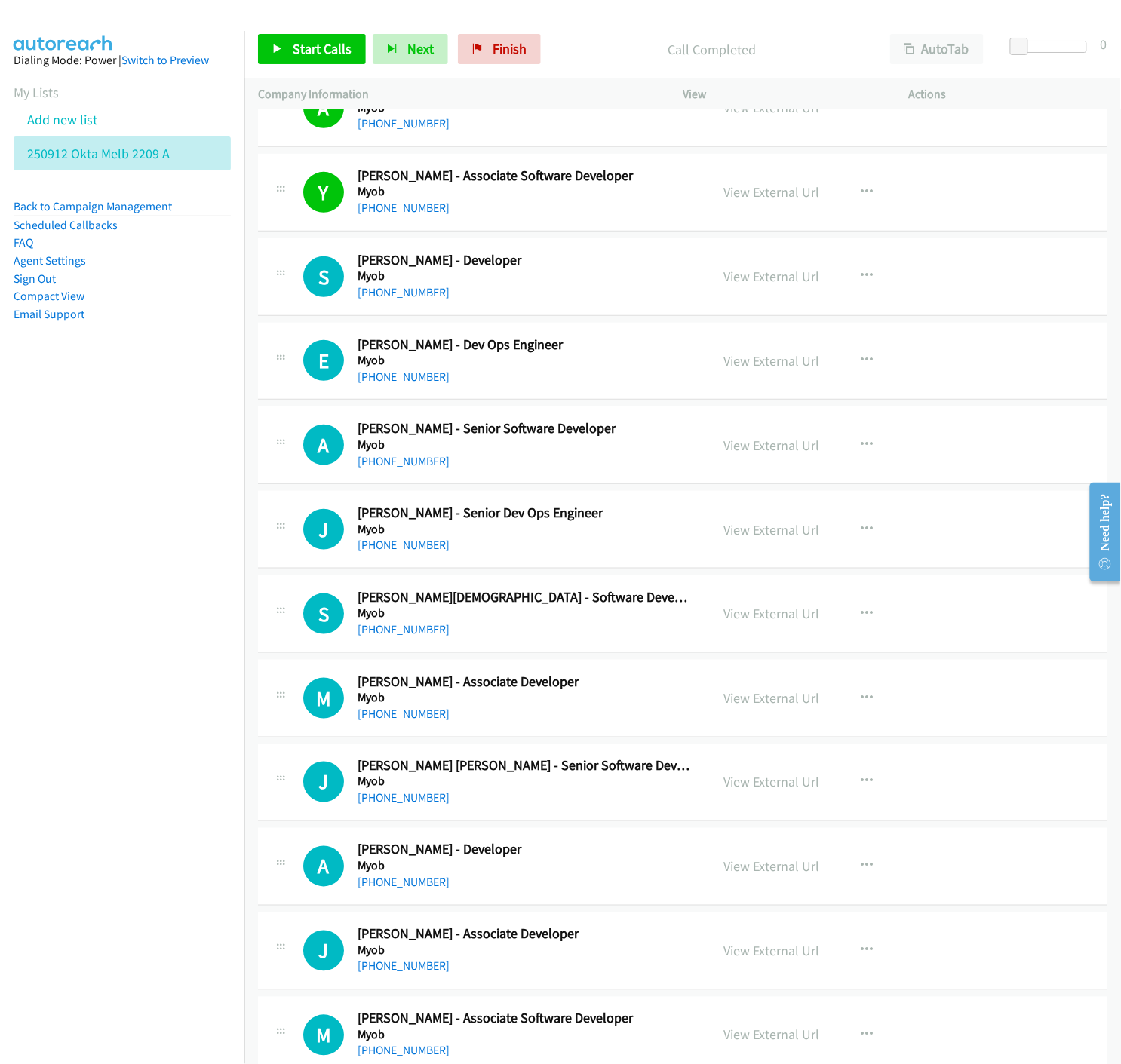
scroll to position [12061, 0]
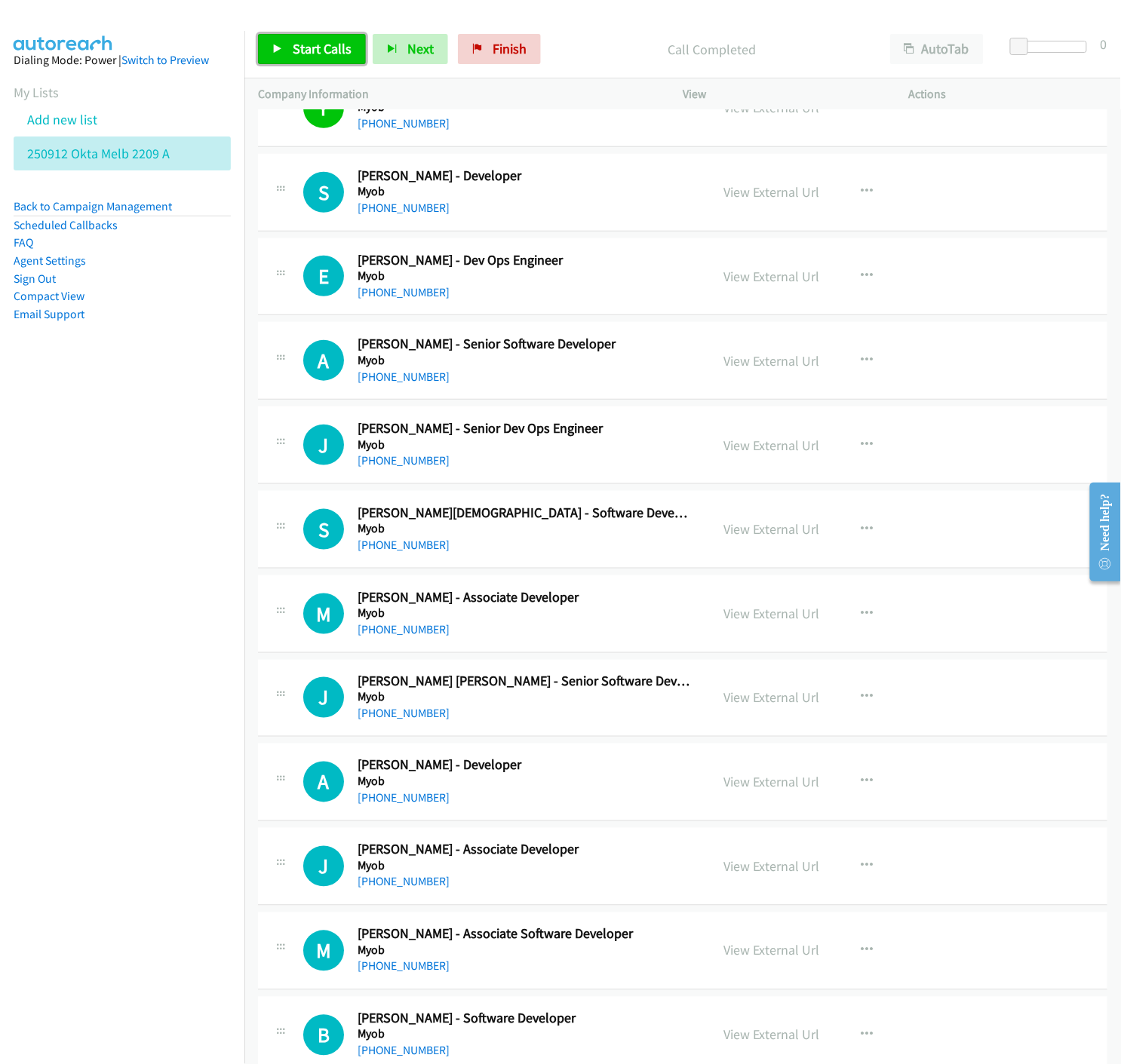
click at [268, 42] on link "Start Calls" at bounding box center [311, 49] width 107 height 30
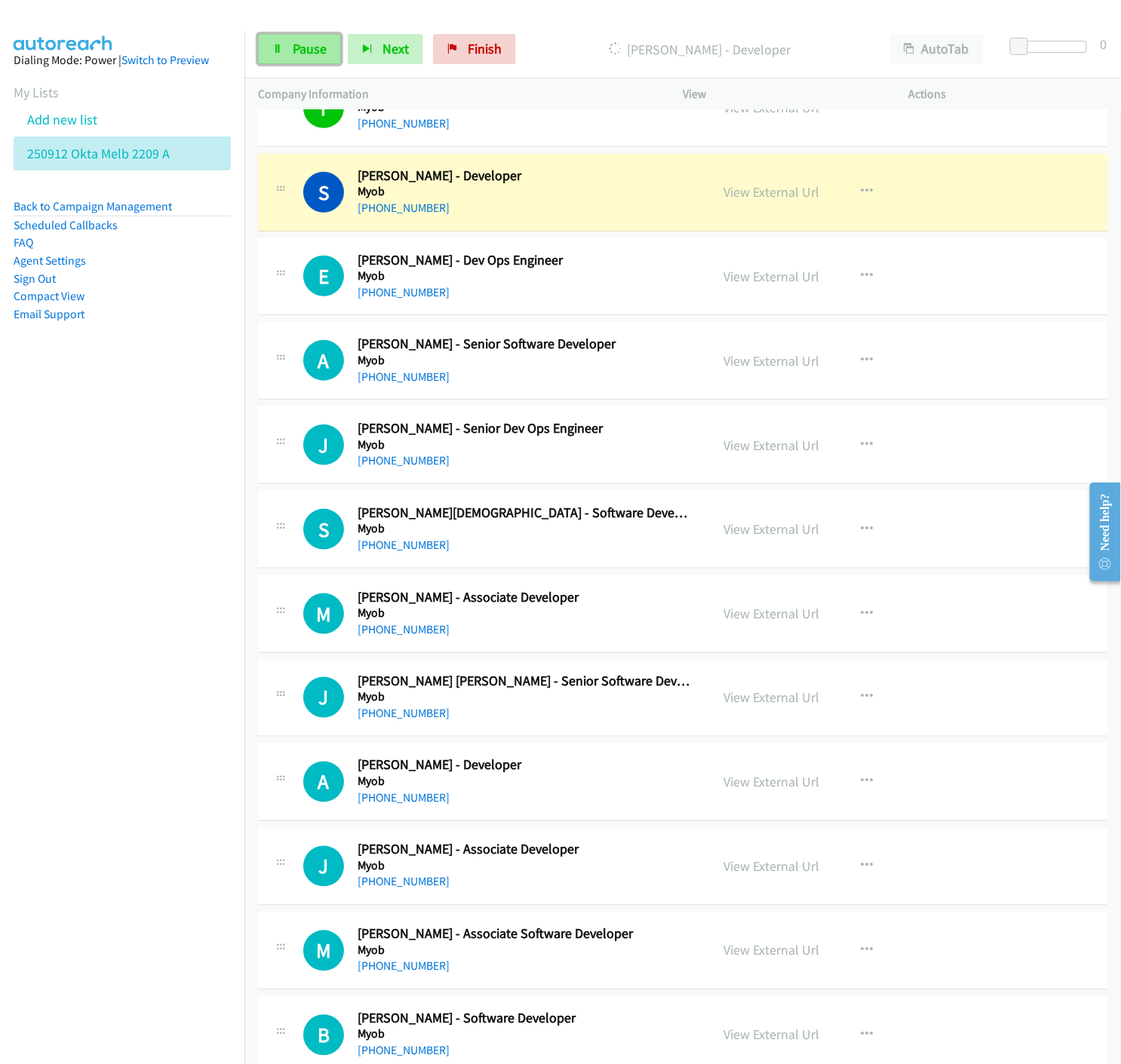
click at [280, 37] on link "Pause" at bounding box center [300, 49] width 83 height 30
click at [792, 196] on link "View External Url" at bounding box center [770, 191] width 96 height 17
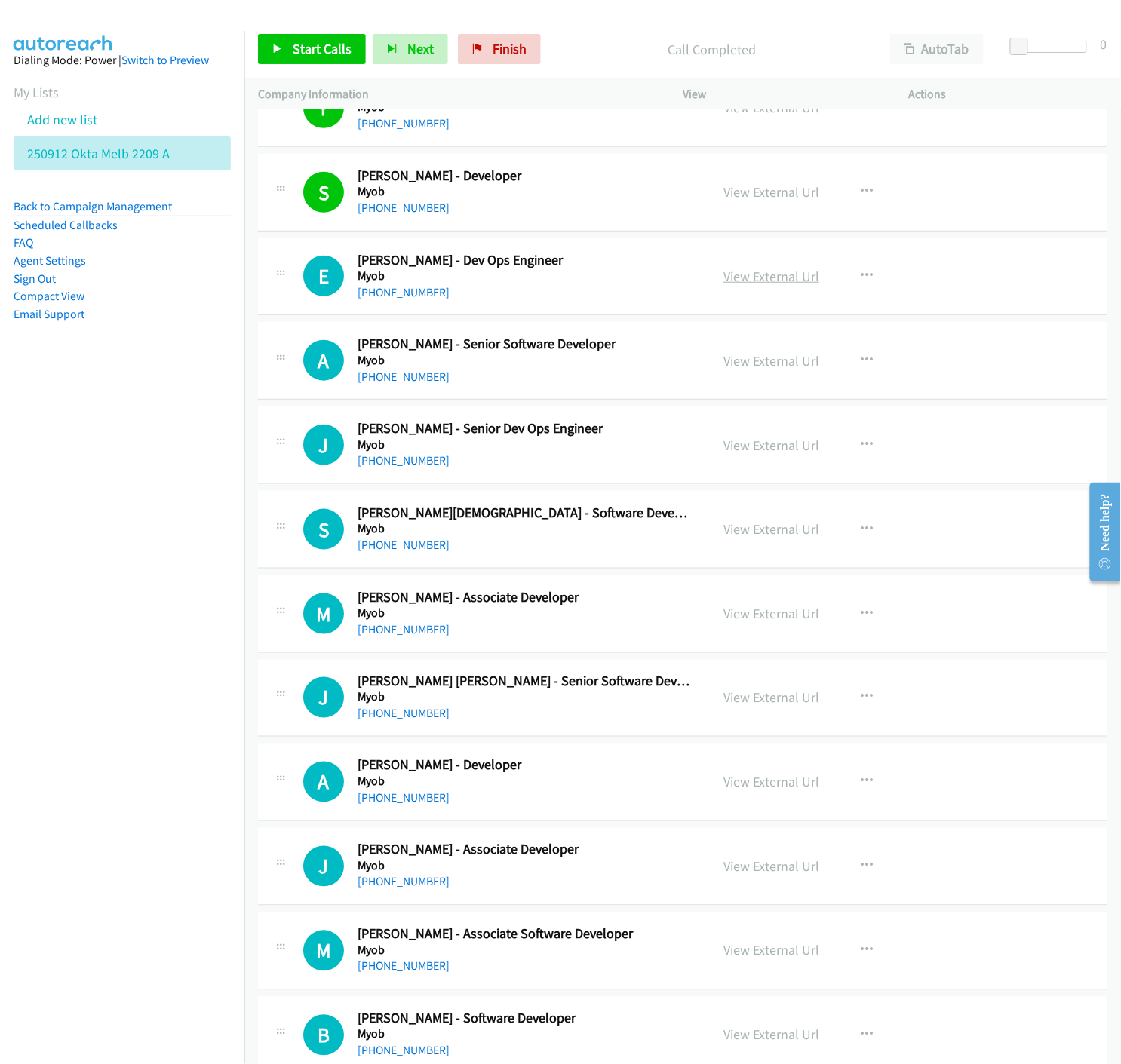
click at [760, 284] on link "View External Url" at bounding box center [770, 276] width 96 height 17
drag, startPoint x: 299, startPoint y: 46, endPoint x: 389, endPoint y: 166, distance: 150.0
click at [299, 46] on span "Start Calls" at bounding box center [321, 48] width 59 height 17
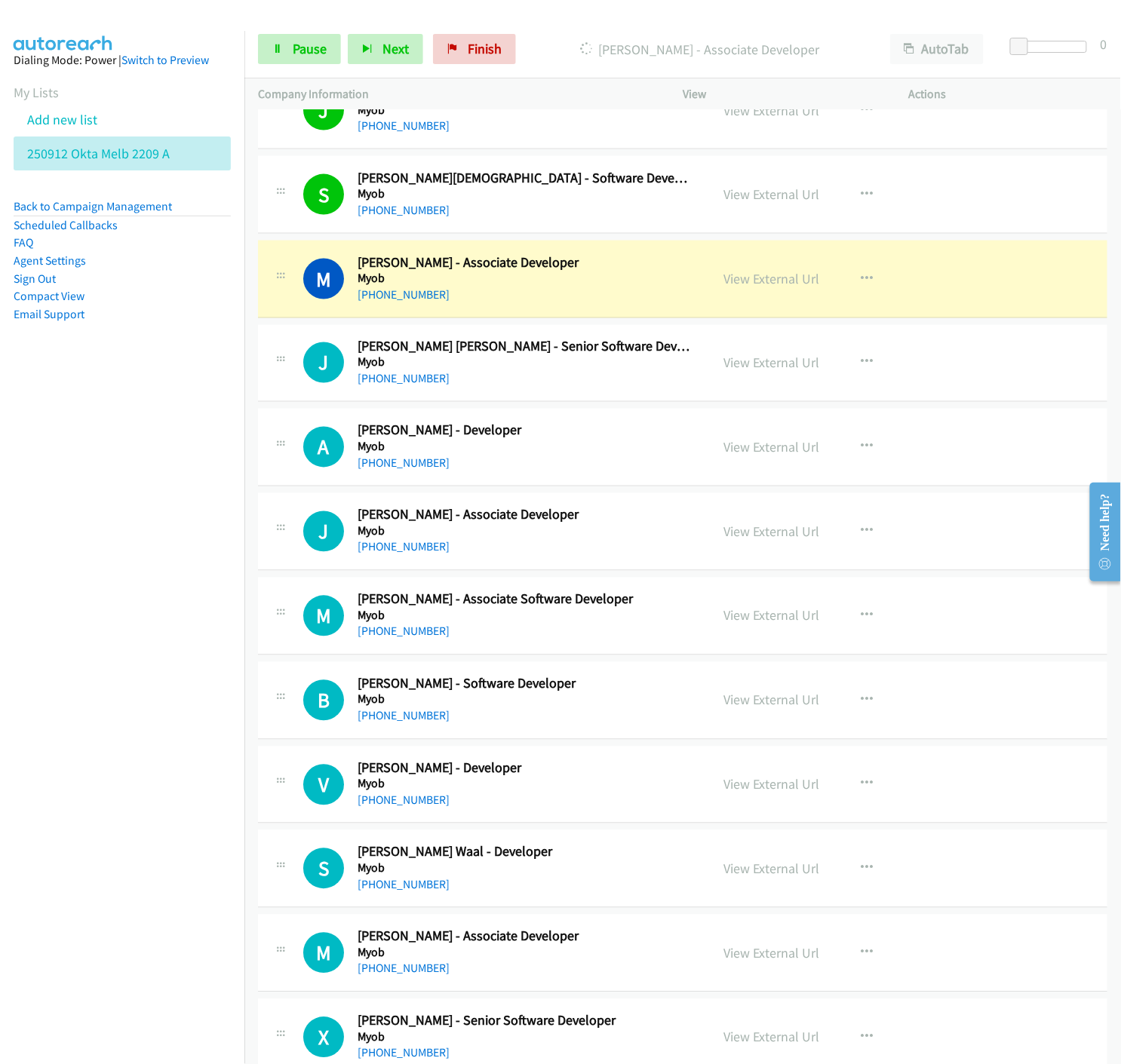
scroll to position [12480, 0]
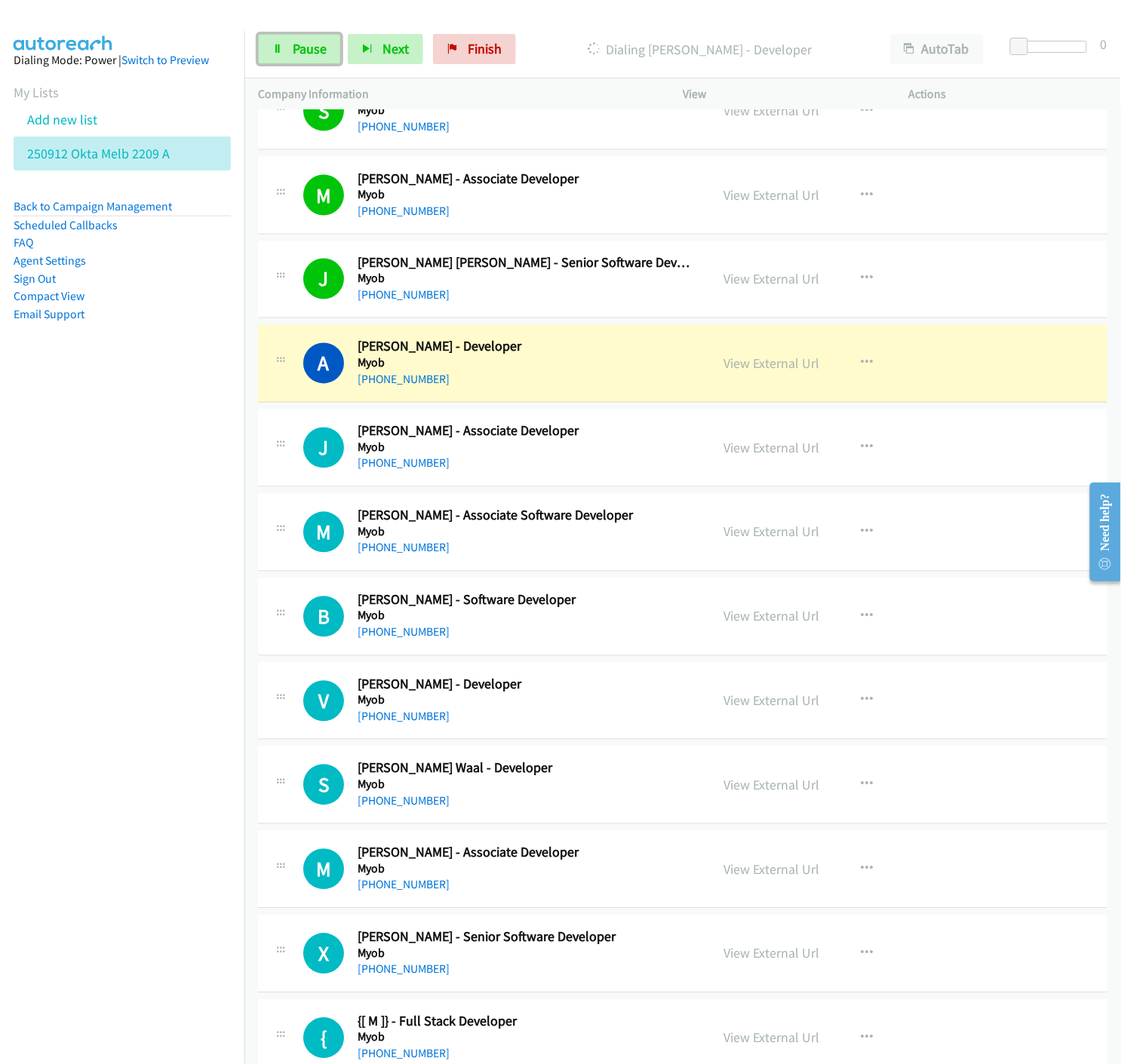
drag, startPoint x: 284, startPoint y: 49, endPoint x: 299, endPoint y: 74, distance: 29.2
click at [284, 49] on link "Pause" at bounding box center [300, 49] width 83 height 30
click at [765, 370] on link "View External Url" at bounding box center [770, 363] width 96 height 17
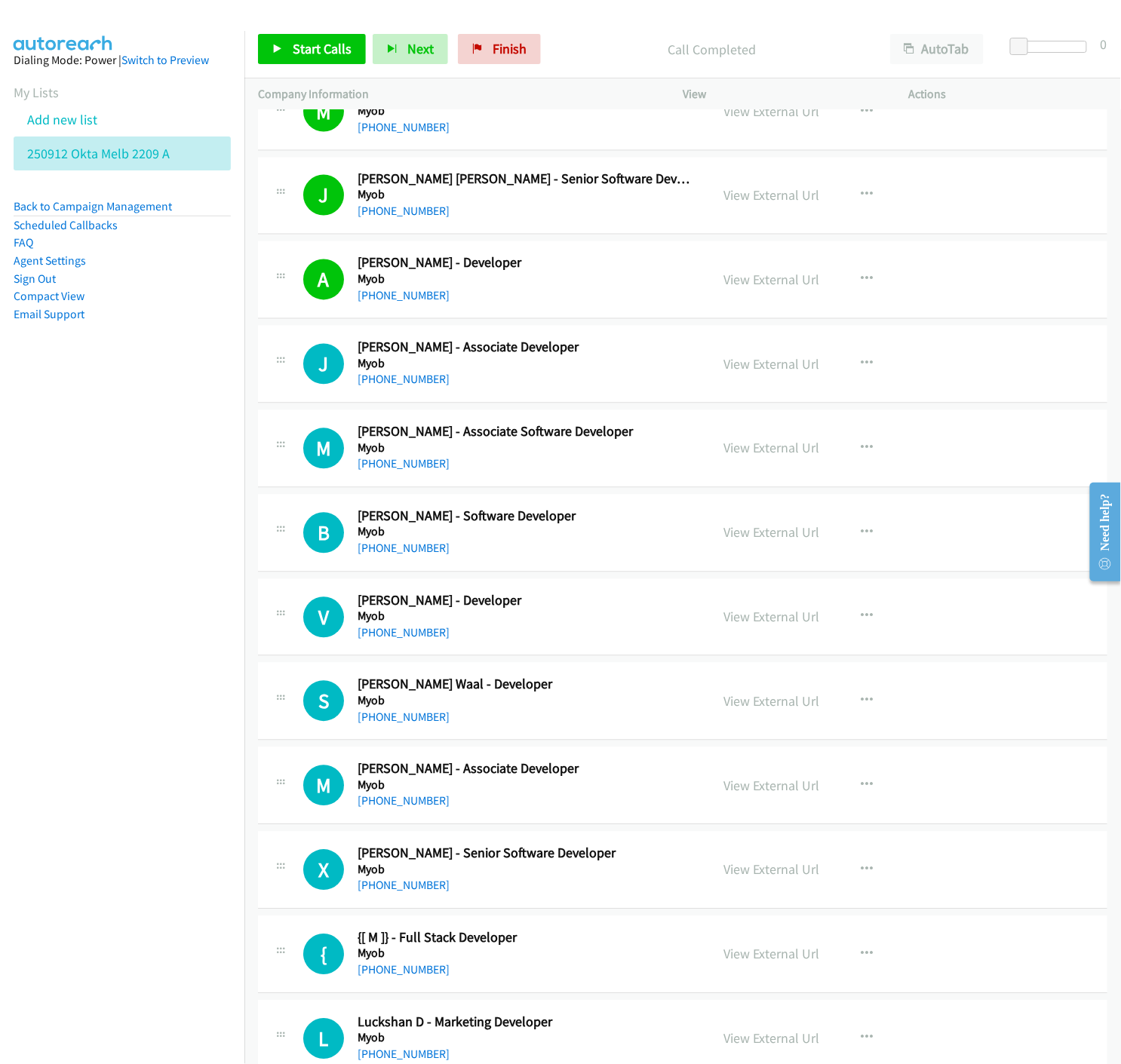
scroll to position [12647, 0]
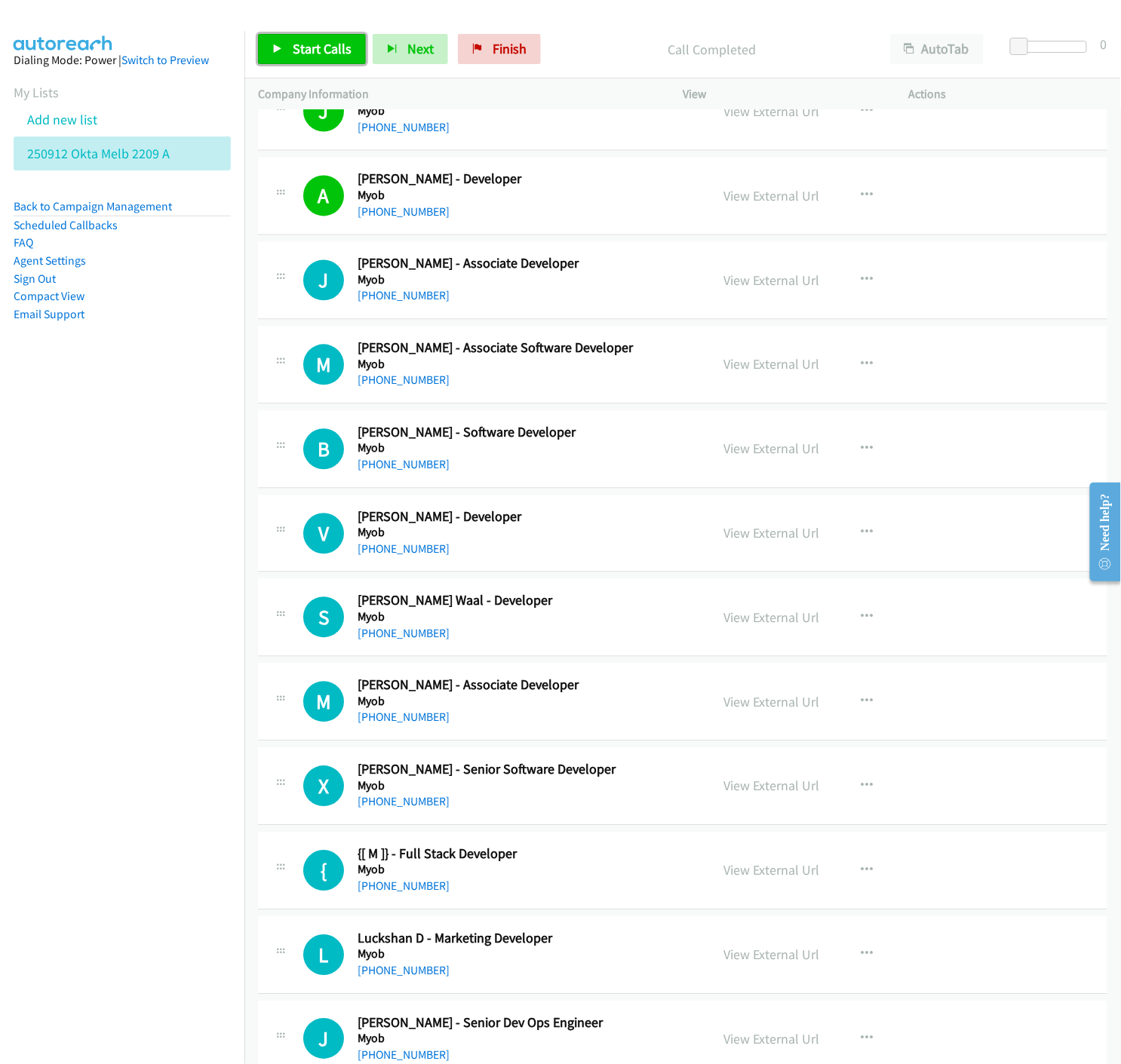
drag, startPoint x: 283, startPoint y: 54, endPoint x: 333, endPoint y: 167, distance: 123.6
click at [283, 53] on link "Start Calls" at bounding box center [311, 49] width 107 height 30
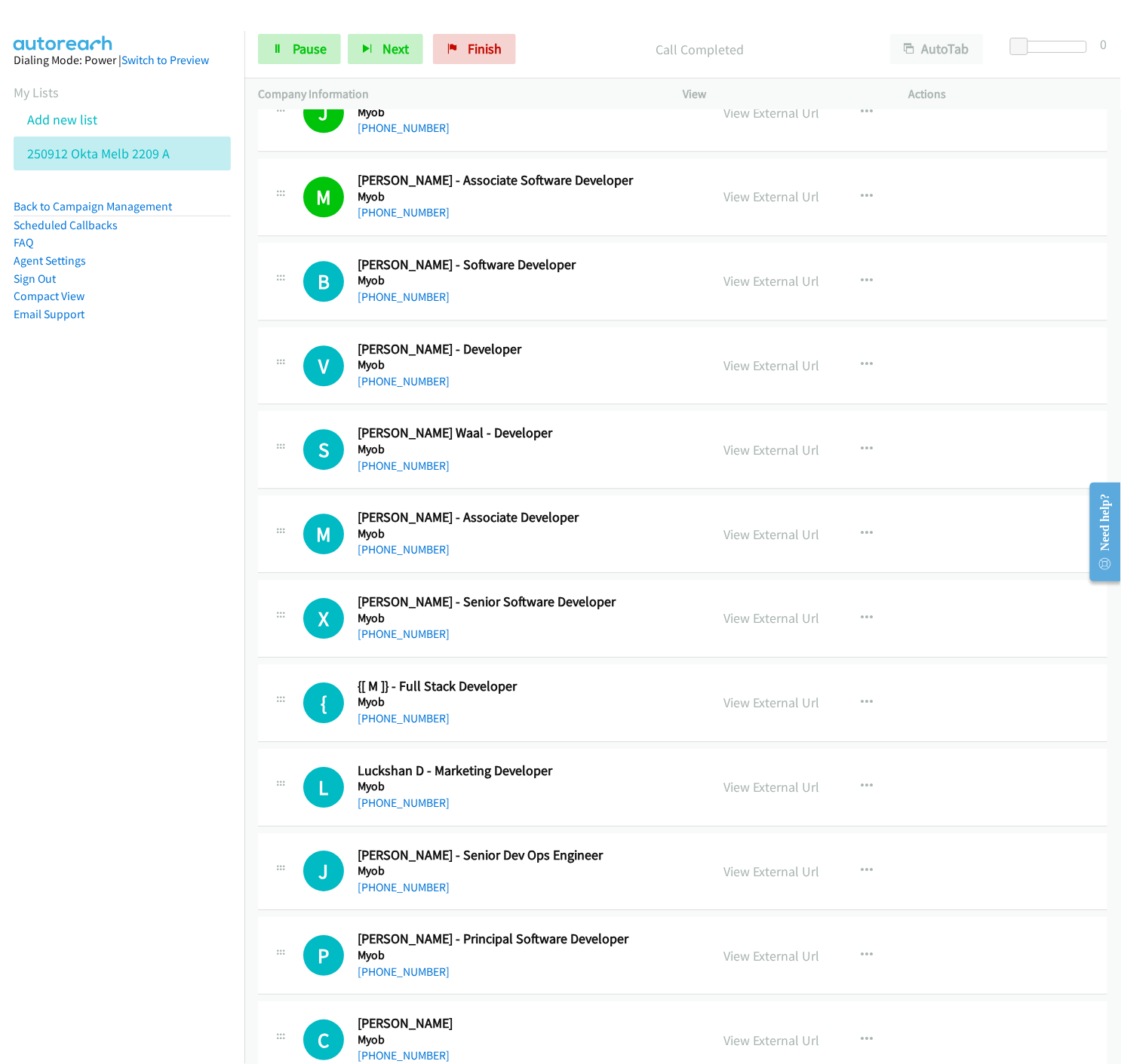
scroll to position [12899, 0]
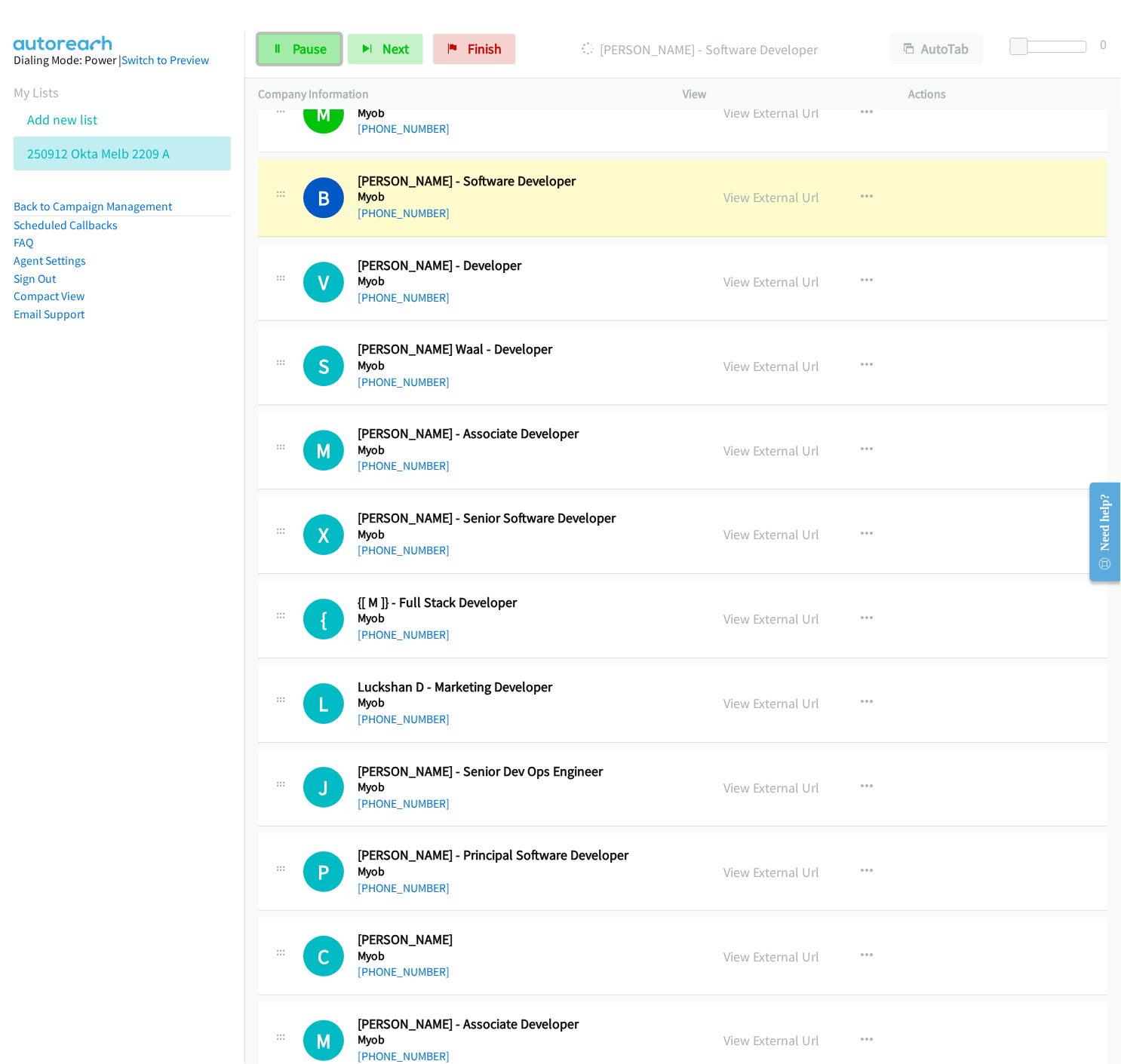
click at [272, 47] on icon at bounding box center [277, 49] width 11 height 11
click at [766, 206] on link "View External Url" at bounding box center [770, 196] width 96 height 17
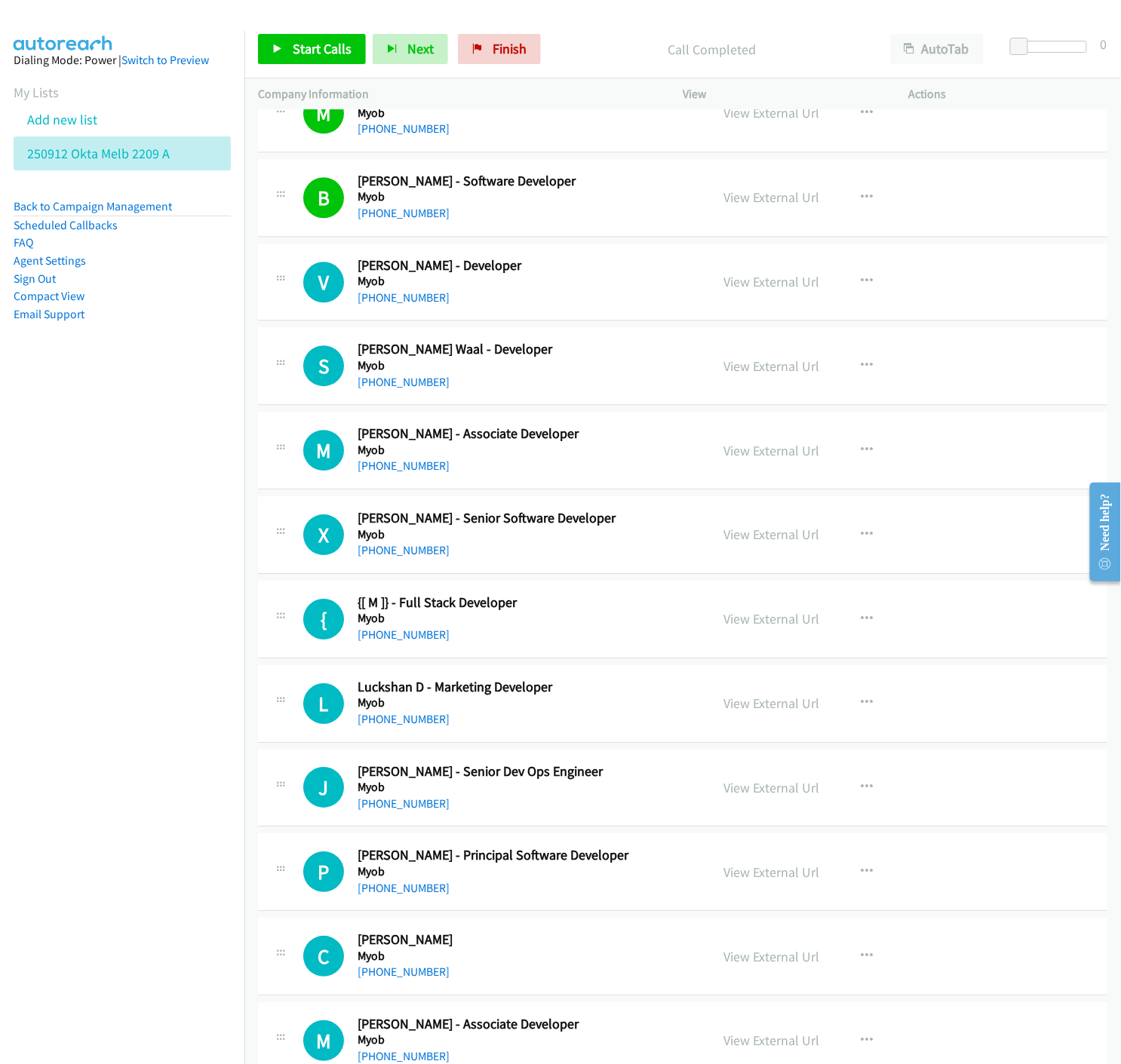
scroll to position [12983, 0]
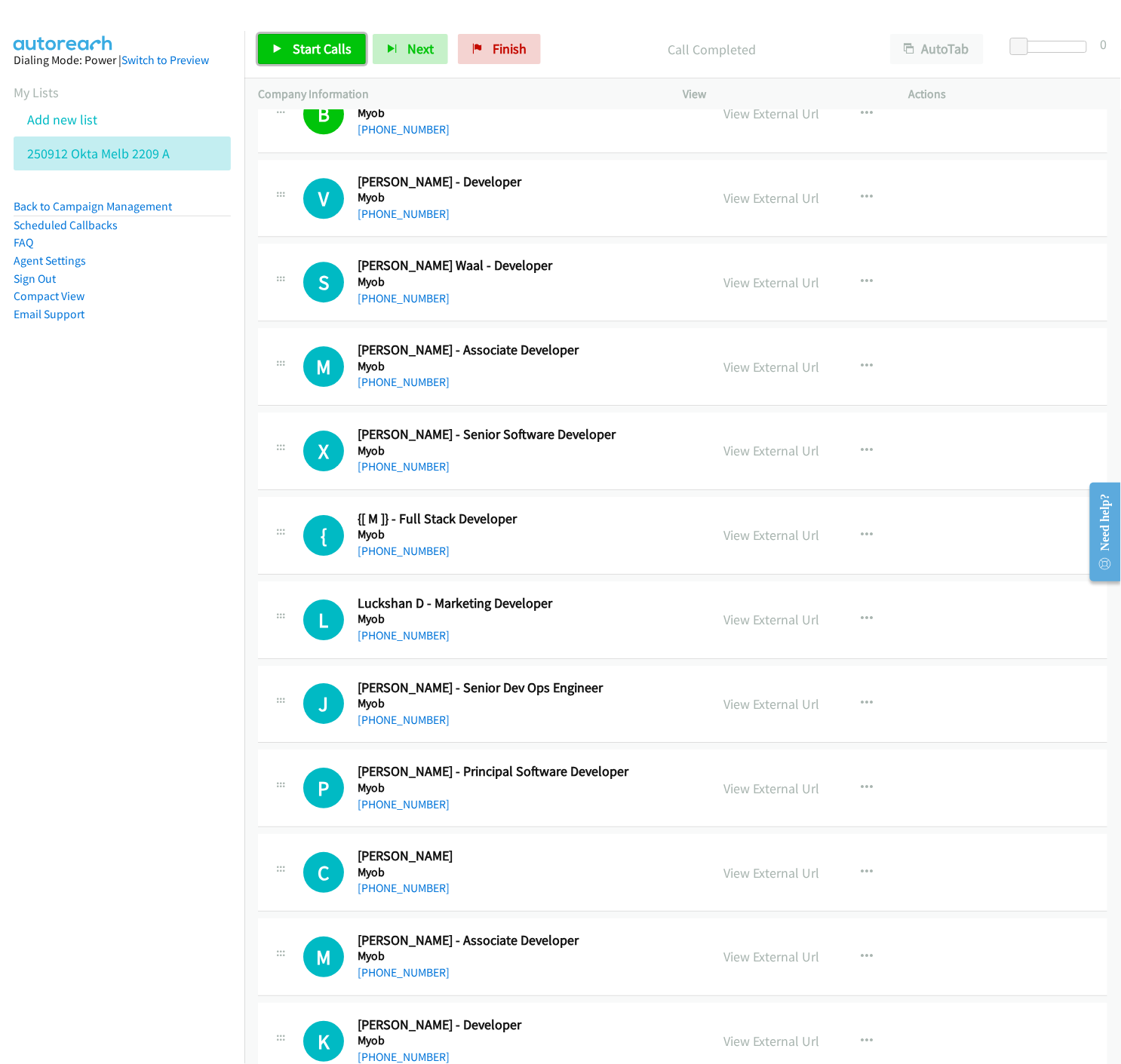
drag, startPoint x: 291, startPoint y: 48, endPoint x: 495, endPoint y: 253, distance: 289.2
click at [292, 48] on span "Start Calls" at bounding box center [321, 48] width 59 height 17
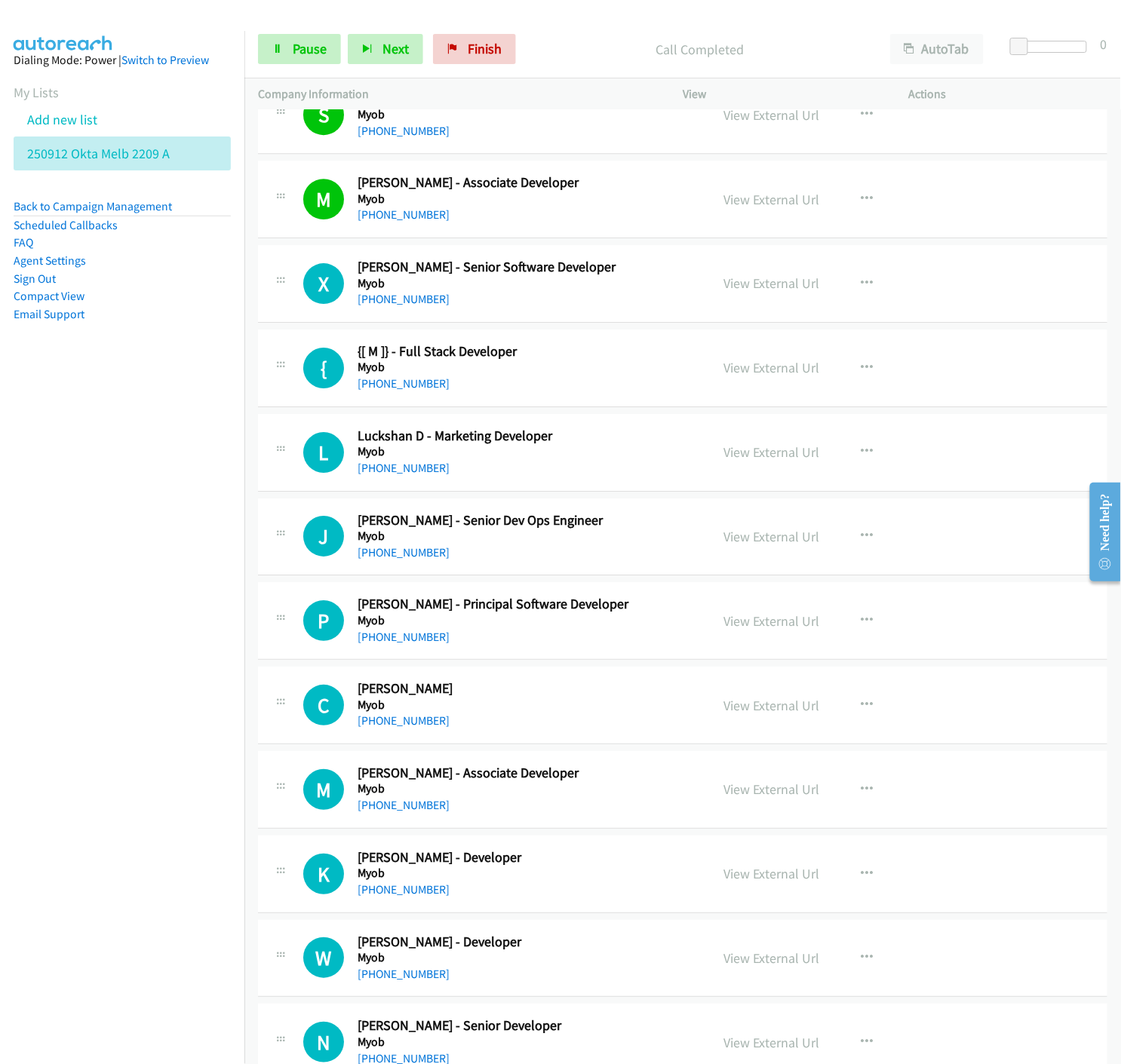
scroll to position [13233, 0]
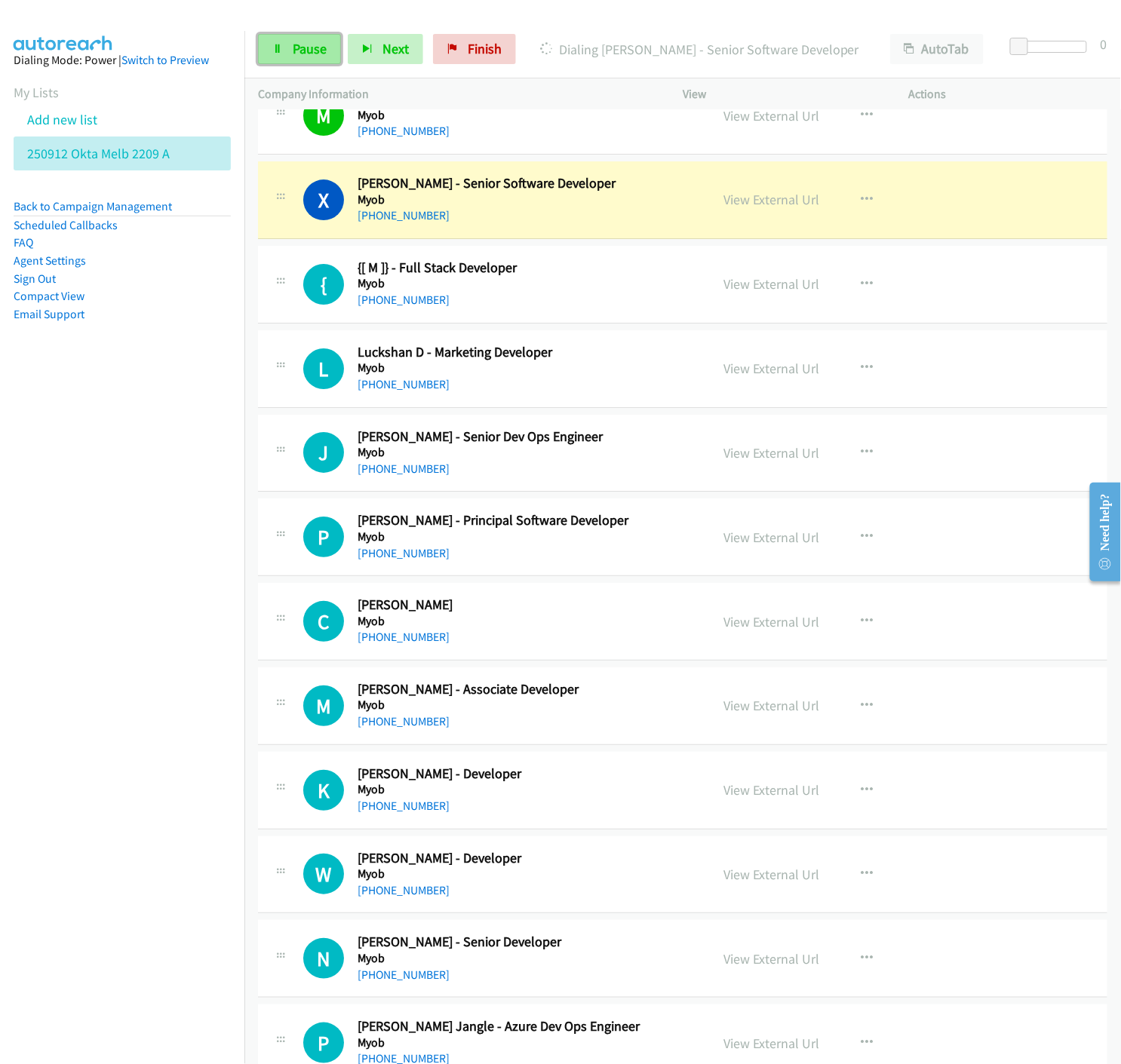
click at [300, 42] on span "Pause" at bounding box center [309, 48] width 34 height 17
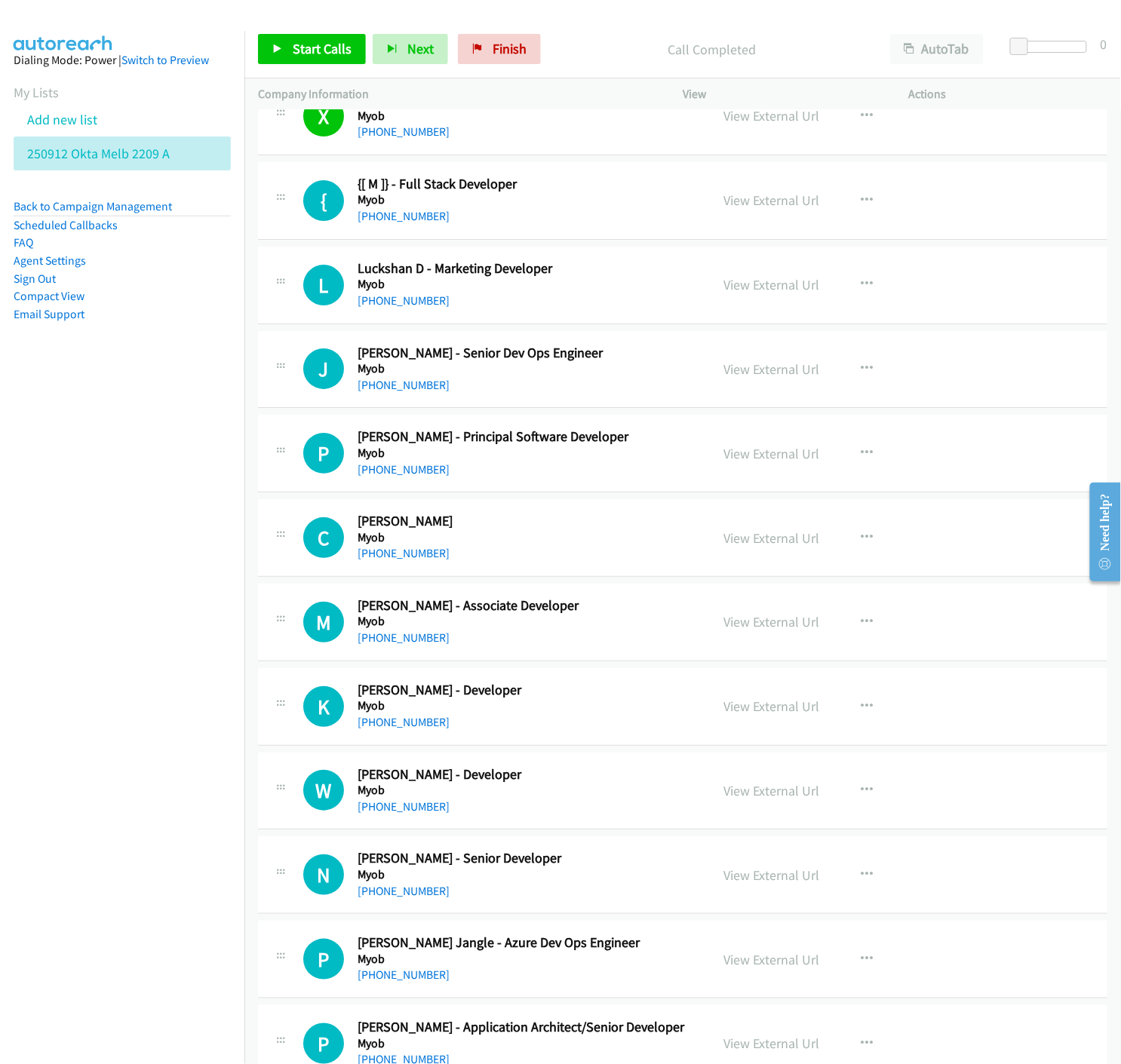
scroll to position [13401, 0]
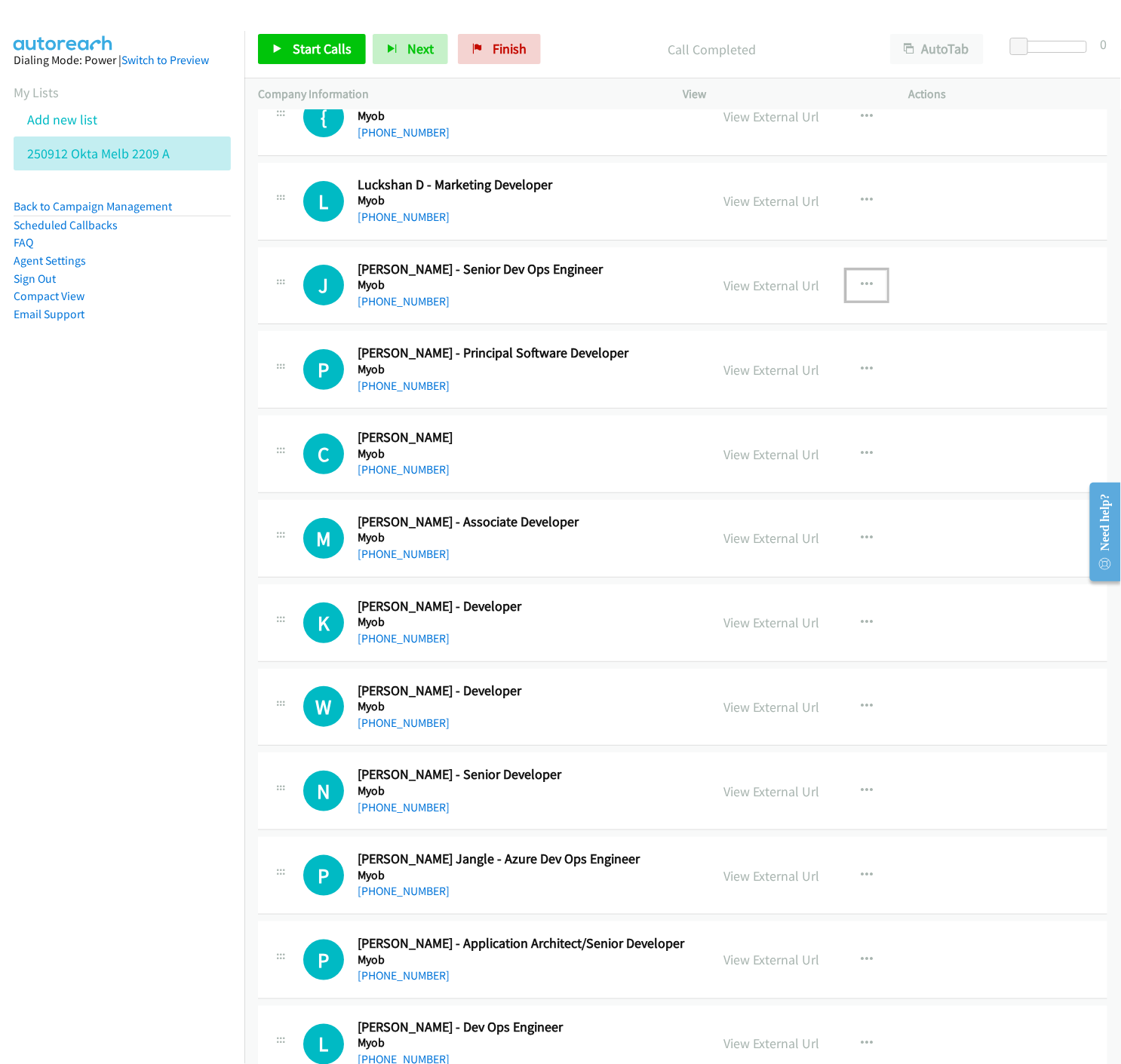
click at [861, 289] on icon "button" at bounding box center [866, 285] width 12 height 12
click at [700, 386] on icon at bounding box center [705, 384] width 11 height 11
click at [283, 55] on link "Start Calls" at bounding box center [311, 49] width 107 height 30
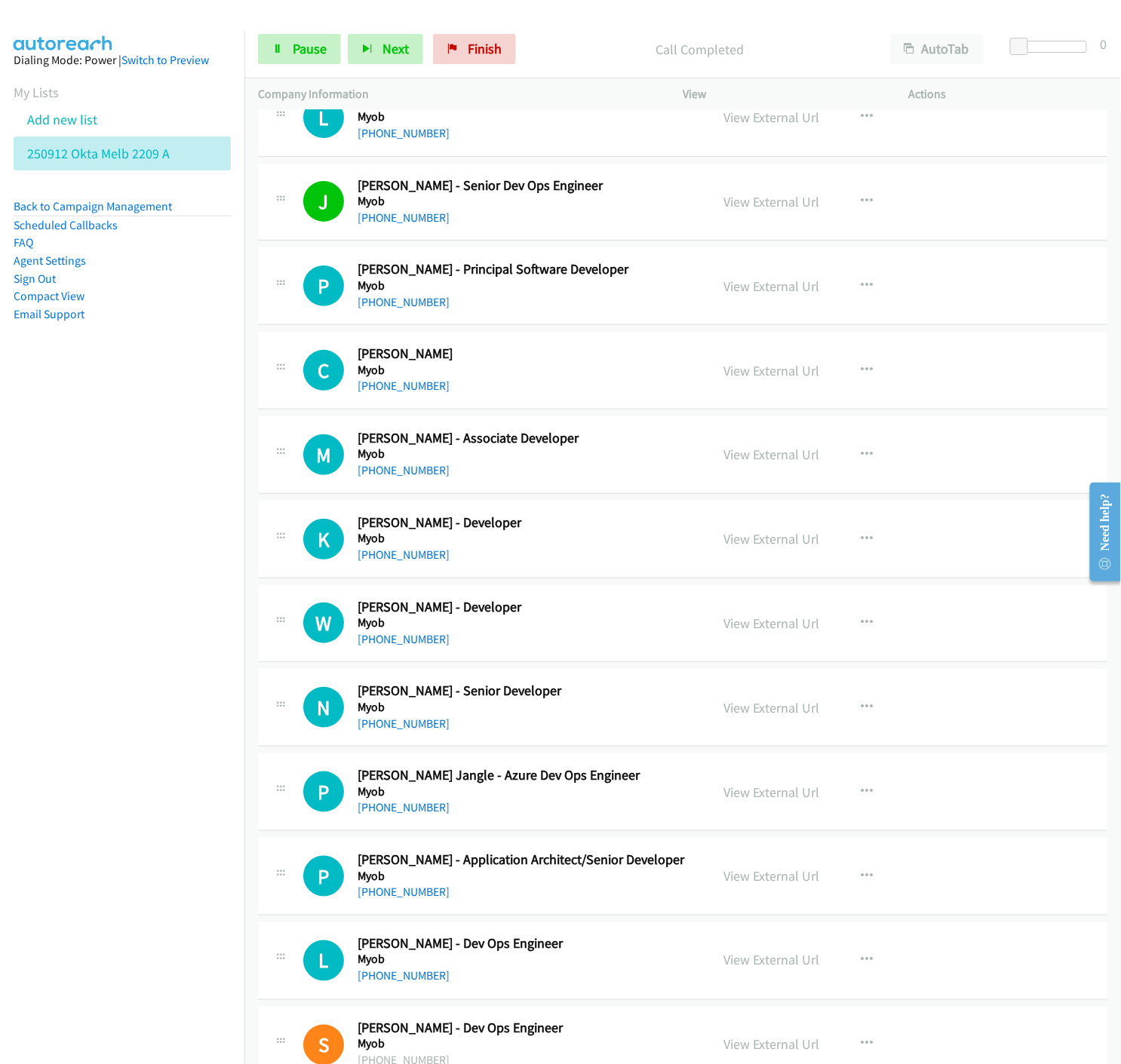
scroll to position [13569, 0]
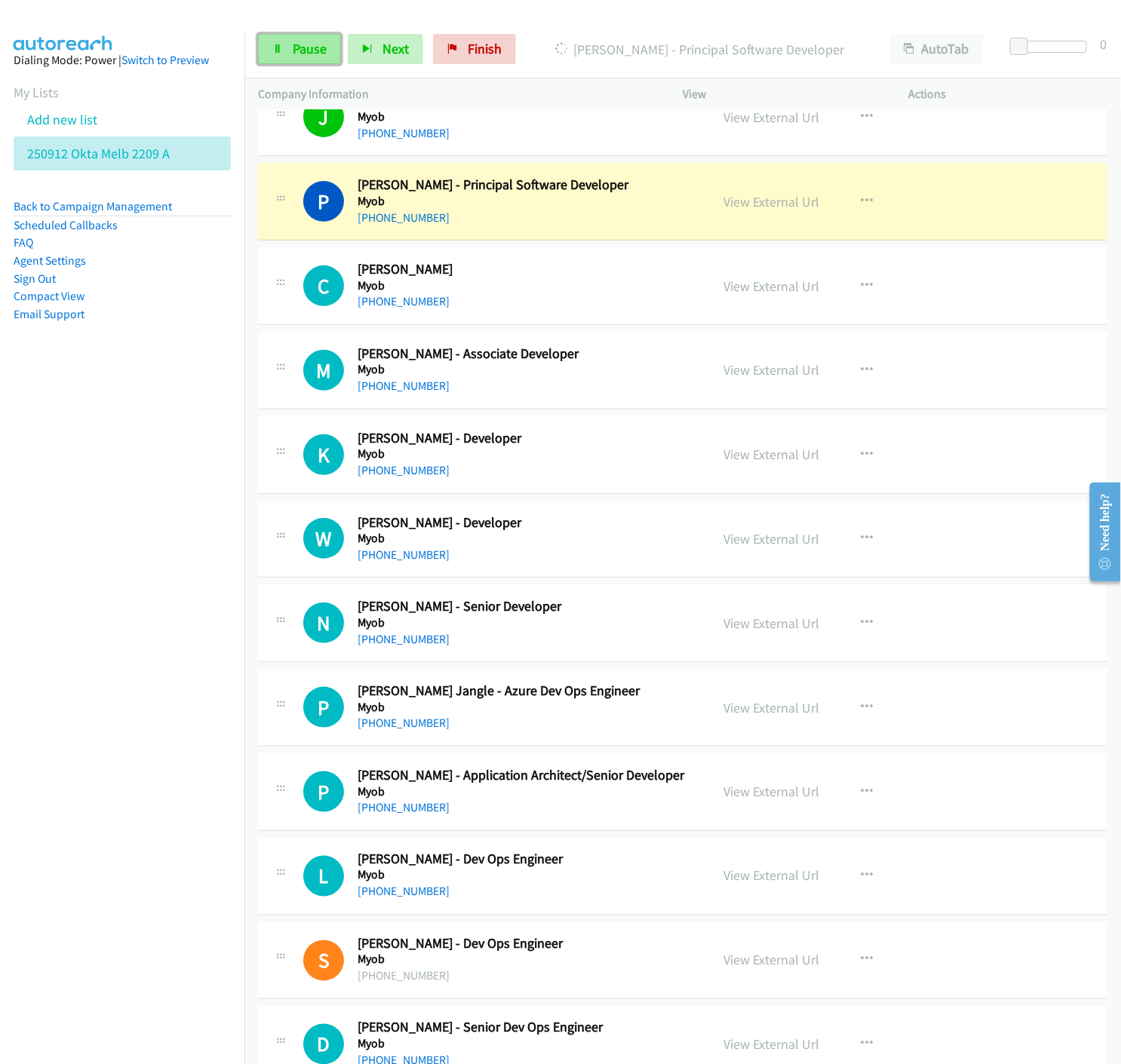
click at [292, 40] on span "Pause" at bounding box center [309, 48] width 34 height 17
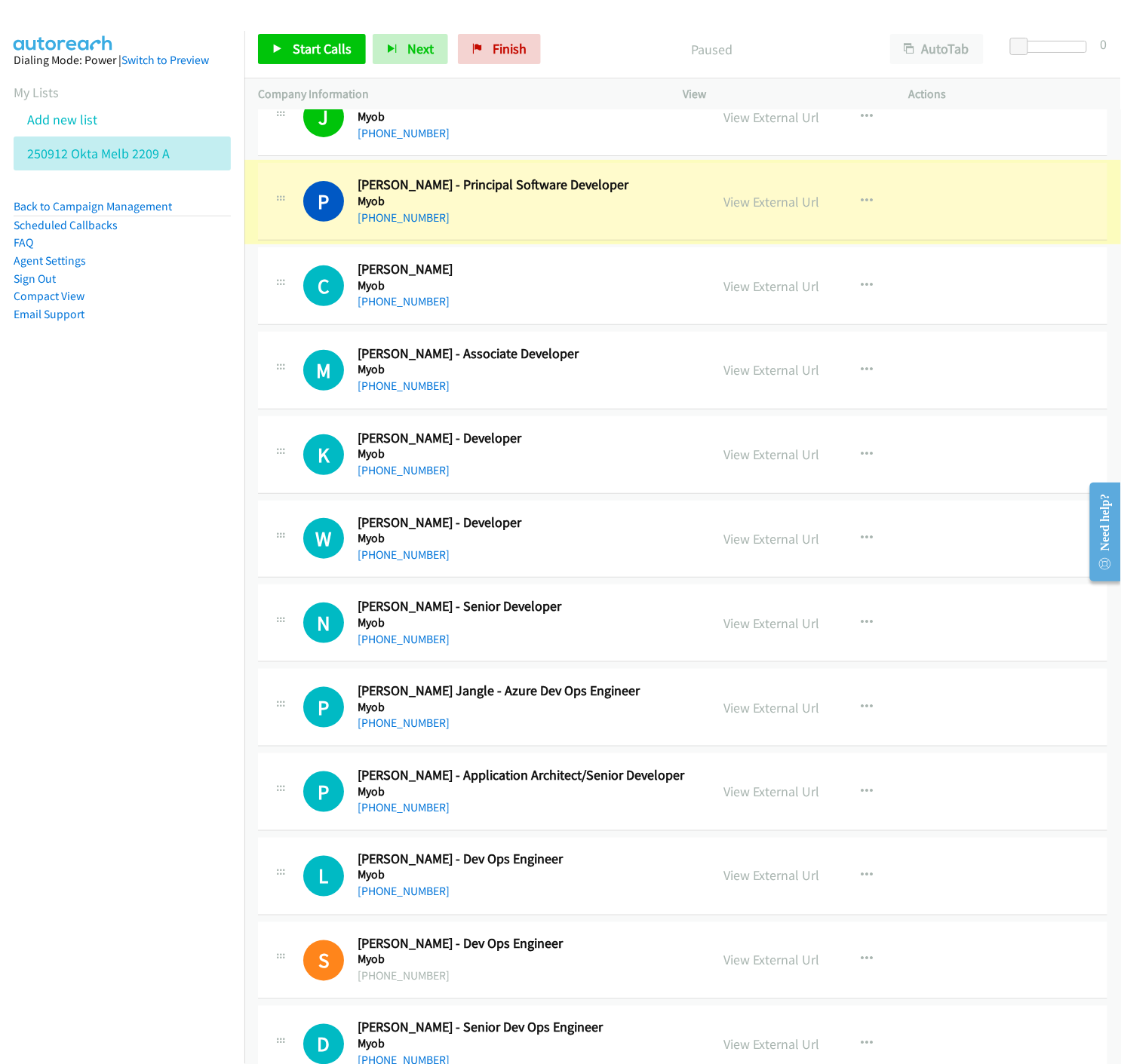
click at [751, 205] on link "View External Url" at bounding box center [770, 201] width 96 height 17
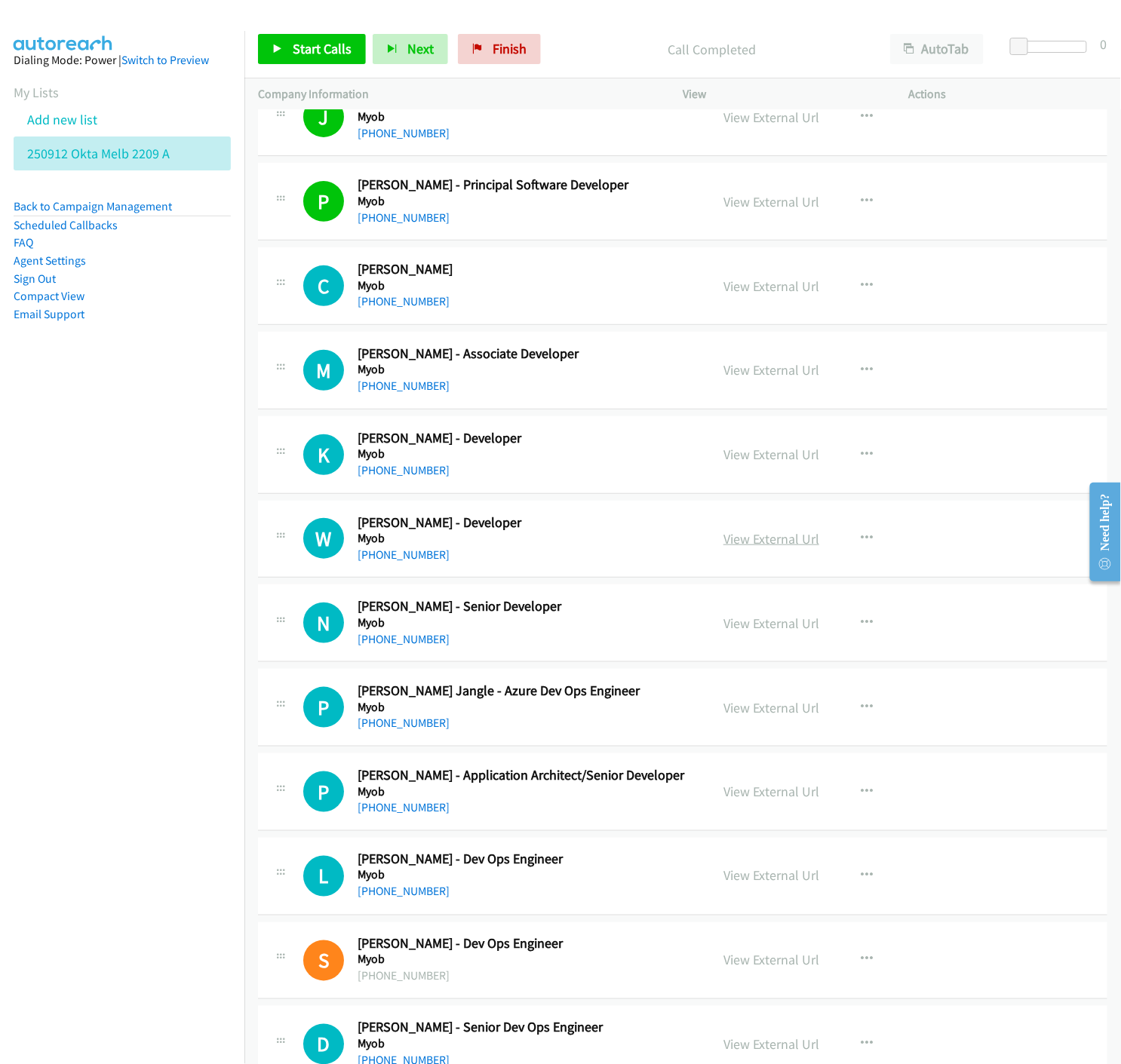
scroll to position [13653, 0]
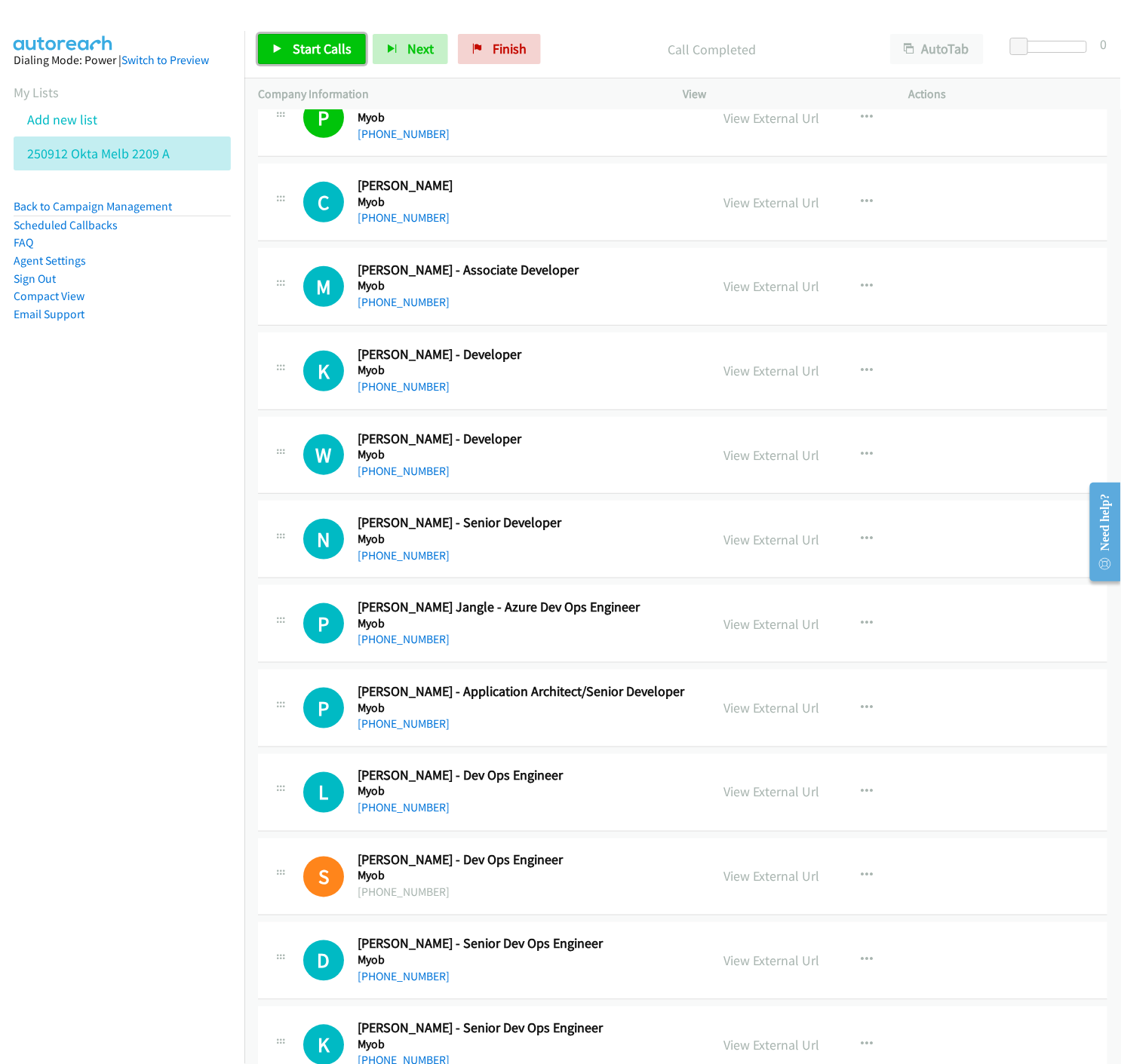
click at [267, 50] on link "Start Calls" at bounding box center [311, 49] width 107 height 30
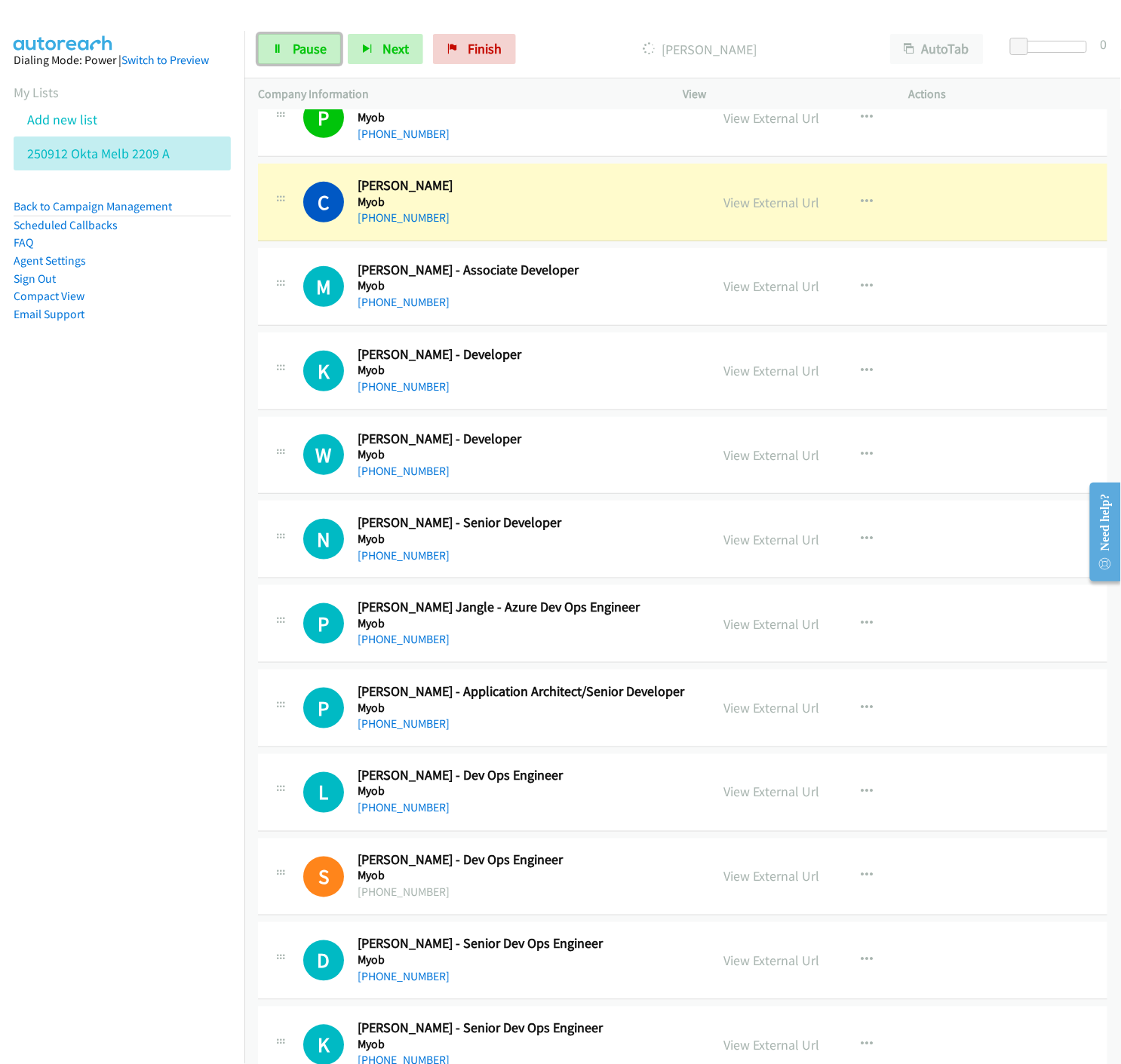
drag, startPoint x: 300, startPoint y: 49, endPoint x: 313, endPoint y: 95, distance: 47.8
click at [300, 49] on span "Pause" at bounding box center [309, 48] width 34 height 17
click at [777, 210] on link "View External Url" at bounding box center [770, 202] width 96 height 17
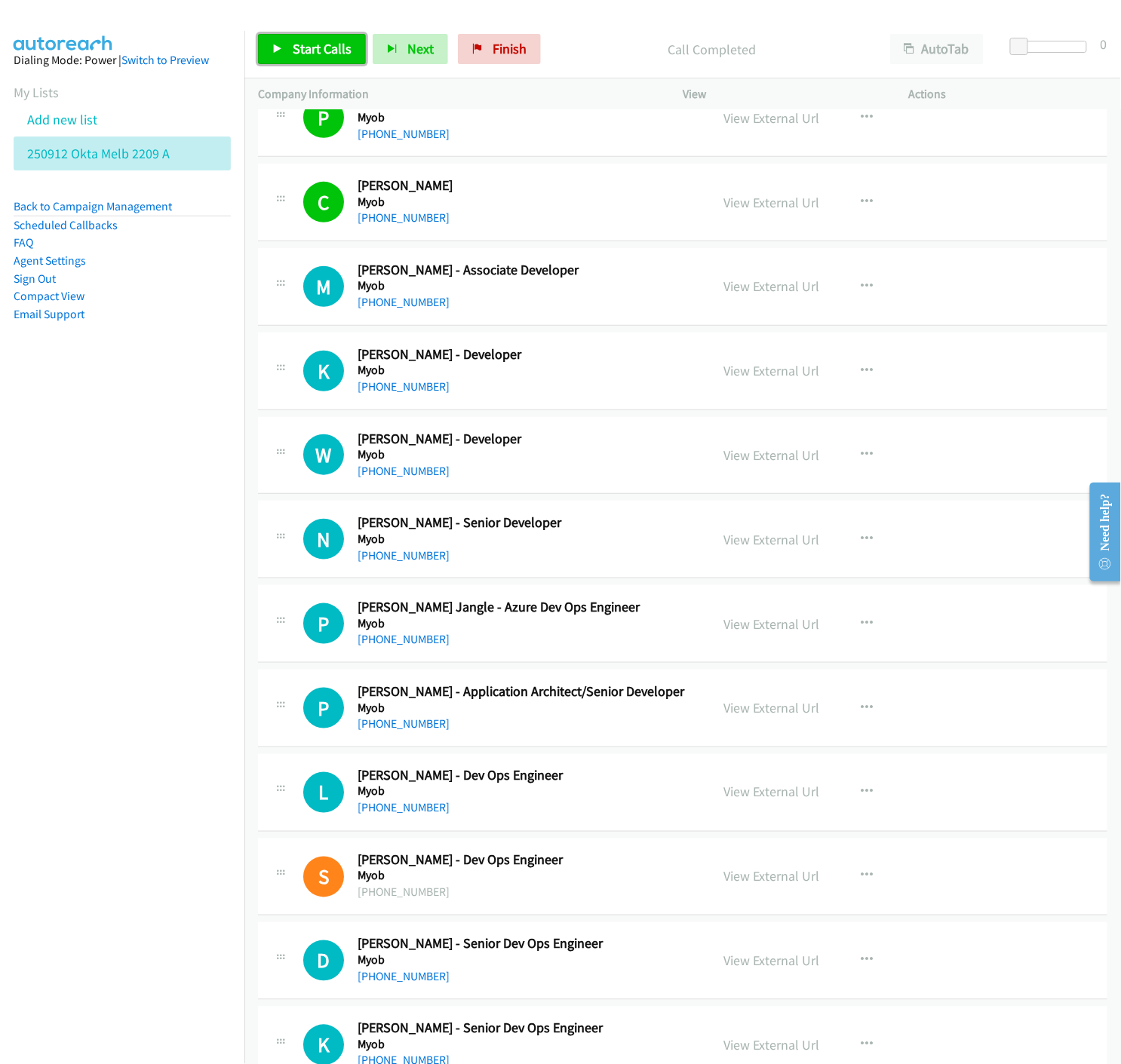
click at [285, 59] on link "Start Calls" at bounding box center [311, 49] width 107 height 30
drag, startPoint x: 299, startPoint y: 50, endPoint x: 252, endPoint y: 68, distance: 50.3
click at [299, 50] on span "Pause" at bounding box center [309, 48] width 34 height 17
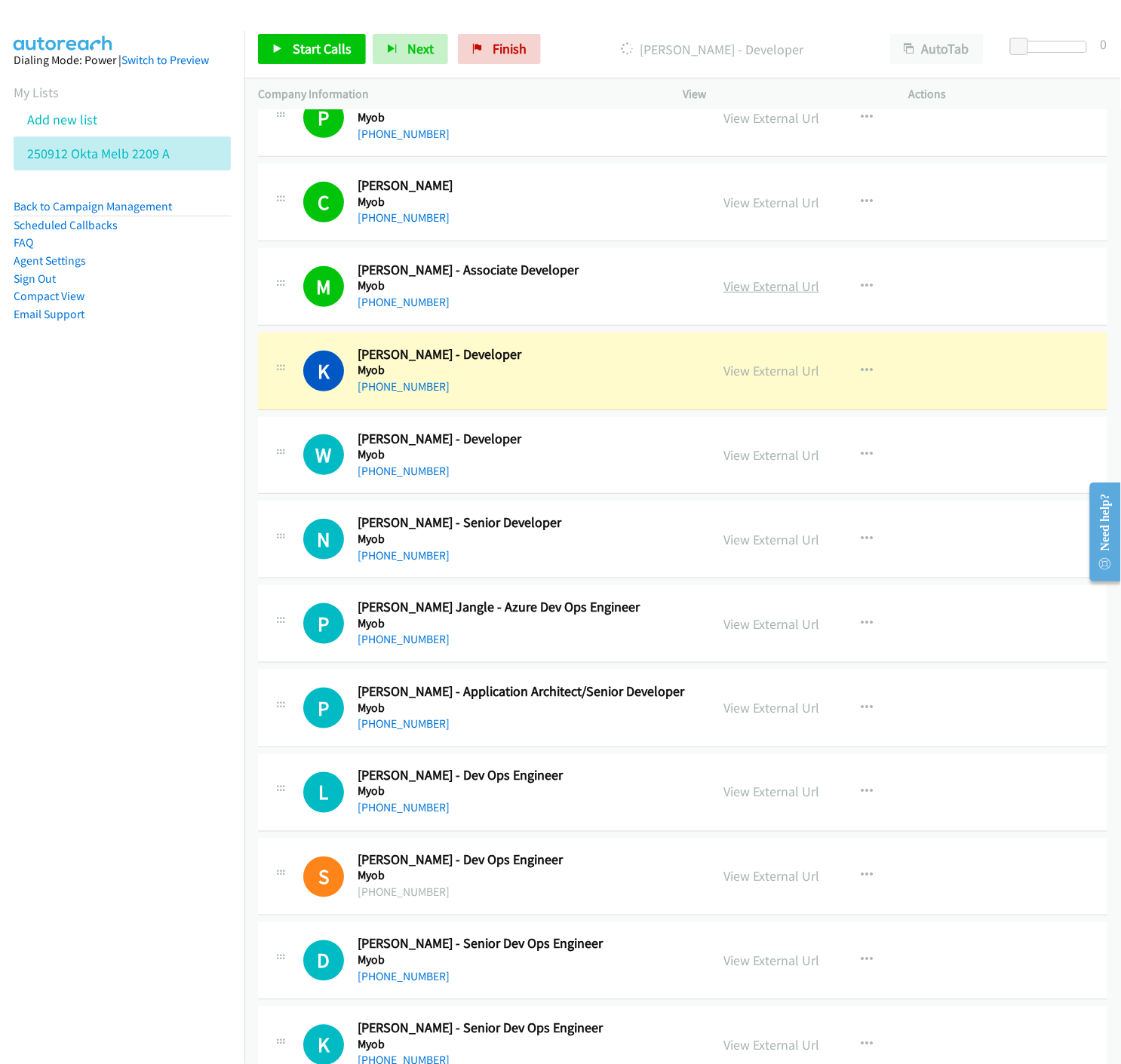
click at [771, 295] on link "View External Url" at bounding box center [770, 286] width 96 height 17
click at [764, 379] on link "View External Url" at bounding box center [770, 370] width 96 height 17
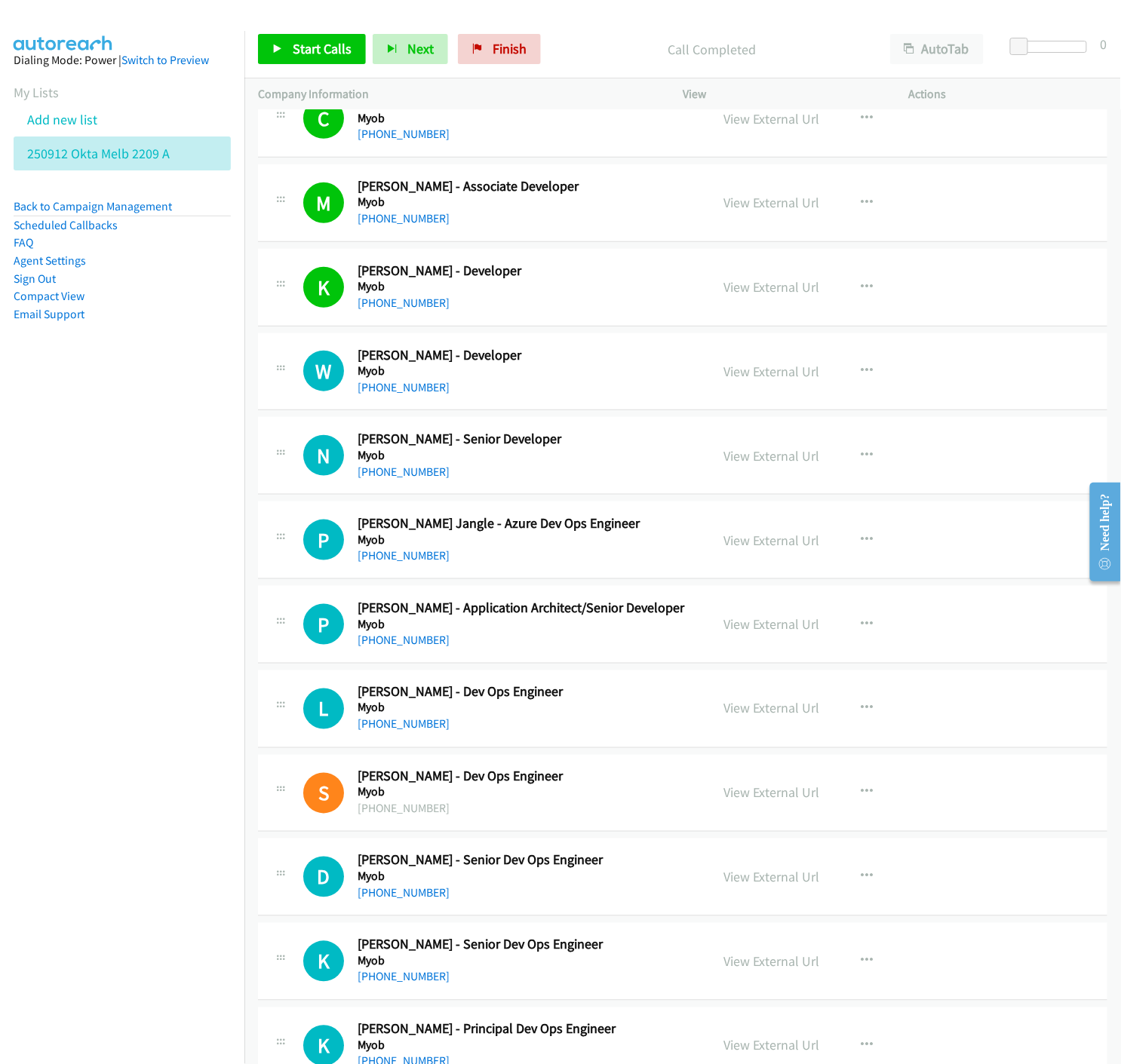
scroll to position [13820, 0]
